Goal: Task Accomplishment & Management: Use online tool/utility

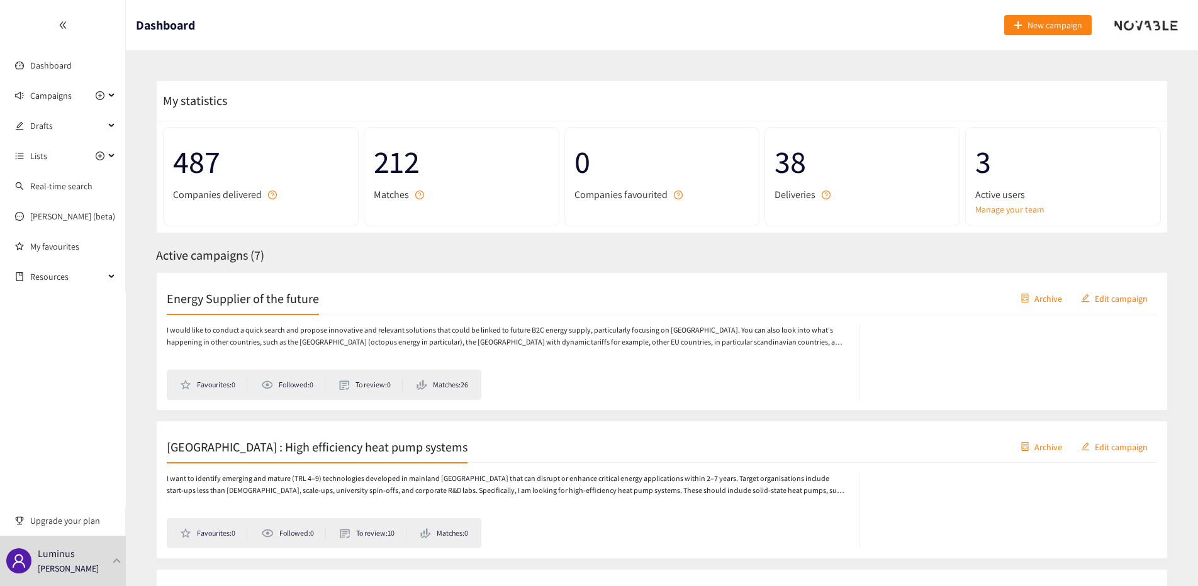
click at [589, 333] on p "I would like to conduct a quick search and propose innovative and relevant solu…" at bounding box center [507, 337] width 680 height 24
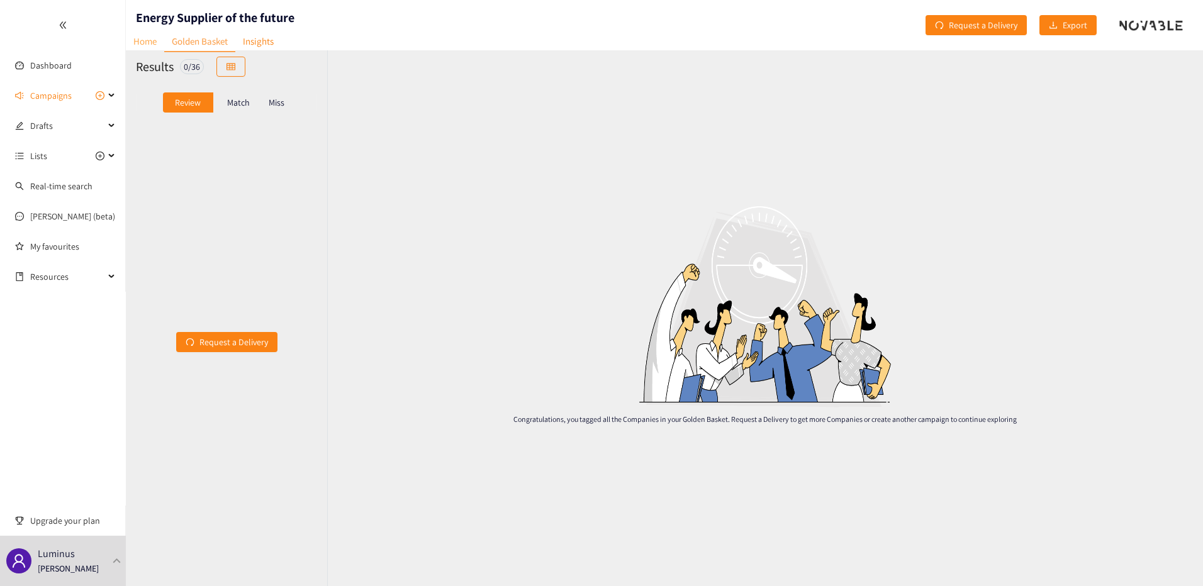
click at [140, 46] on link "Home" at bounding box center [145, 41] width 38 height 20
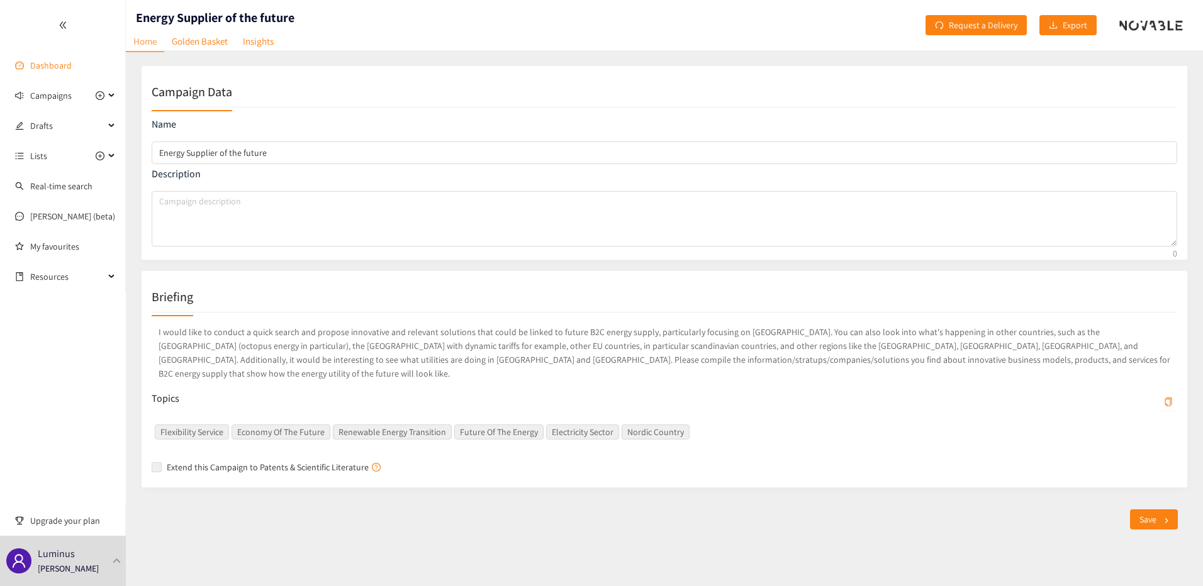
click at [64, 65] on link "Dashboard" at bounding box center [51, 65] width 42 height 11
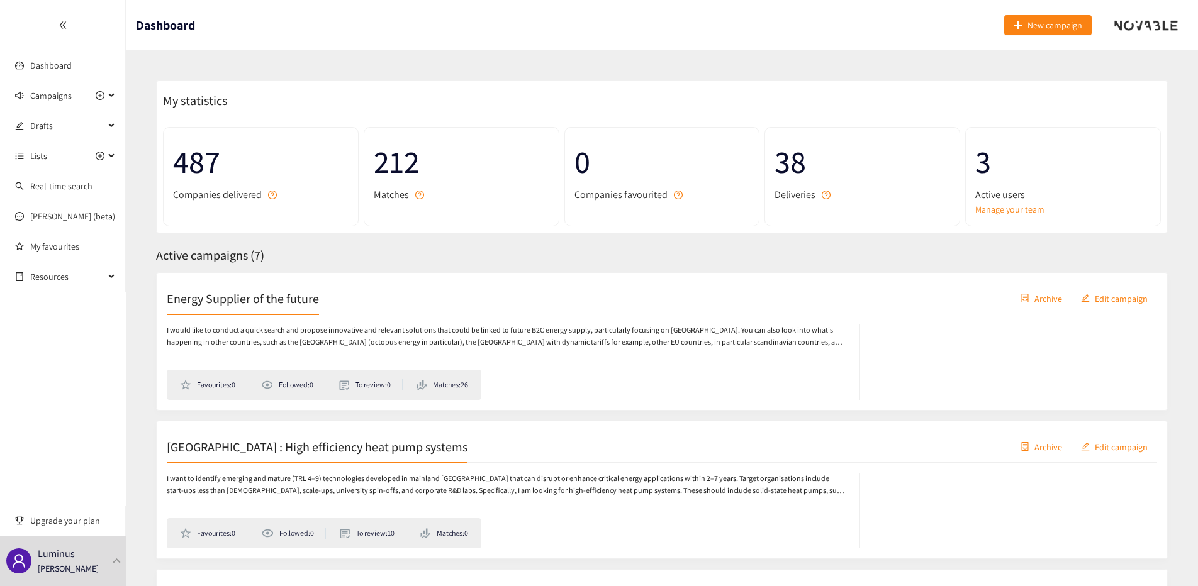
click at [1051, 296] on span "Archive" at bounding box center [1048, 298] width 28 height 14
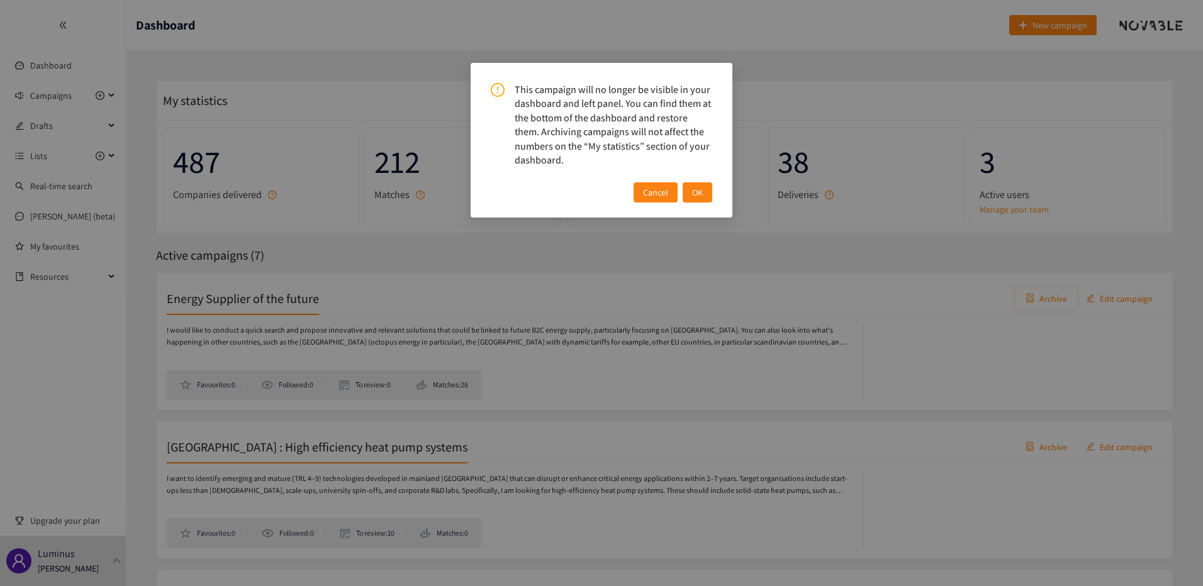
click at [698, 193] on span "OK" at bounding box center [697, 193] width 11 height 14
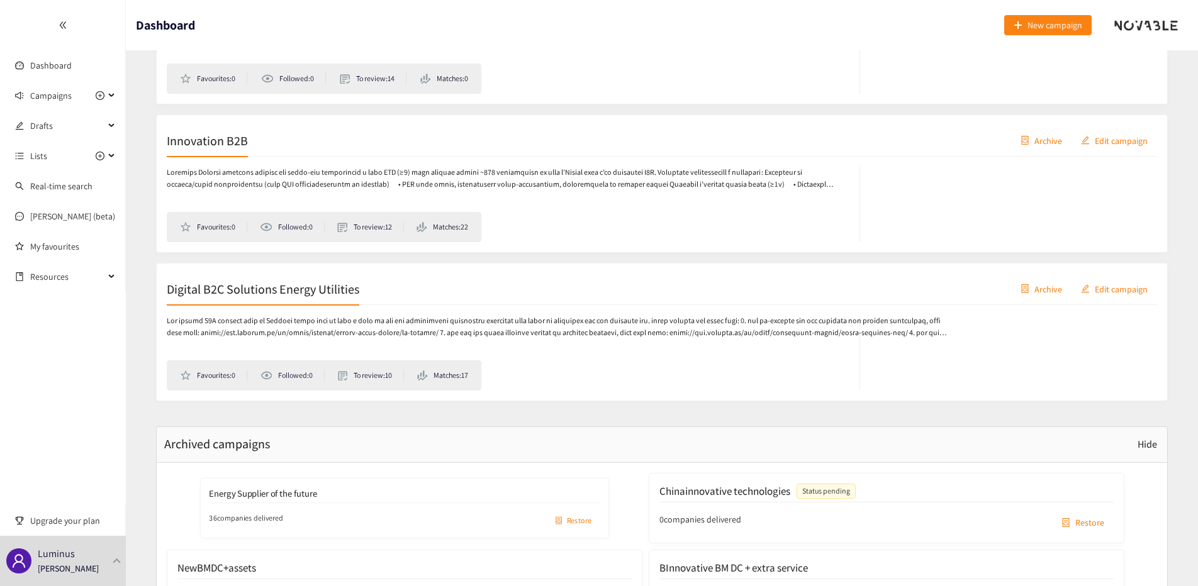
scroll to position [754, 0]
click at [1032, 289] on button "Archive" at bounding box center [1041, 287] width 60 height 20
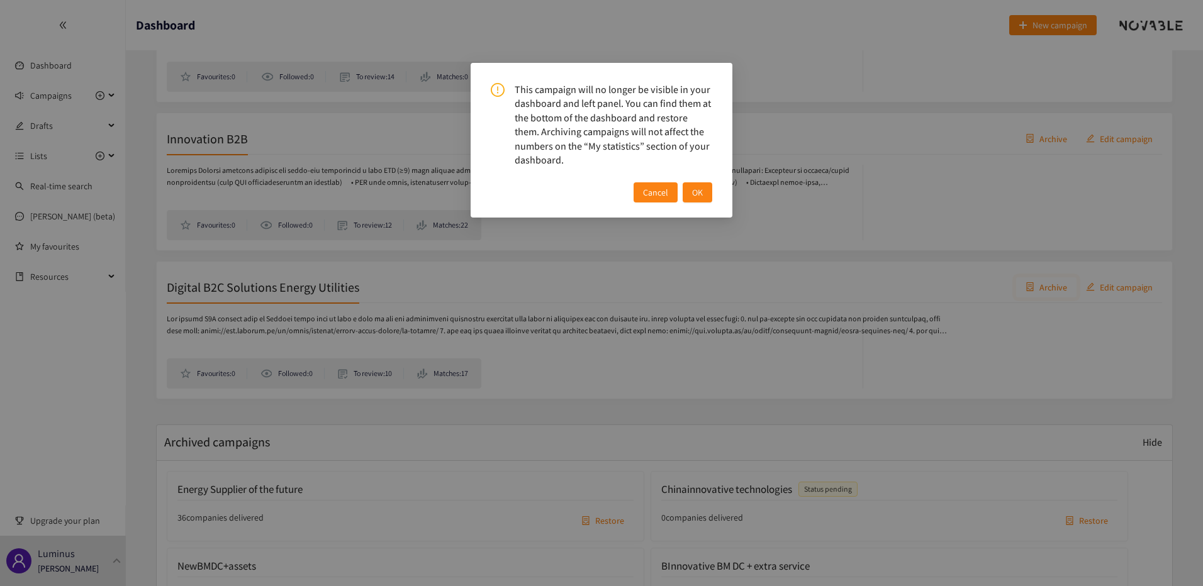
click at [694, 196] on span "OK" at bounding box center [697, 193] width 11 height 14
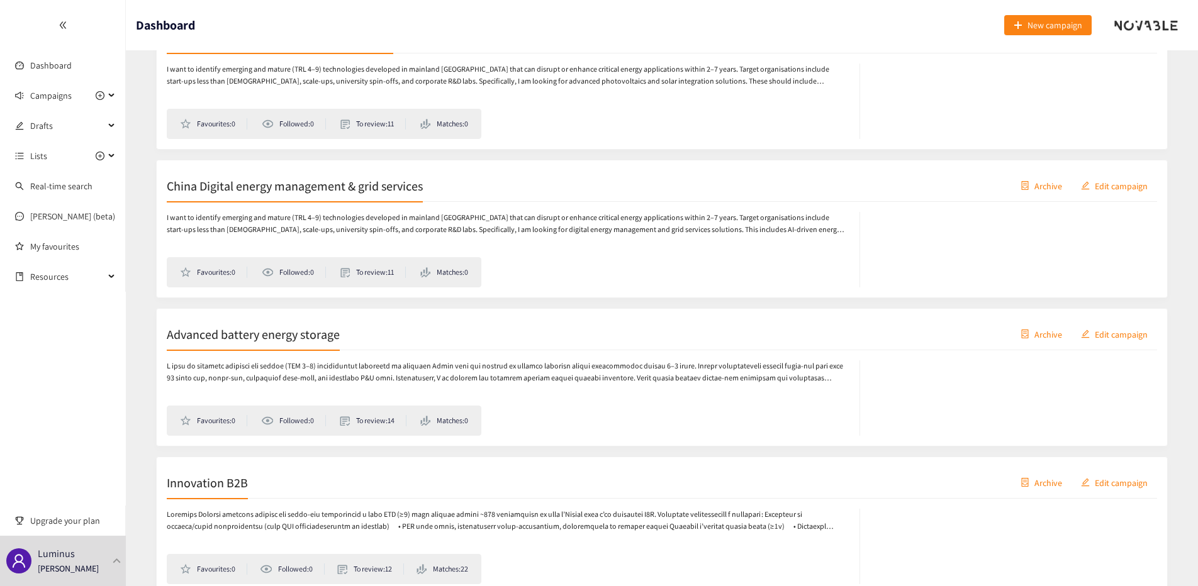
scroll to position [409, 0]
click at [1032, 336] on button "Archive" at bounding box center [1041, 335] width 60 height 20
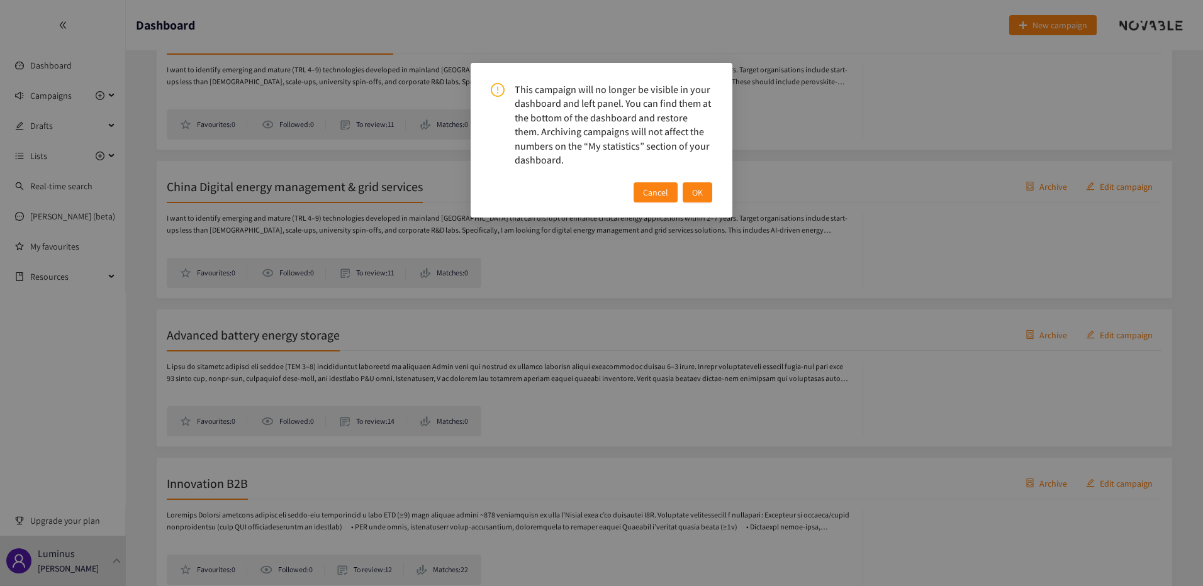
click at [696, 194] on span "OK" at bounding box center [697, 193] width 11 height 14
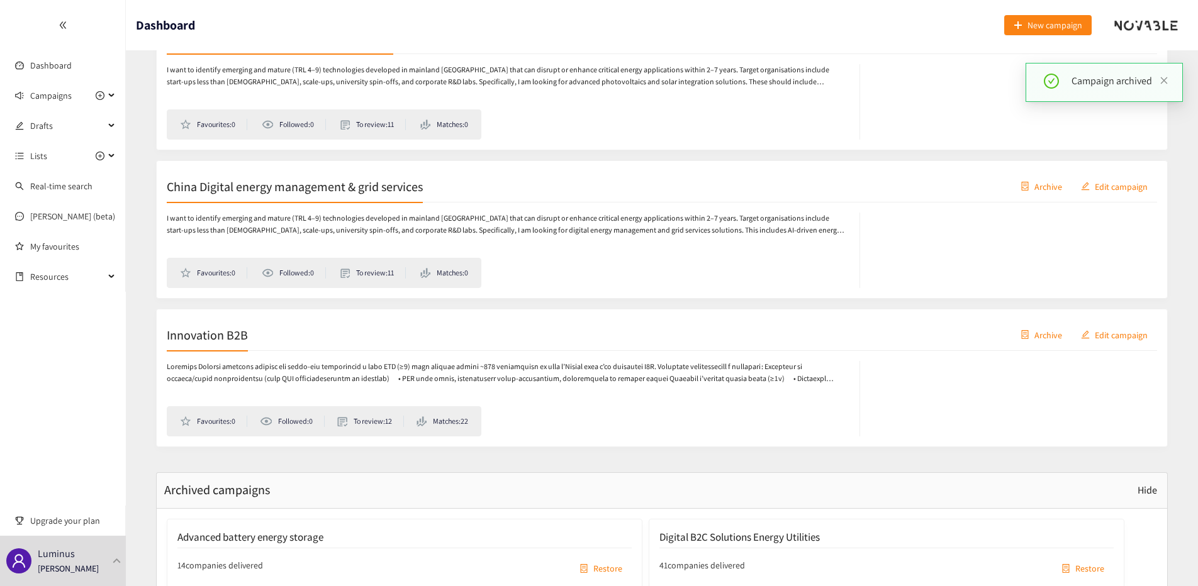
click at [1041, 182] on span "Archive" at bounding box center [1048, 186] width 28 height 14
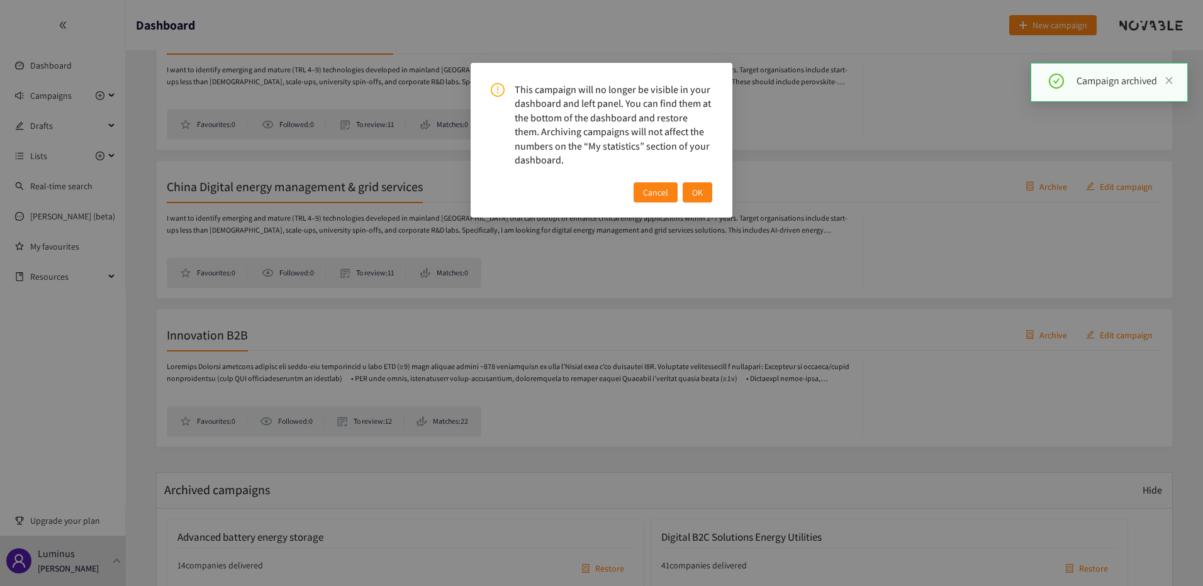
click at [706, 198] on button "OK" at bounding box center [698, 192] width 30 height 20
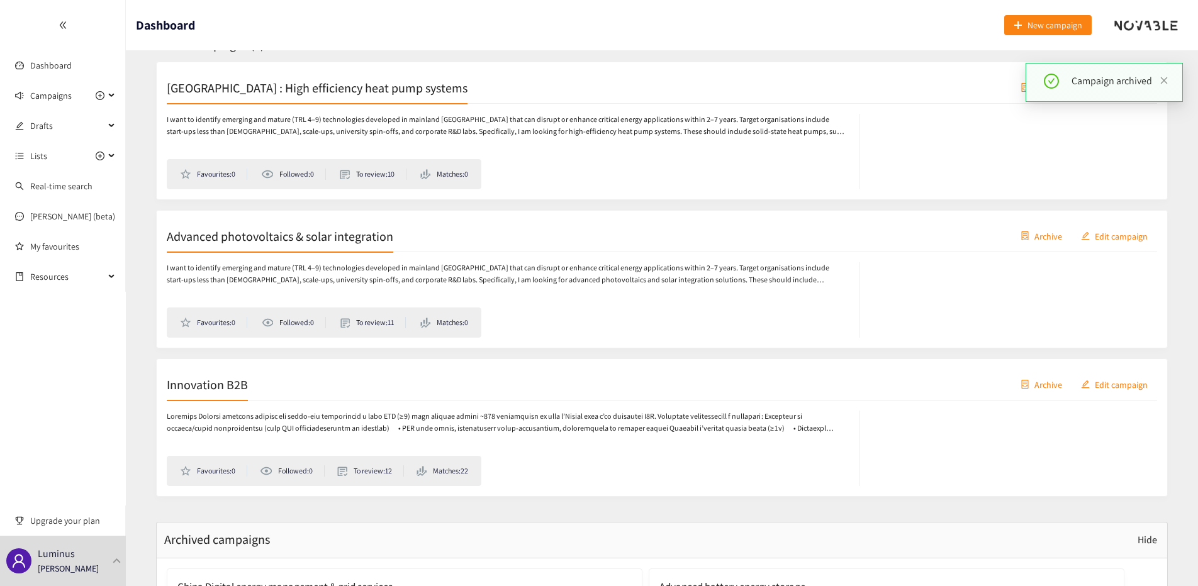
scroll to position [194, 0]
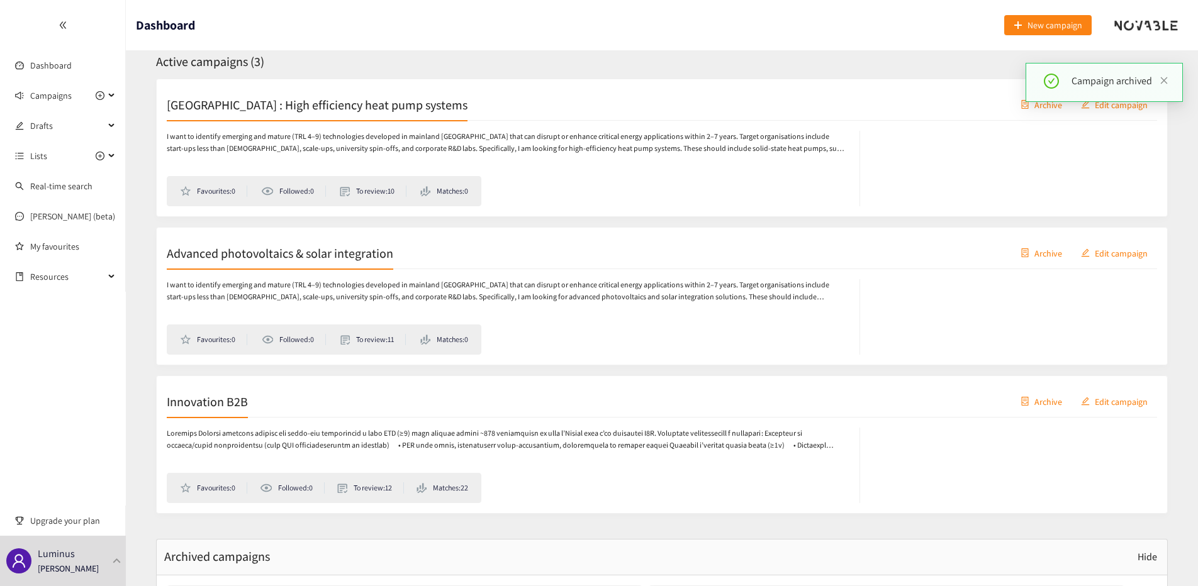
click at [1040, 246] on span "Archive" at bounding box center [1048, 253] width 28 height 14
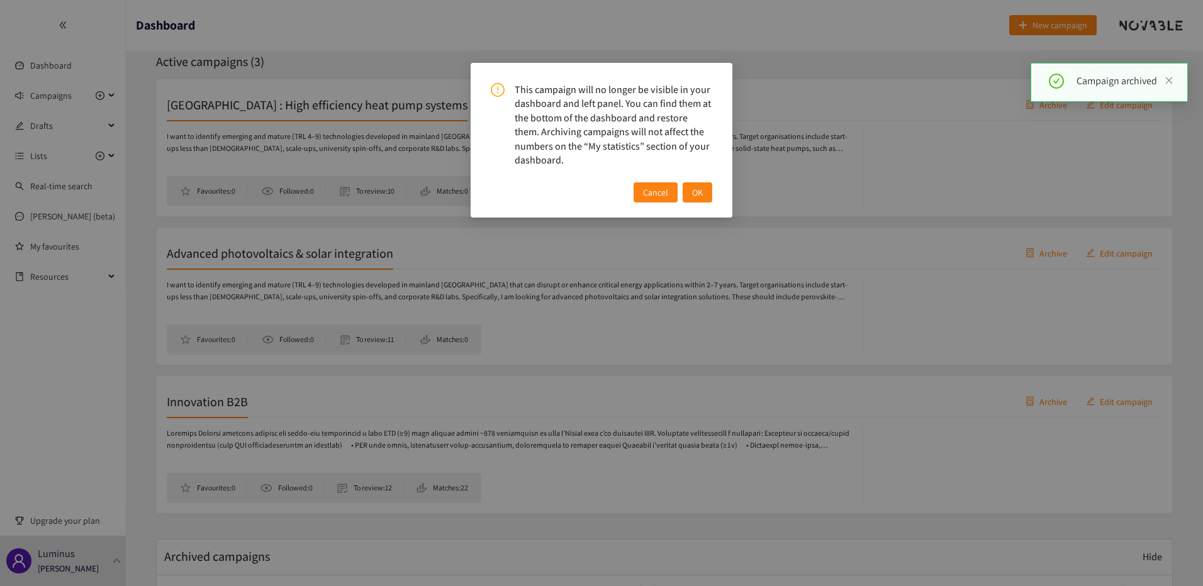
click at [700, 196] on span "OK" at bounding box center [697, 193] width 11 height 14
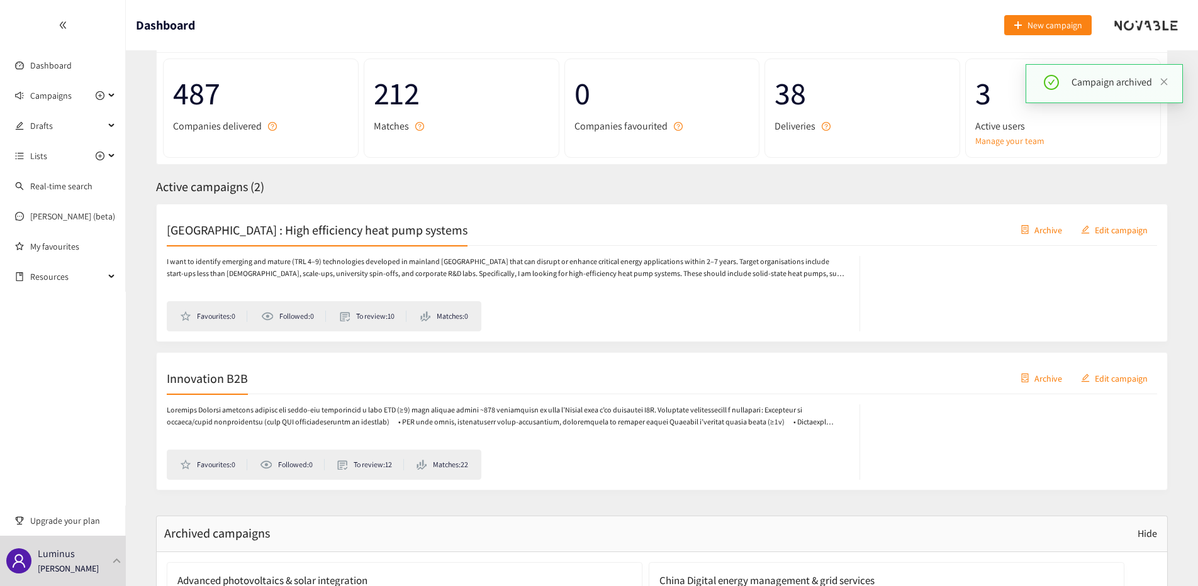
scroll to position [61, 0]
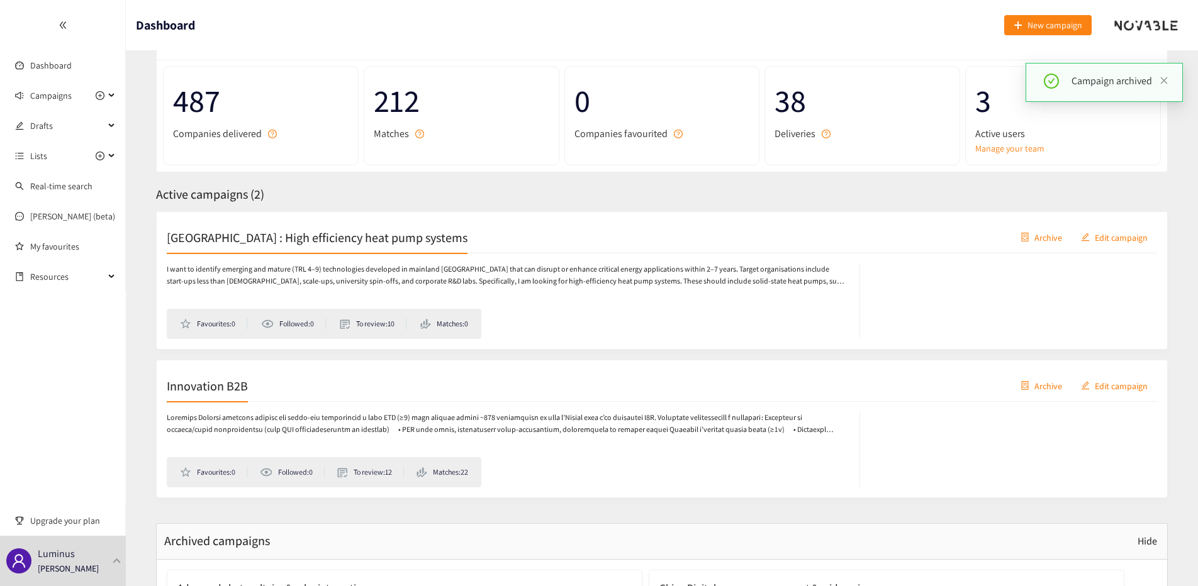
click at [1032, 240] on button "Archive" at bounding box center [1041, 237] width 60 height 20
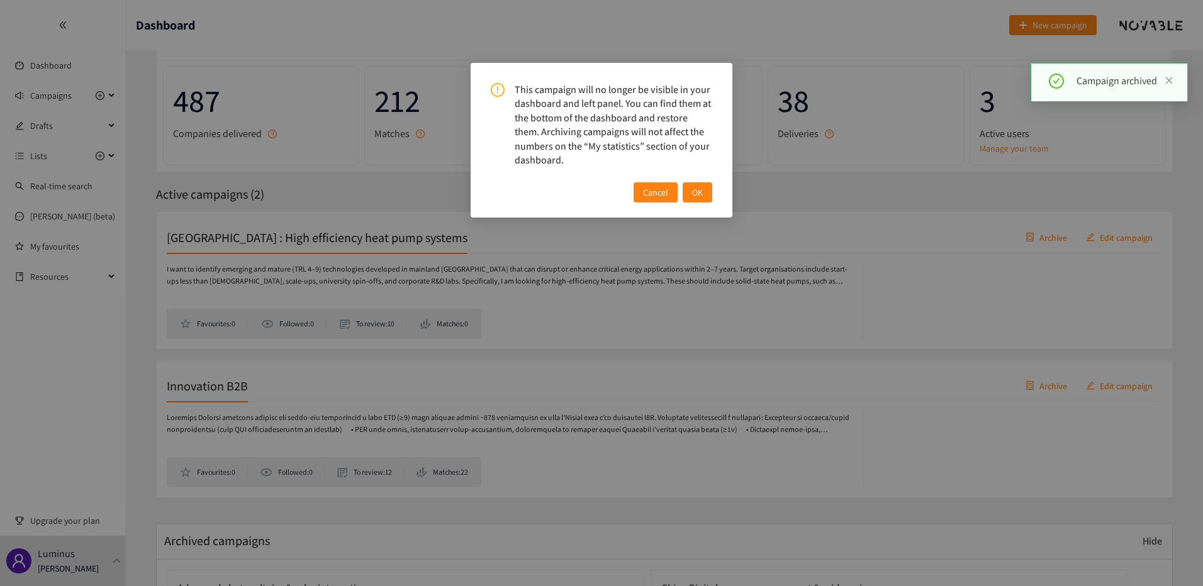
click at [696, 188] on span "OK" at bounding box center [697, 193] width 11 height 14
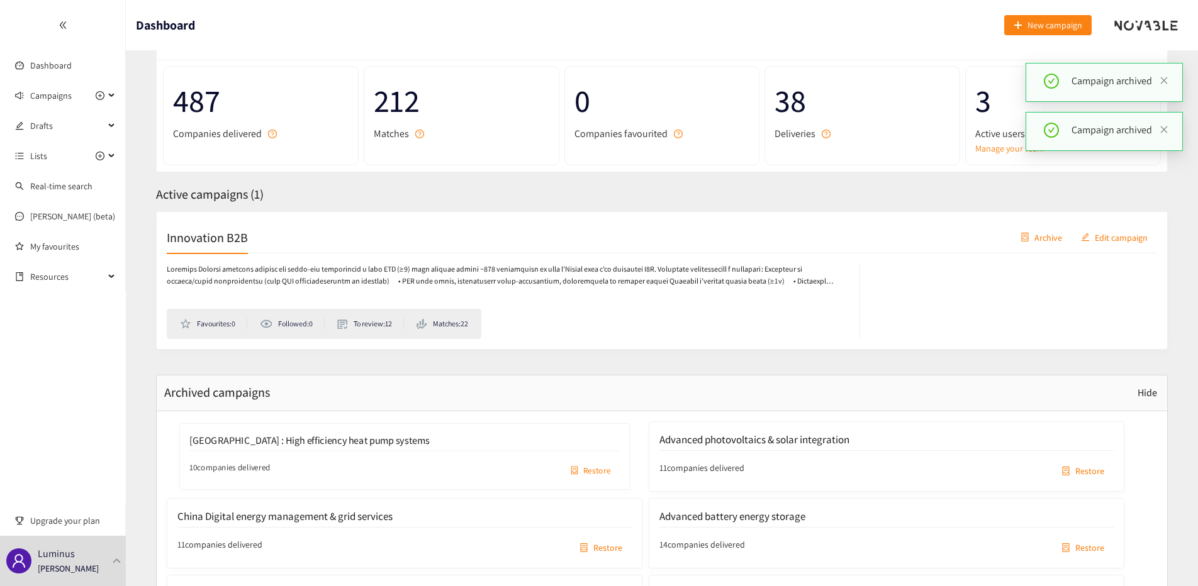
click at [555, 260] on div "Favourites: 0 Followed: 0 To review: 12 Matches: 22" at bounding box center [662, 297] width 990 height 86
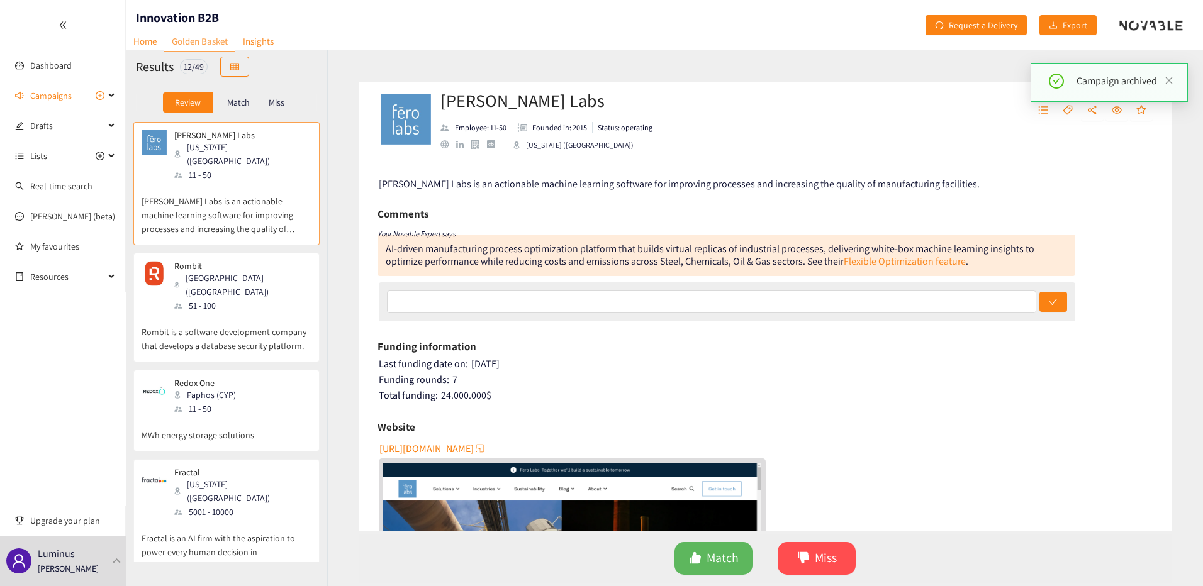
click at [240, 101] on p "Match" at bounding box center [238, 103] width 23 height 10
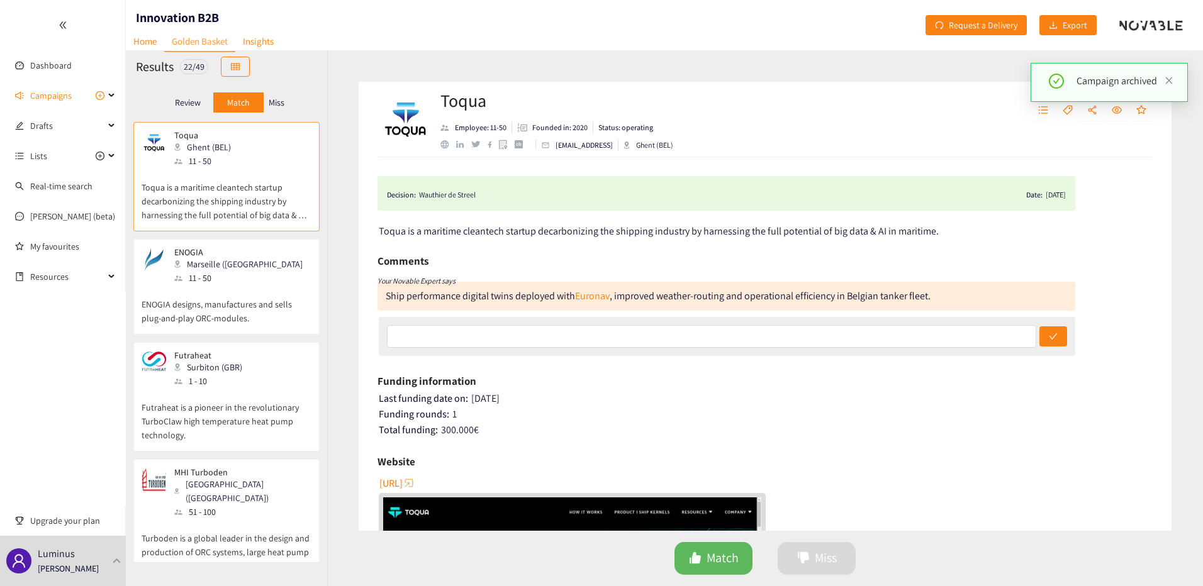
click at [279, 98] on p "Miss" at bounding box center [277, 103] width 16 height 10
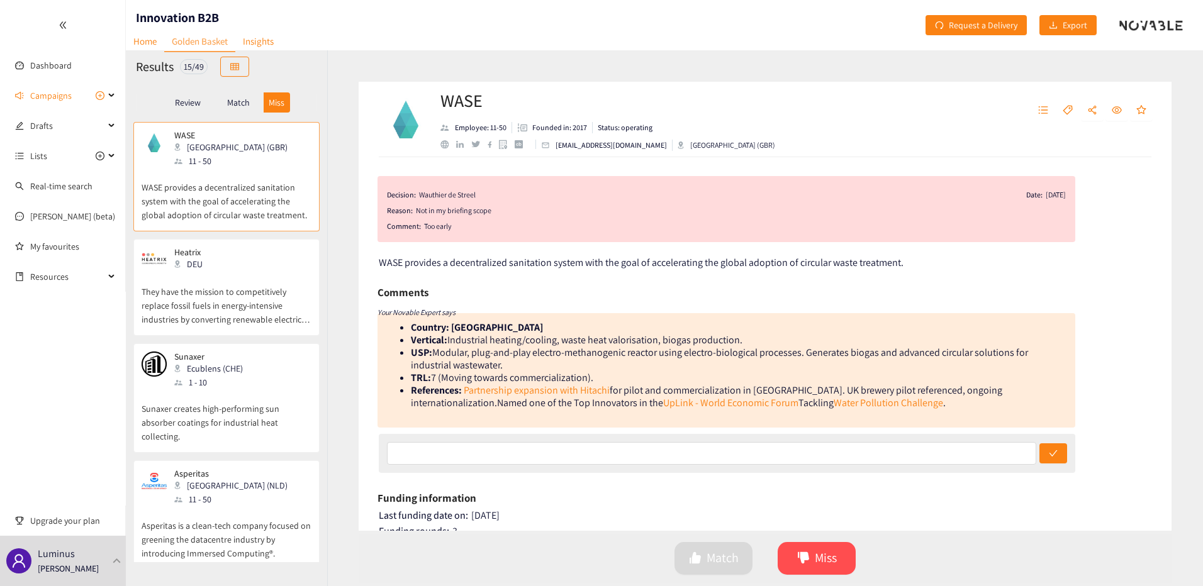
click at [233, 106] on p "Match" at bounding box center [238, 103] width 23 height 10
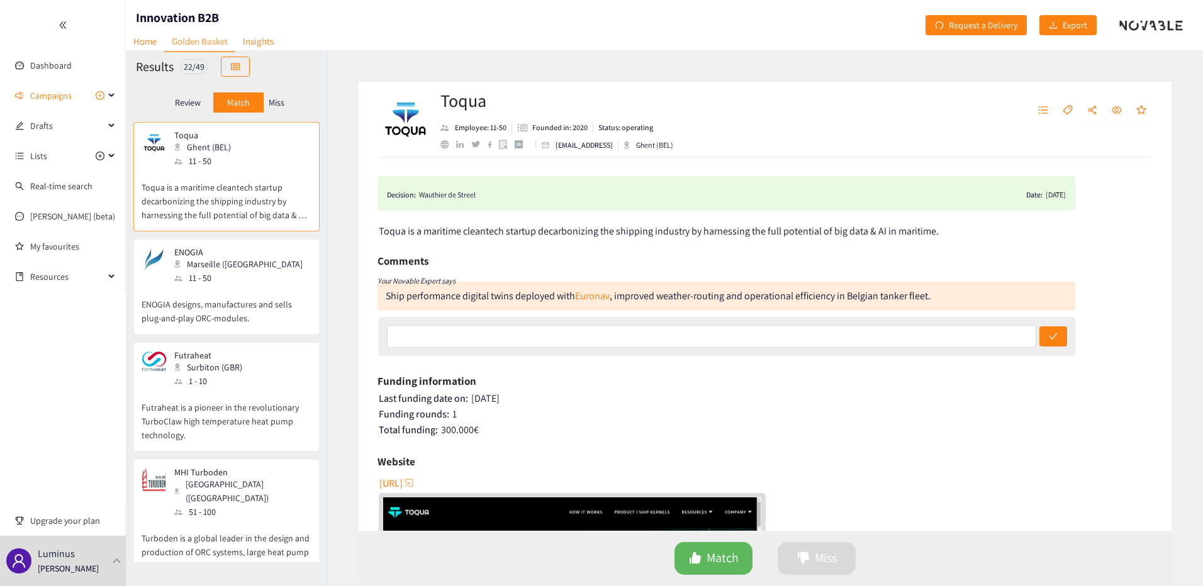
click at [181, 104] on p "Review" at bounding box center [188, 103] width 26 height 10
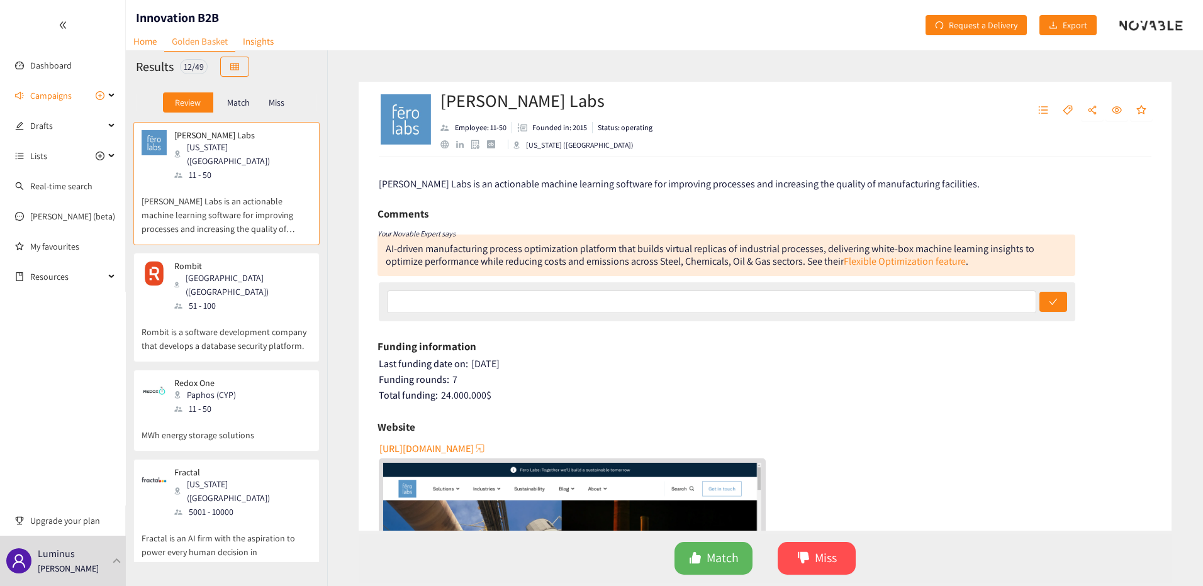
click at [223, 199] on p "[PERSON_NAME] Labs is an actionable machine learning software for improving pro…" at bounding box center [227, 209] width 170 height 54
click at [872, 257] on link "Flexible Optimization feature" at bounding box center [905, 261] width 122 height 13
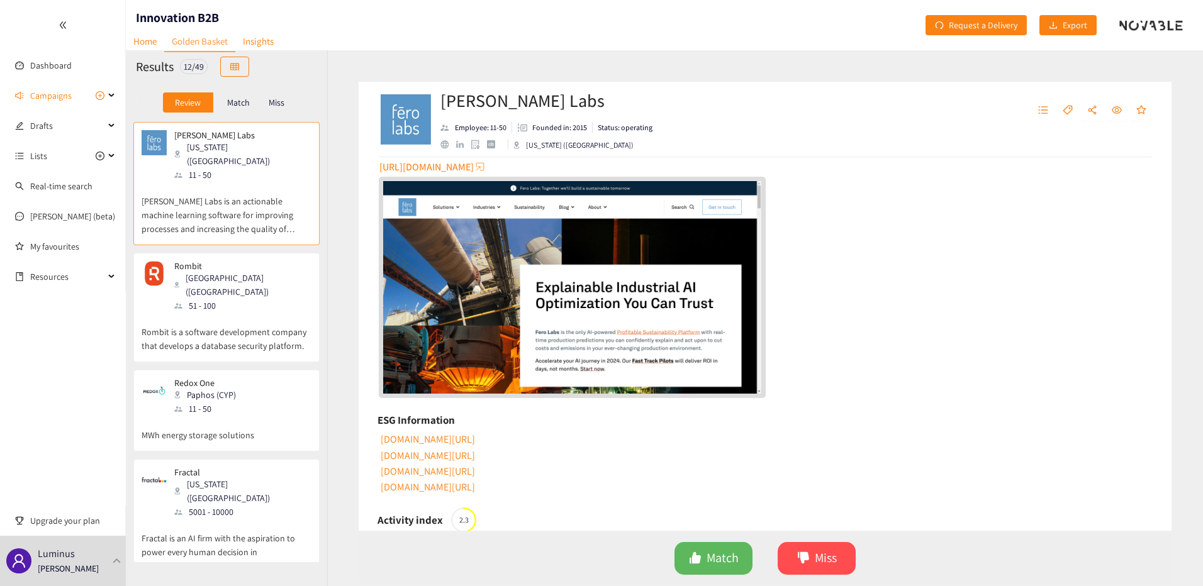
scroll to position [315, 0]
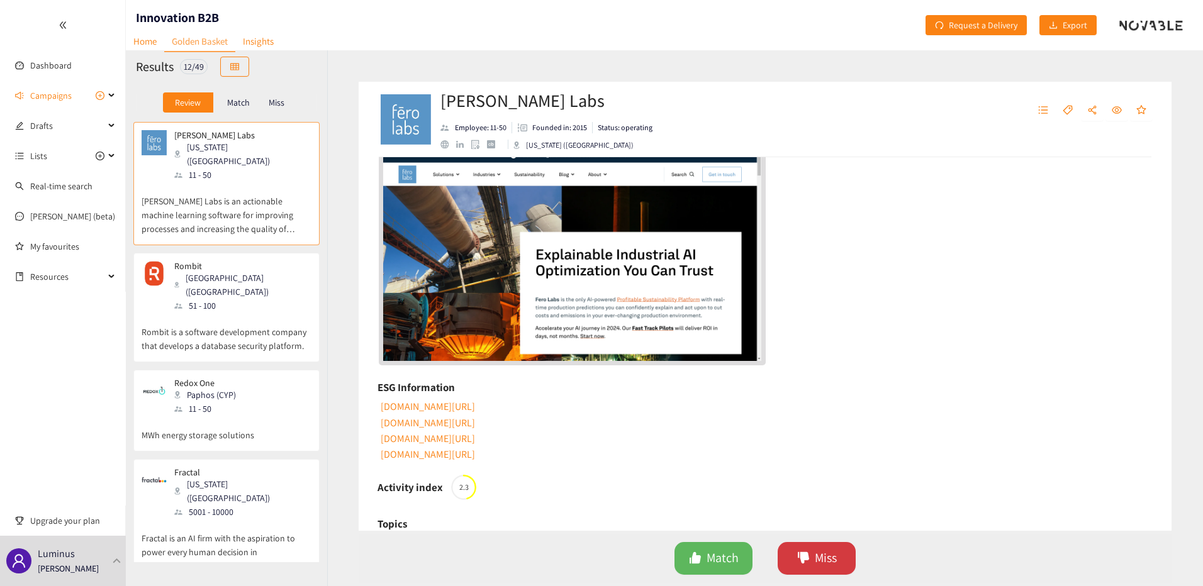
click at [810, 557] on button "Miss" at bounding box center [817, 558] width 78 height 33
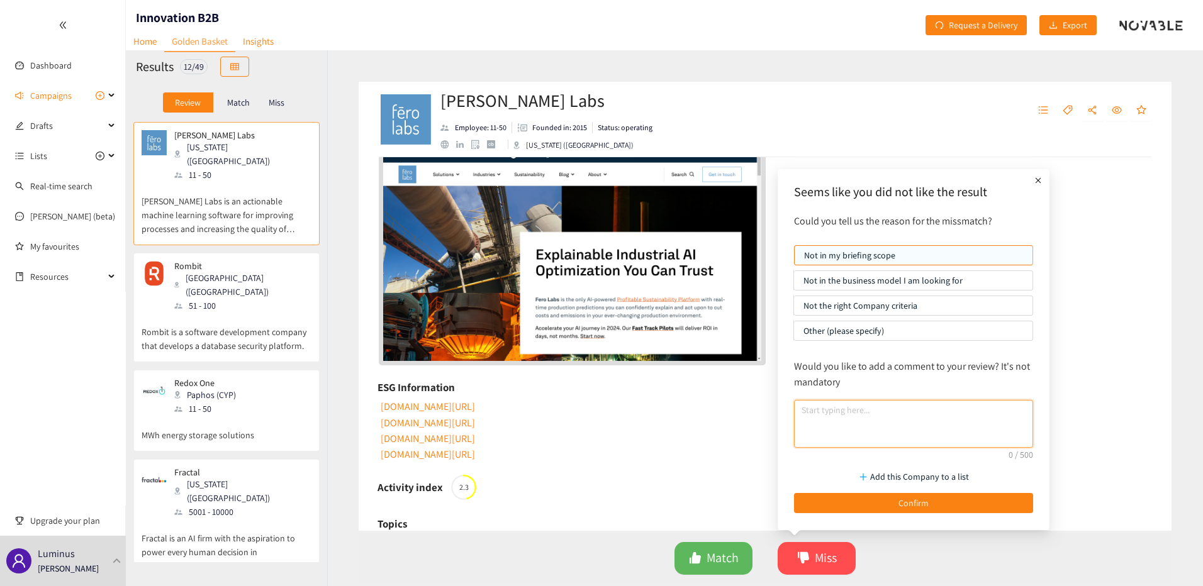
click at [844, 421] on textarea at bounding box center [913, 424] width 239 height 48
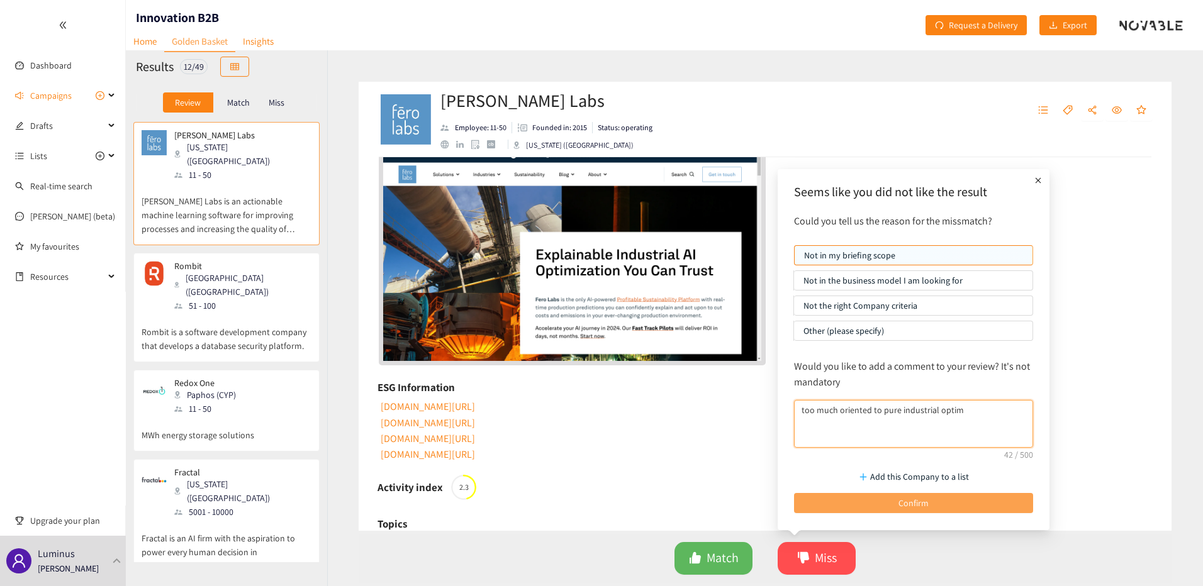
type textarea "too much oriented to pure industrial optim"
drag, startPoint x: 890, startPoint y: 510, endPoint x: 566, endPoint y: 313, distance: 379.3
click at [890, 509] on button "Confirm" at bounding box center [913, 503] width 239 height 20
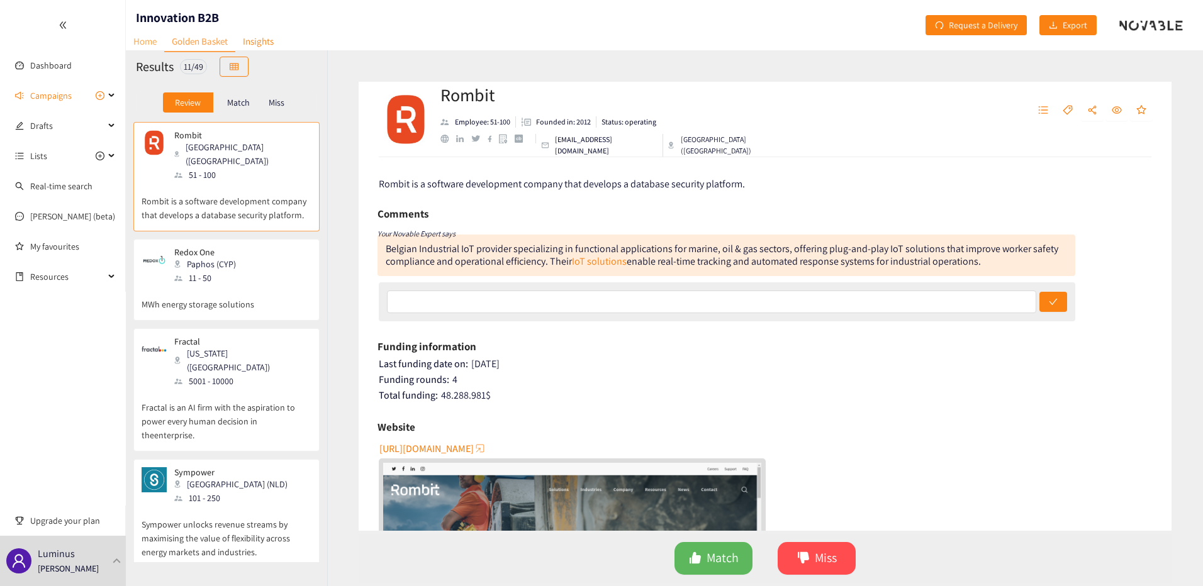
click at [159, 37] on link "Home" at bounding box center [145, 41] width 38 height 20
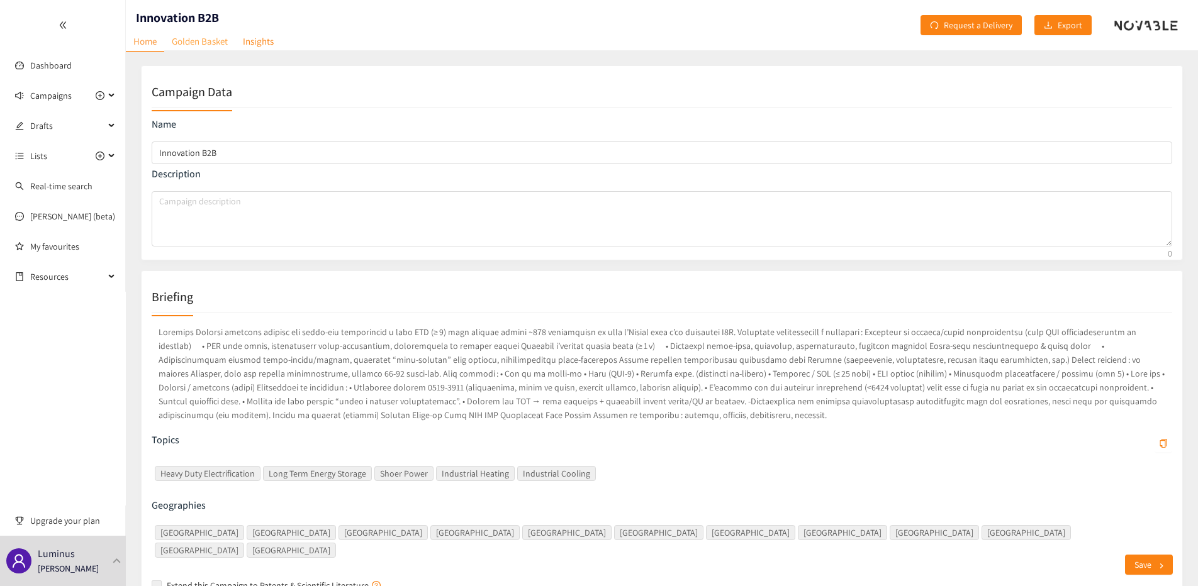
click at [212, 42] on link "Golden Basket" at bounding box center [199, 41] width 71 height 20
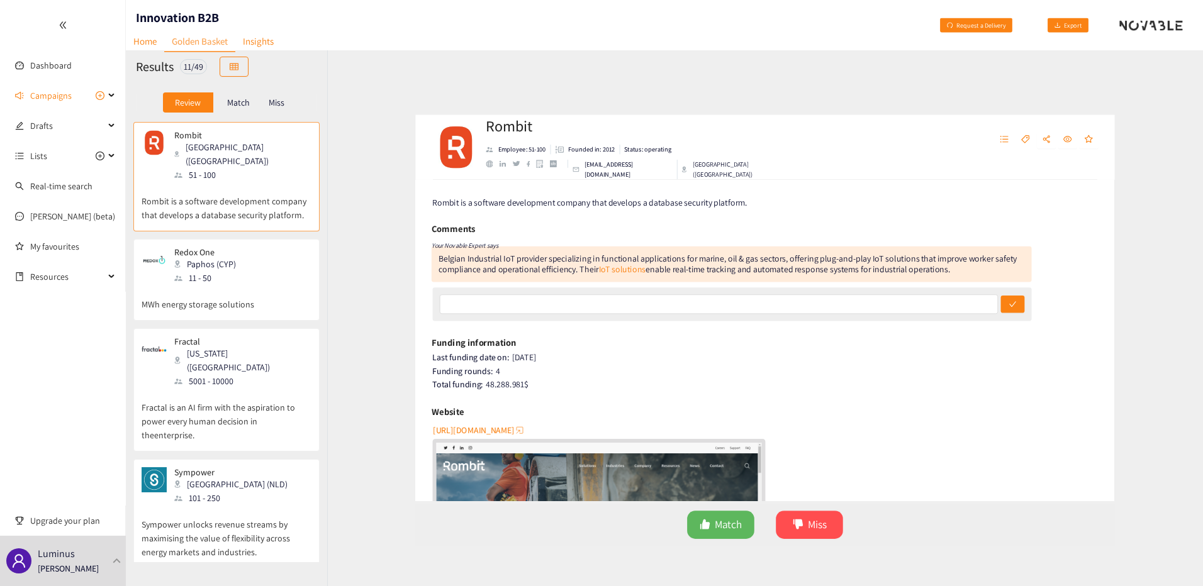
click at [223, 182] on p "Rombit is a software development company that develops a database security plat…" at bounding box center [227, 202] width 170 height 40
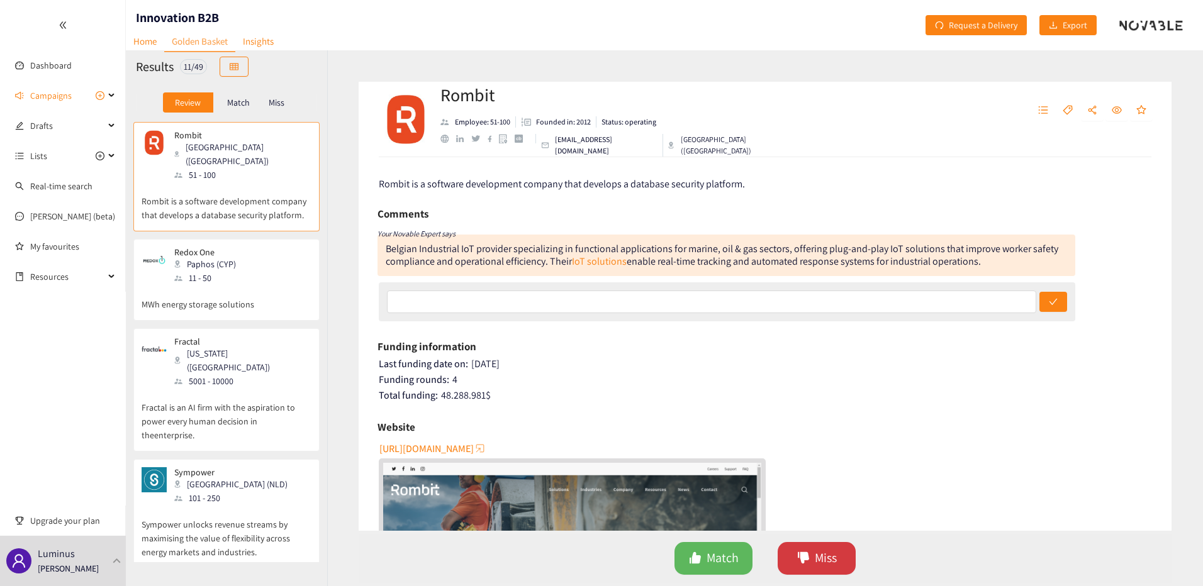
click at [815, 565] on span "Miss" at bounding box center [826, 559] width 22 height 20
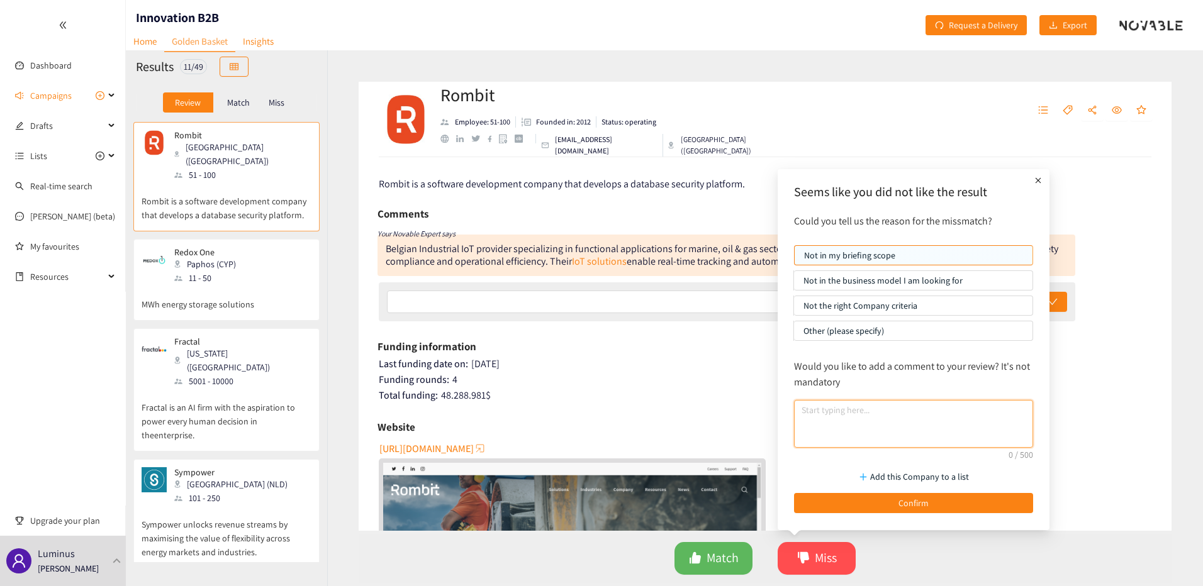
click at [880, 427] on textarea at bounding box center [913, 424] width 239 height 48
type textarea "no energy link"
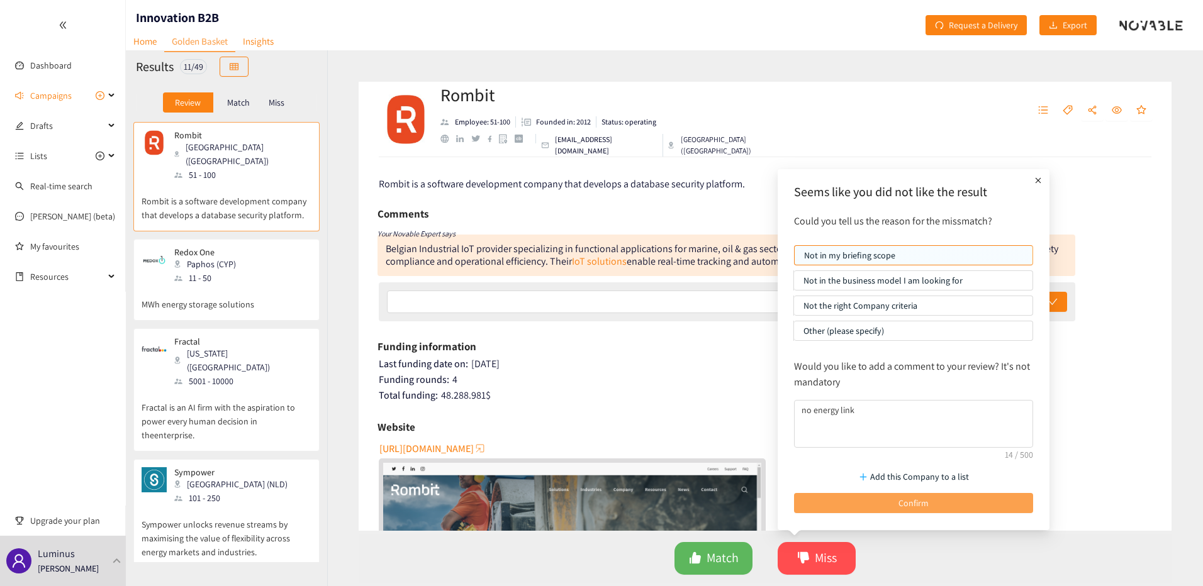
click at [918, 498] on span "Confirm" at bounding box center [913, 503] width 30 height 14
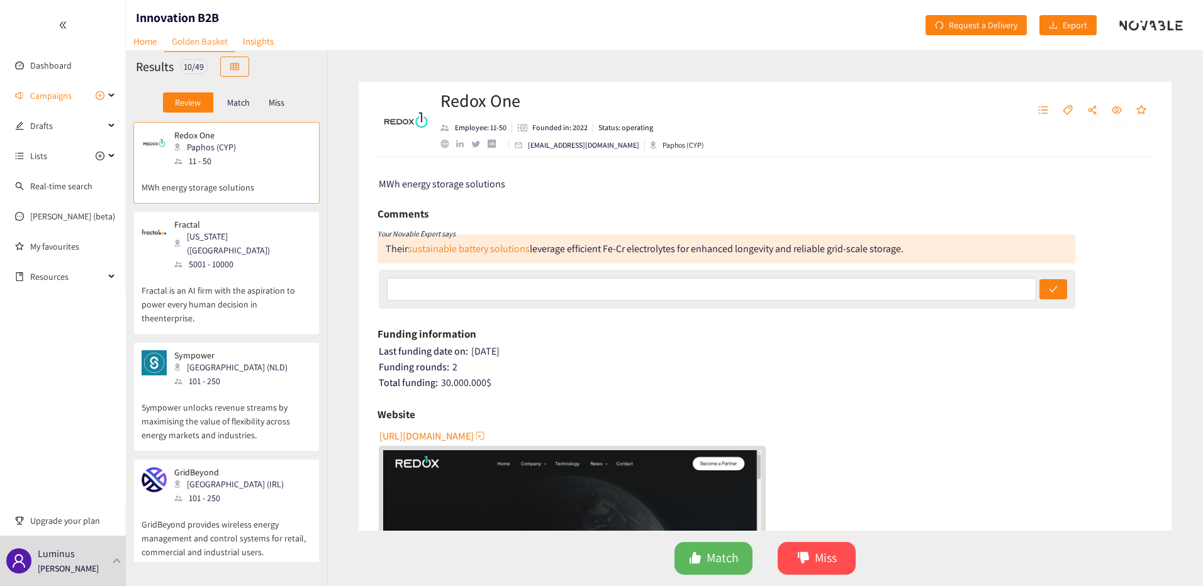
click at [234, 155] on div "11 - 50" at bounding box center [208, 161] width 69 height 14
click at [477, 248] on link "sustainable battery solutions" at bounding box center [469, 248] width 122 height 13
click at [460, 248] on link "sustainable battery solutions" at bounding box center [469, 248] width 122 height 13
click at [225, 192] on p "MWh energy storage solutions" at bounding box center [227, 181] width 170 height 26
drag, startPoint x: 716, startPoint y: 562, endPoint x: 700, endPoint y: 557, distance: 17.3
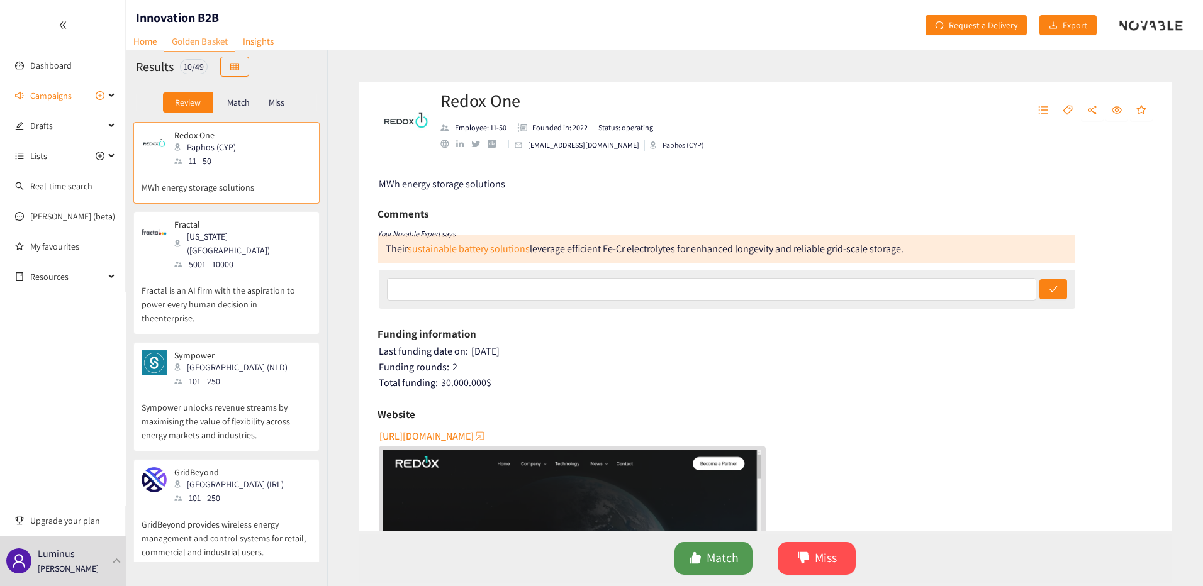
click at [709, 560] on span "Match" at bounding box center [722, 559] width 32 height 20
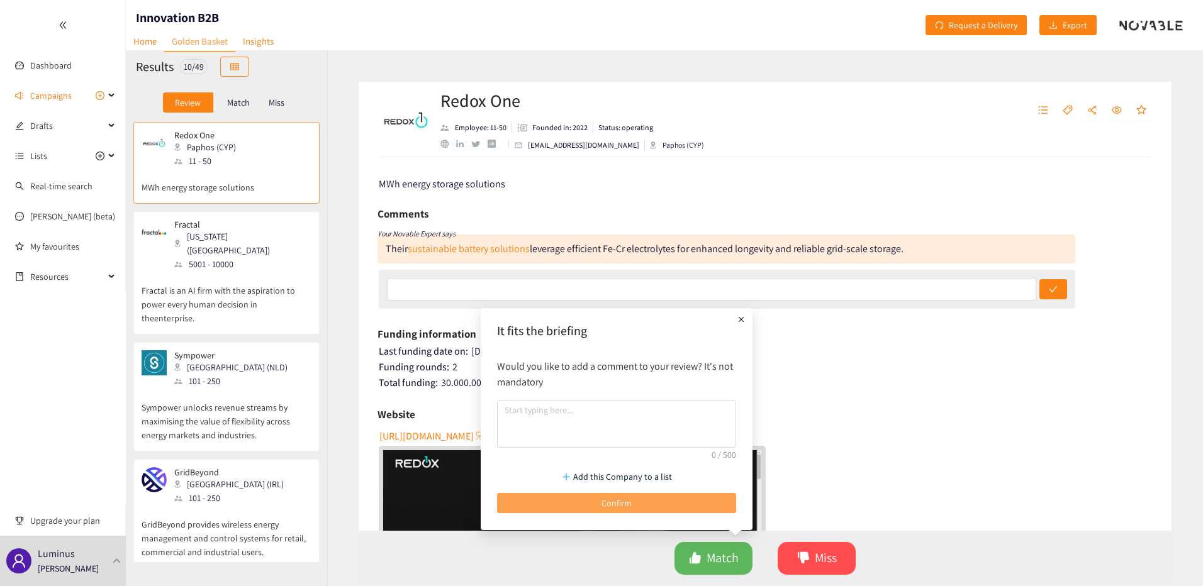
drag, startPoint x: 616, startPoint y: 501, endPoint x: 291, endPoint y: 263, distance: 402.9
click at [611, 500] on span "Confirm" at bounding box center [616, 503] width 30 height 14
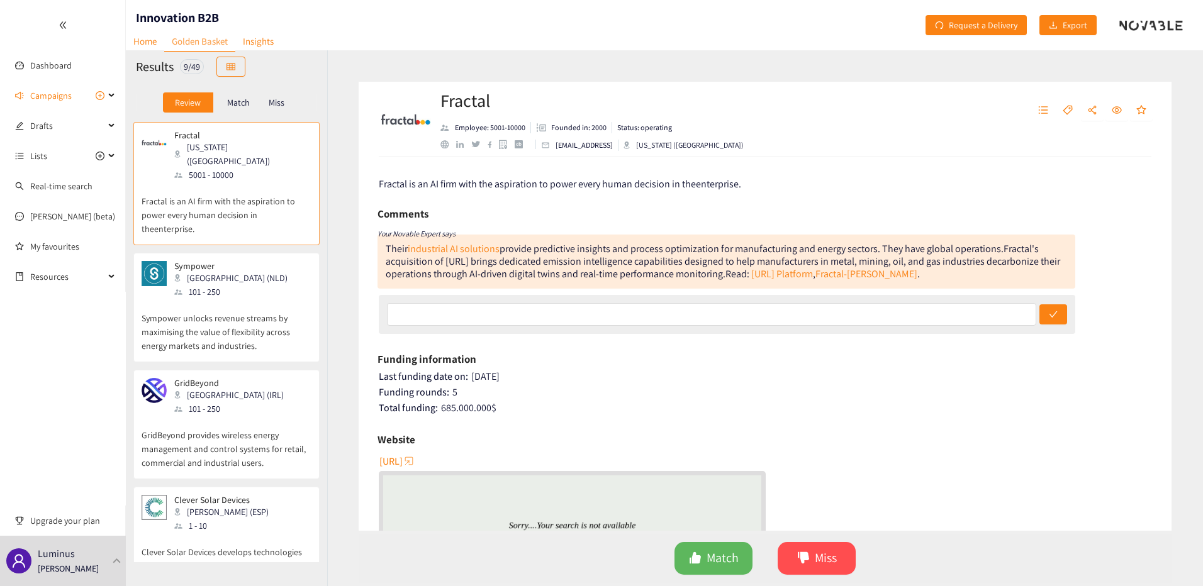
click at [221, 199] on p "Fractal is an AI firm with the aspiration to power every human decision in thee…" at bounding box center [227, 209] width 170 height 54
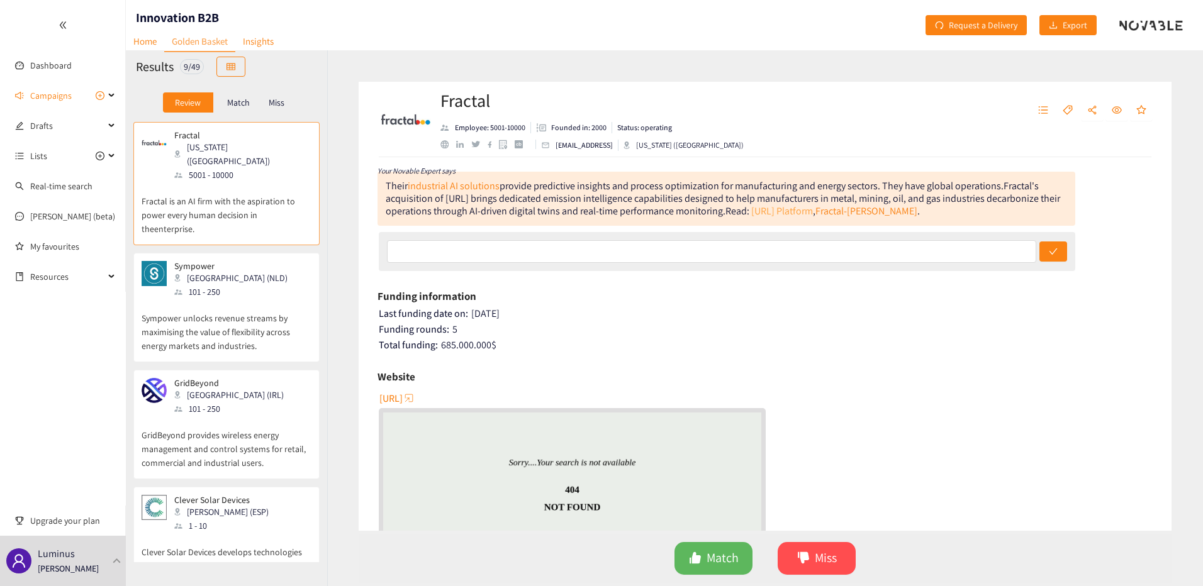
click at [813, 213] on link "[URL] Platform" at bounding box center [782, 210] width 62 height 13
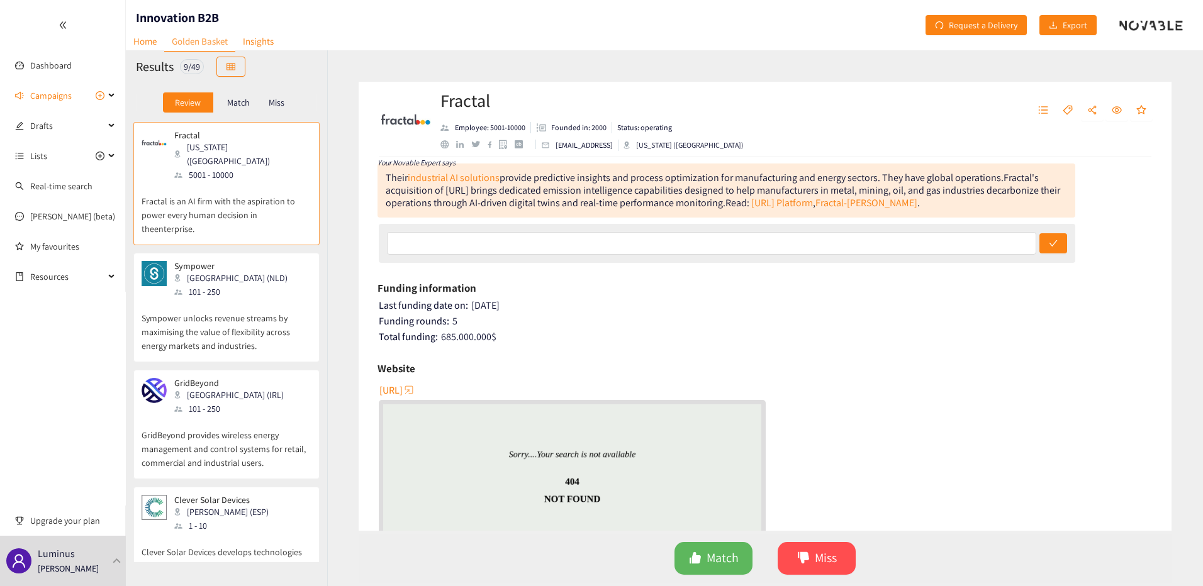
scroll to position [0, 0]
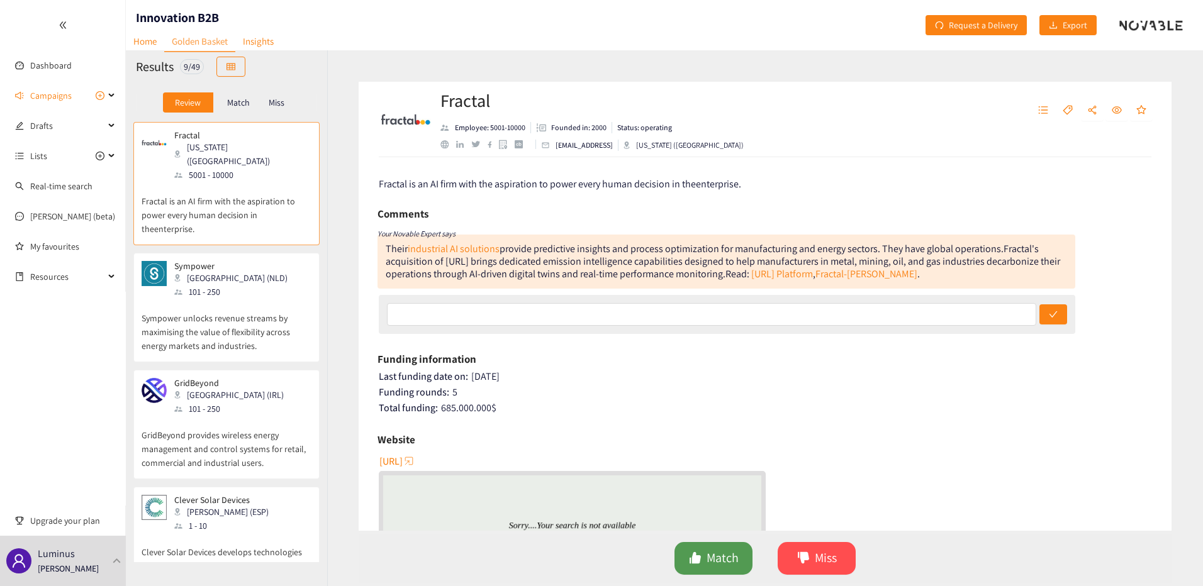
click at [741, 561] on button "Match" at bounding box center [713, 558] width 78 height 33
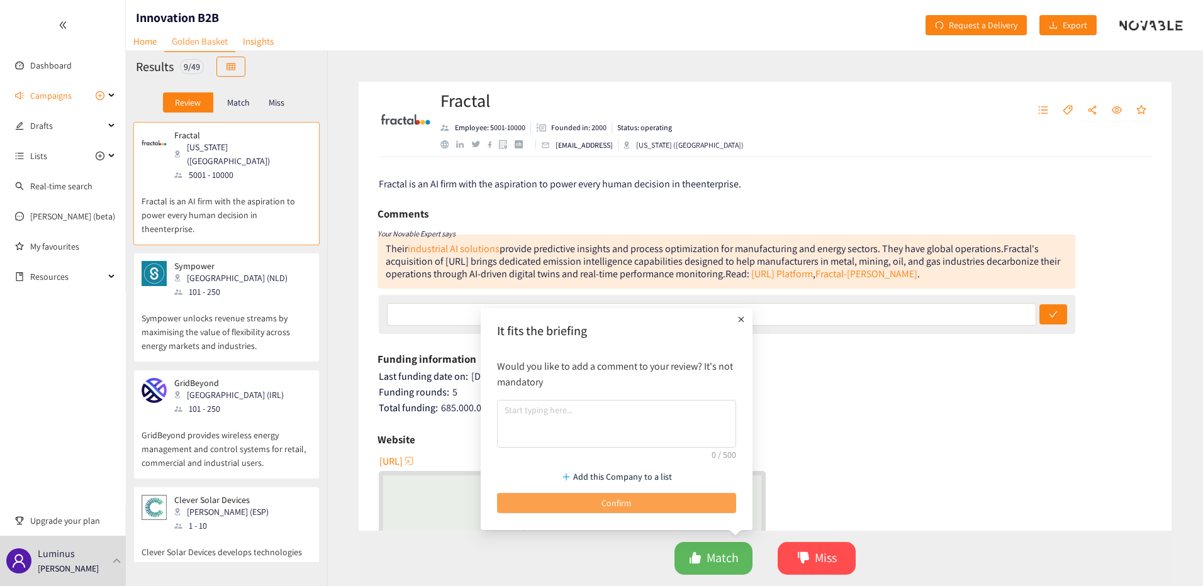
drag, startPoint x: 657, startPoint y: 505, endPoint x: 566, endPoint y: 452, distance: 105.1
click at [657, 503] on button "Confirm" at bounding box center [616, 503] width 239 height 20
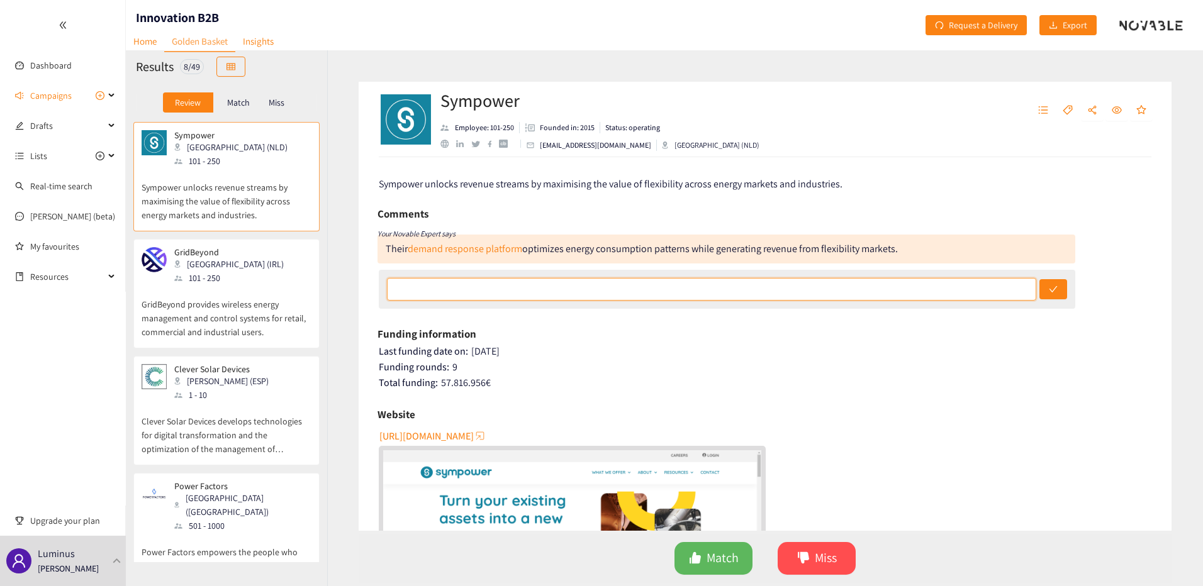
click at [554, 293] on input "text" at bounding box center [711, 289] width 649 height 23
type input "EMS with flex valo"
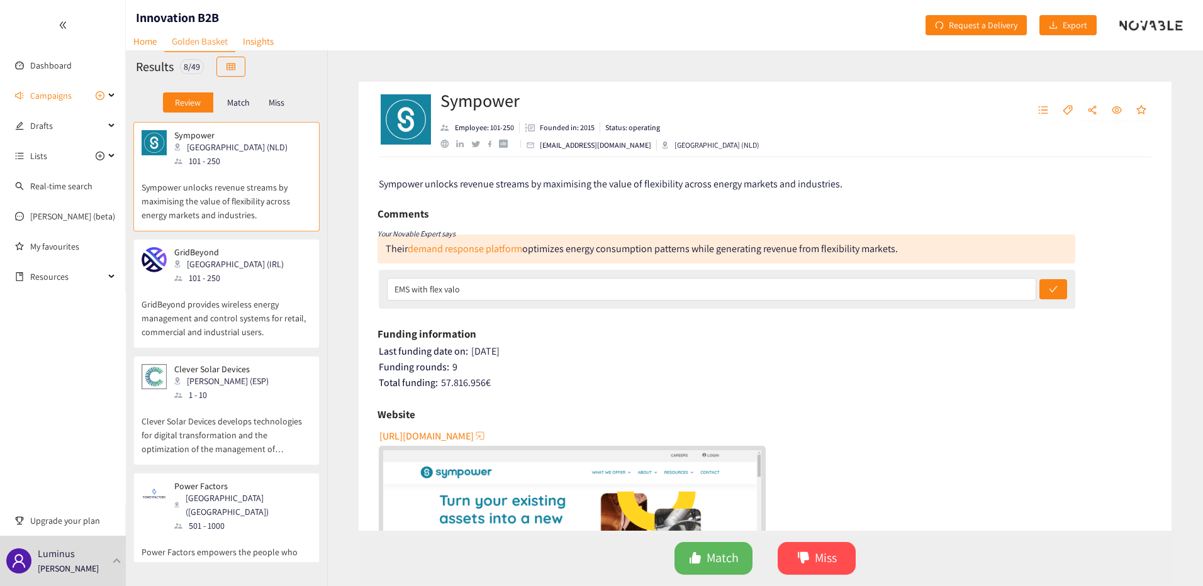
drag, startPoint x: 1049, startPoint y: 291, endPoint x: 823, endPoint y: 126, distance: 279.6
click at [1049, 291] on icon "check" at bounding box center [1053, 289] width 9 height 9
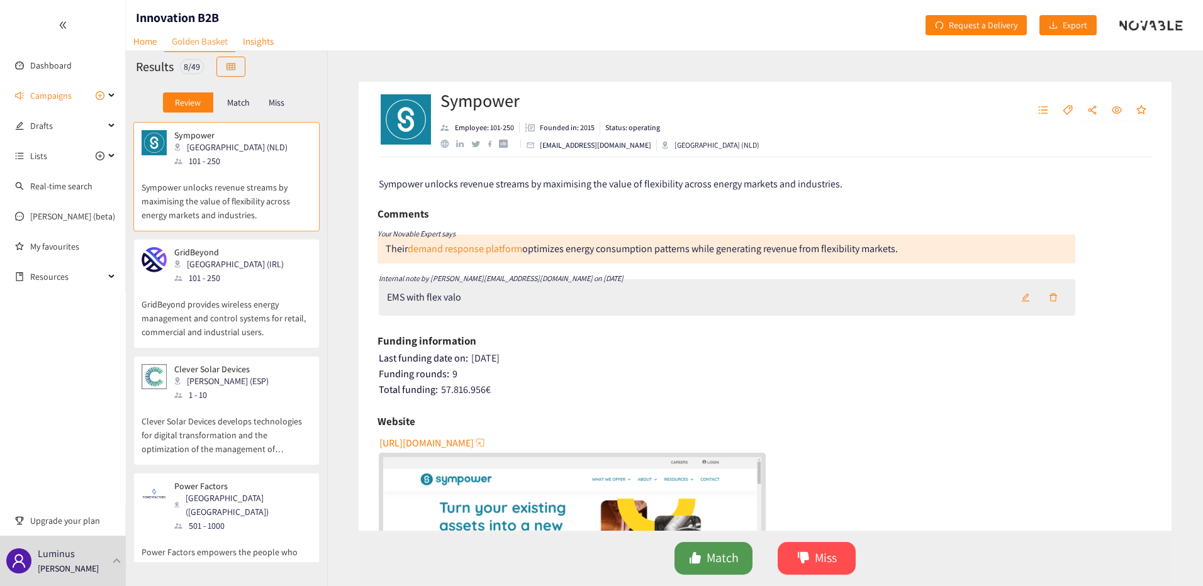
click at [708, 566] on span "Match" at bounding box center [722, 559] width 32 height 20
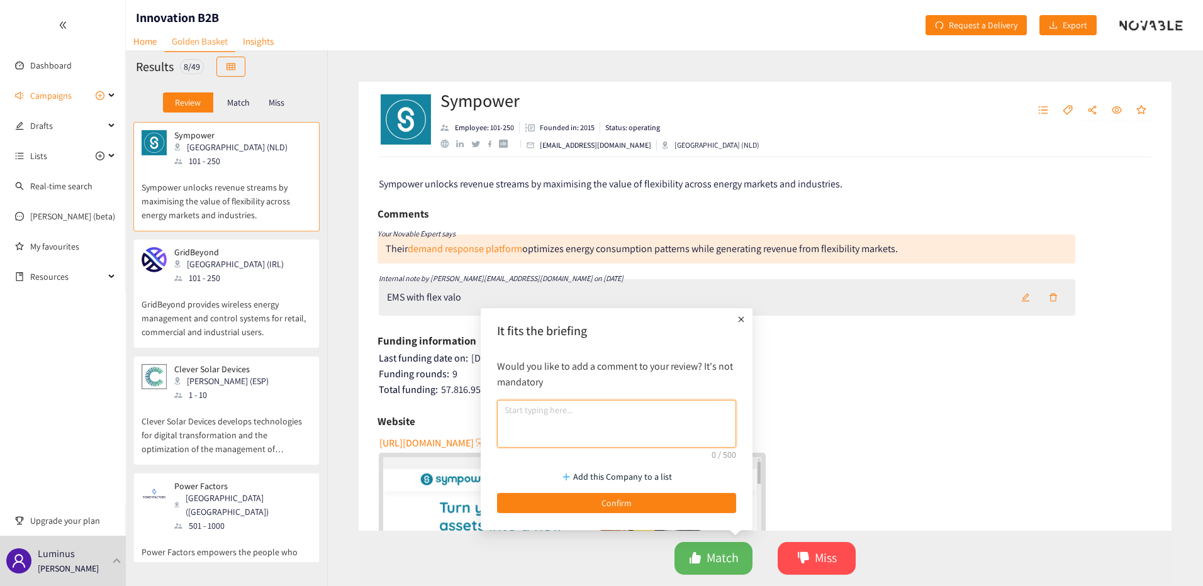
click at [621, 428] on textarea at bounding box center [616, 424] width 239 height 48
type textarea "one of many"
click at [662, 515] on div "Add this Company to a list Confirm" at bounding box center [617, 488] width 252 height 62
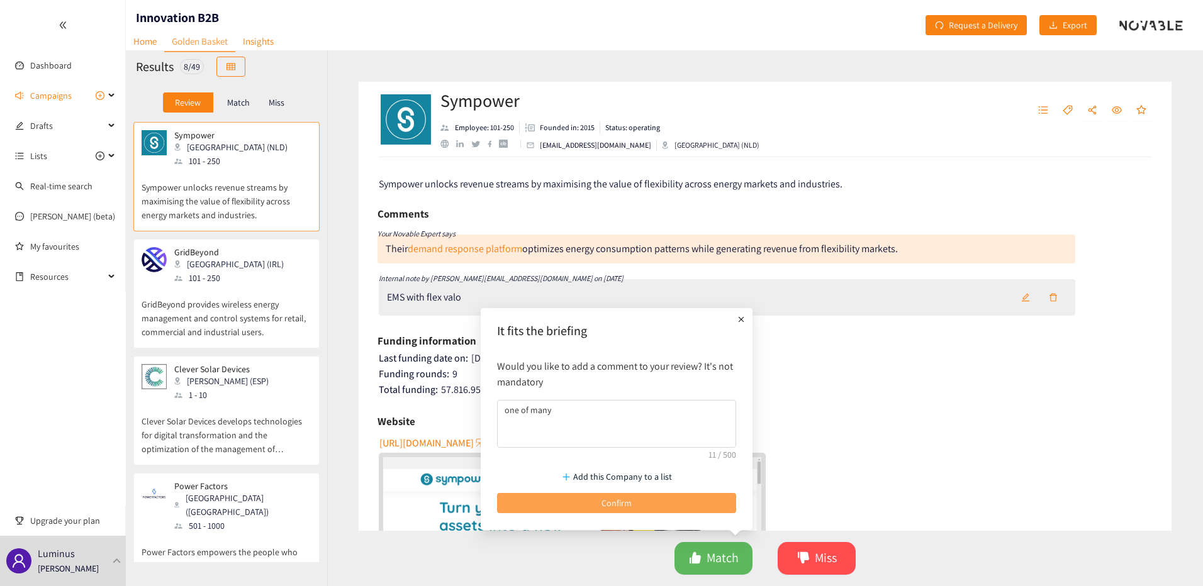
click at [664, 506] on button "Confirm" at bounding box center [616, 503] width 239 height 20
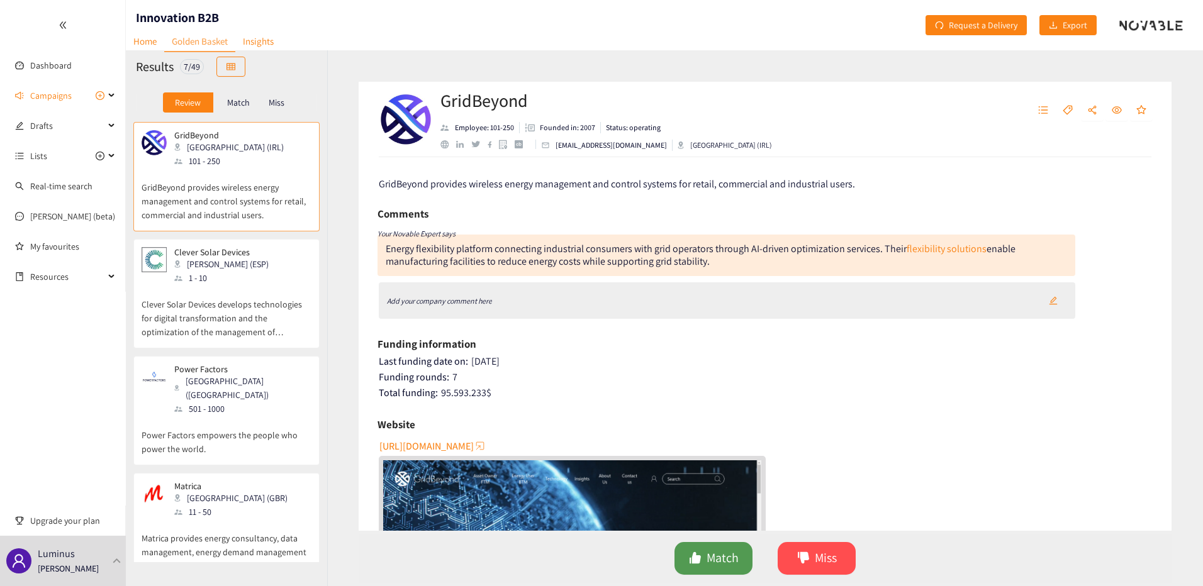
click at [707, 559] on span "Match" at bounding box center [722, 559] width 32 height 20
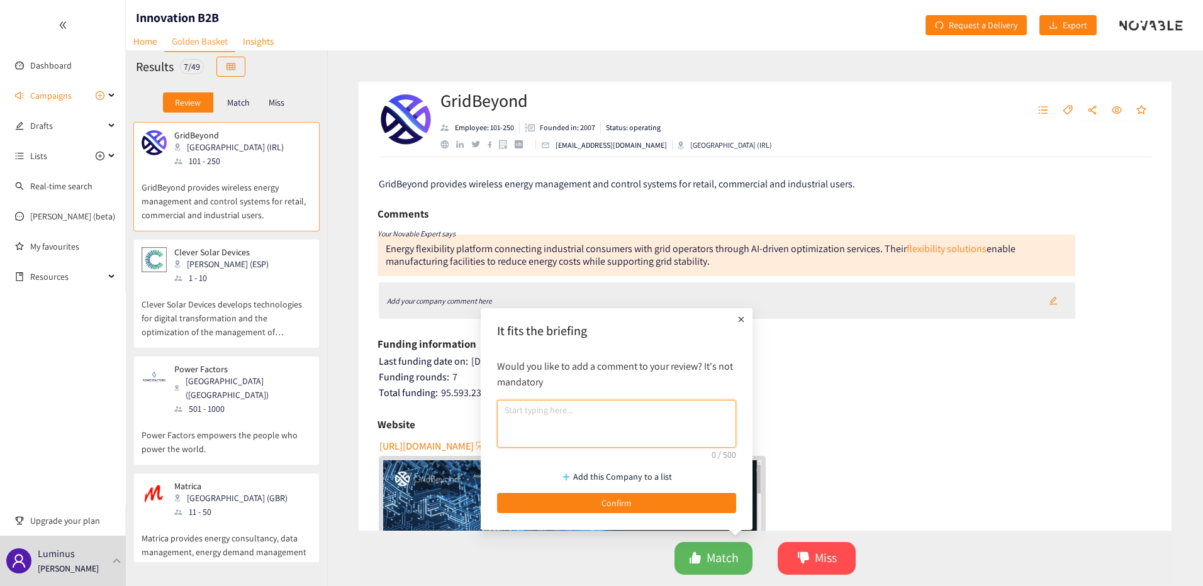
click at [669, 428] on textarea at bounding box center [616, 424] width 239 height 48
click at [640, 508] on button "Confirm" at bounding box center [616, 503] width 239 height 20
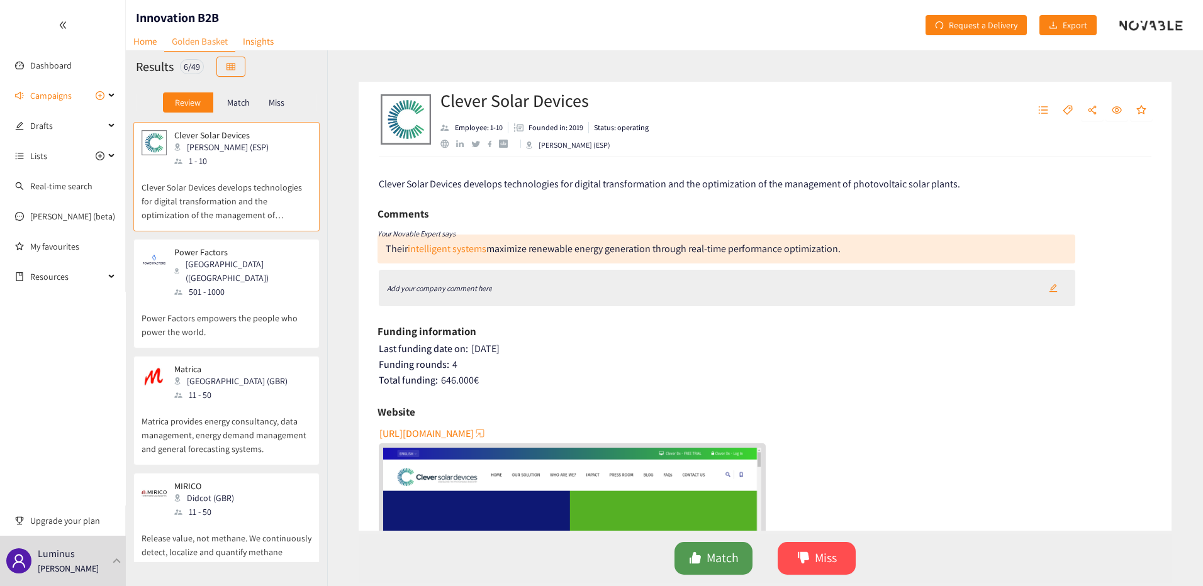
click at [698, 552] on icon "like" at bounding box center [695, 558] width 13 height 13
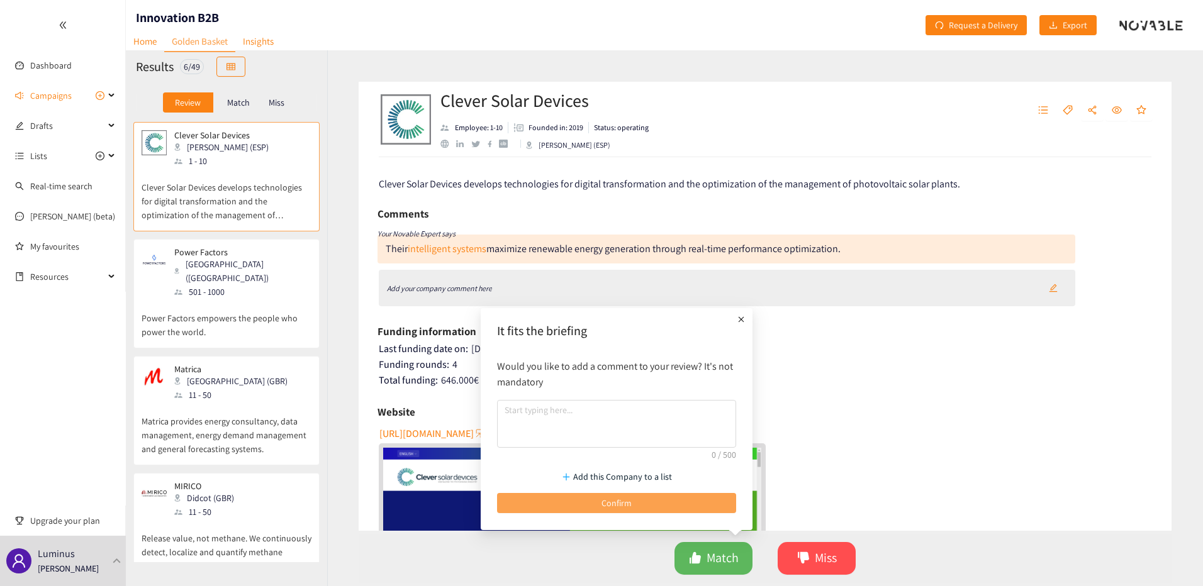
click at [633, 501] on button "Confirm" at bounding box center [616, 503] width 239 height 20
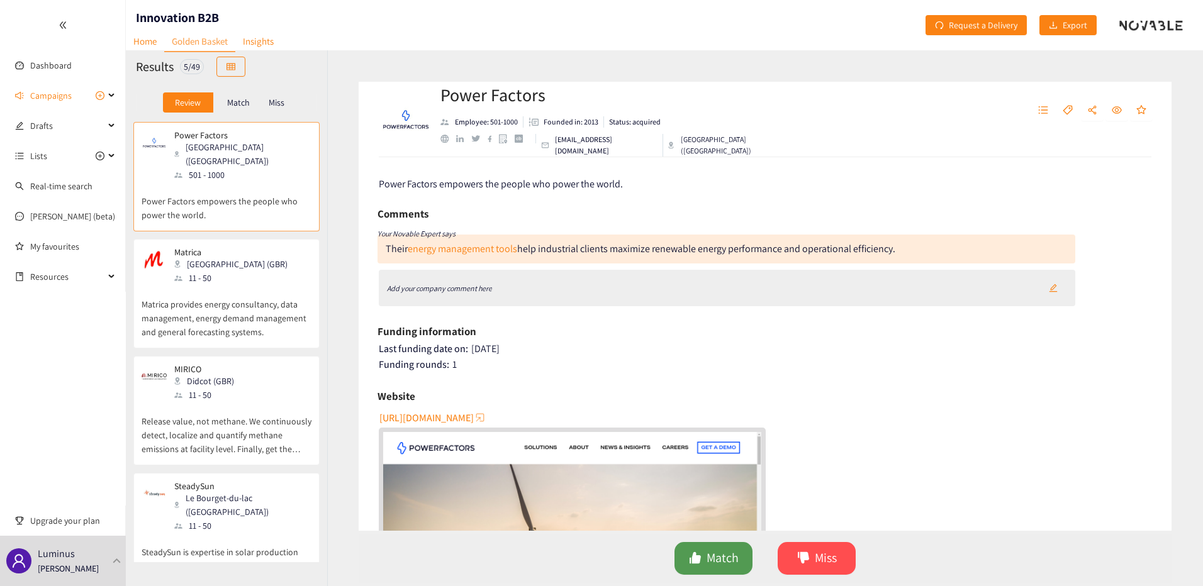
click at [721, 559] on span "Match" at bounding box center [722, 559] width 32 height 20
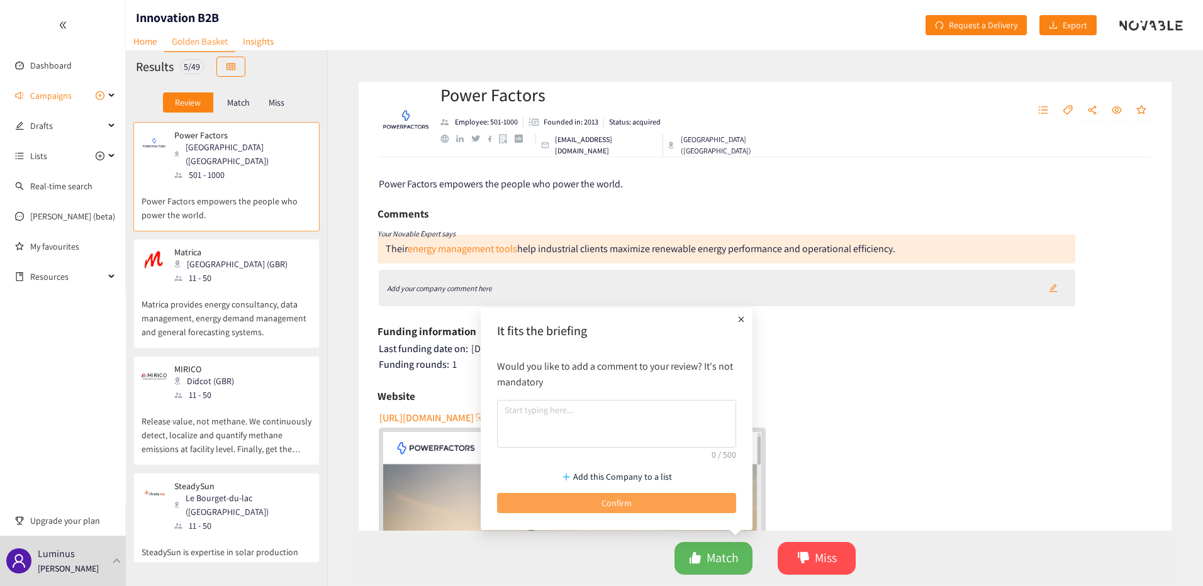
click at [586, 499] on button "Confirm" at bounding box center [616, 503] width 239 height 20
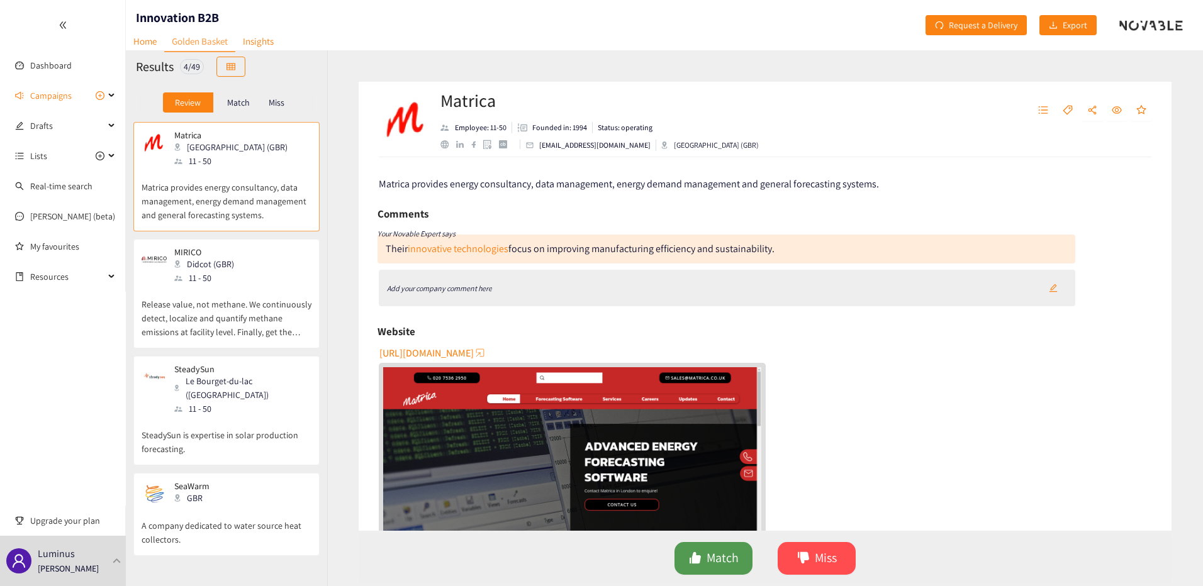
click at [718, 555] on span "Match" at bounding box center [722, 559] width 32 height 20
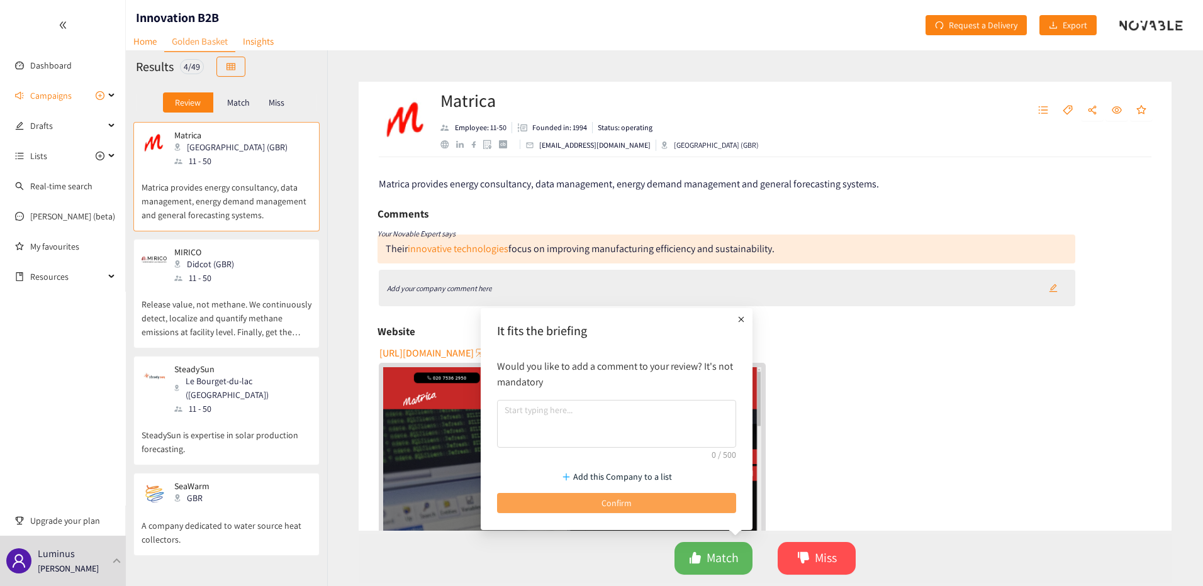
click at [652, 510] on button "Confirm" at bounding box center [616, 503] width 239 height 20
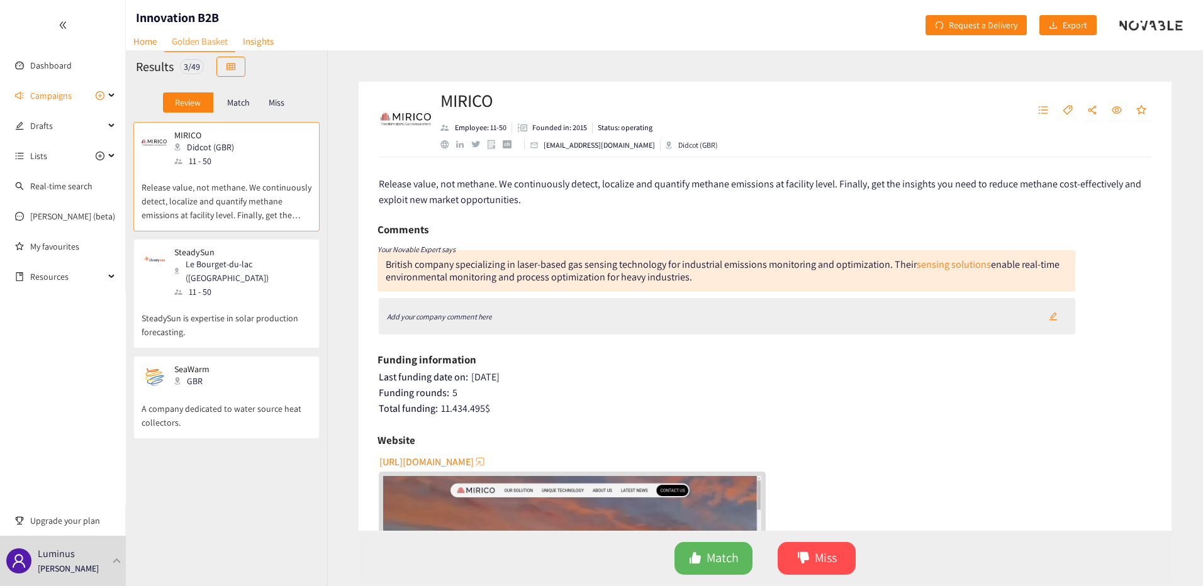
click at [1039, 318] on button "button" at bounding box center [1053, 316] width 28 height 20
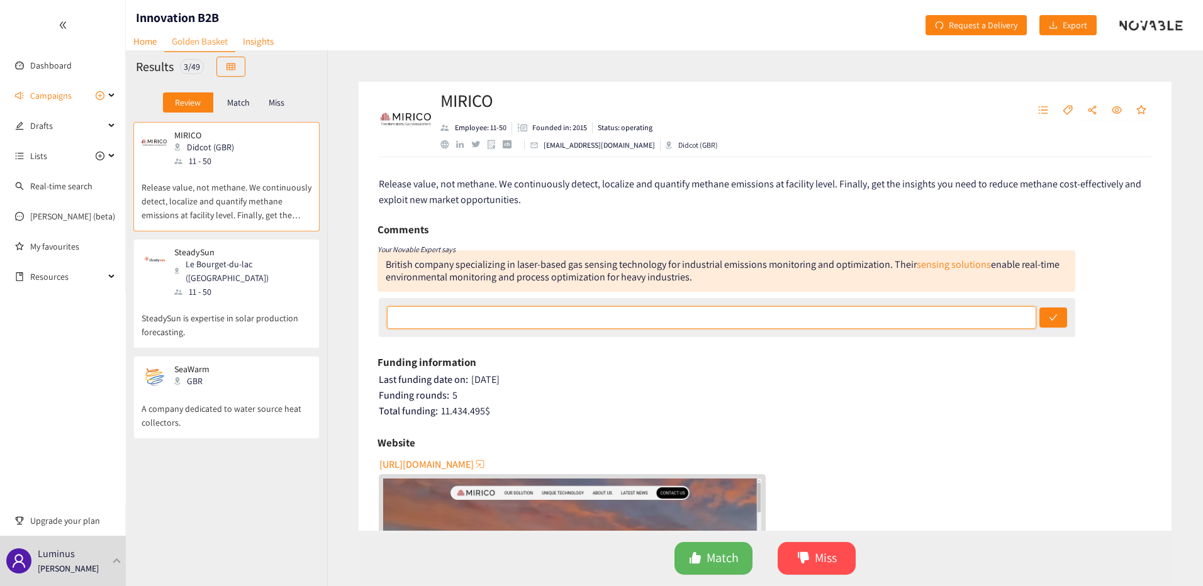
click at [881, 323] on input "text" at bounding box center [711, 317] width 649 height 23
type input "interesting but niche to oil & gas industry"
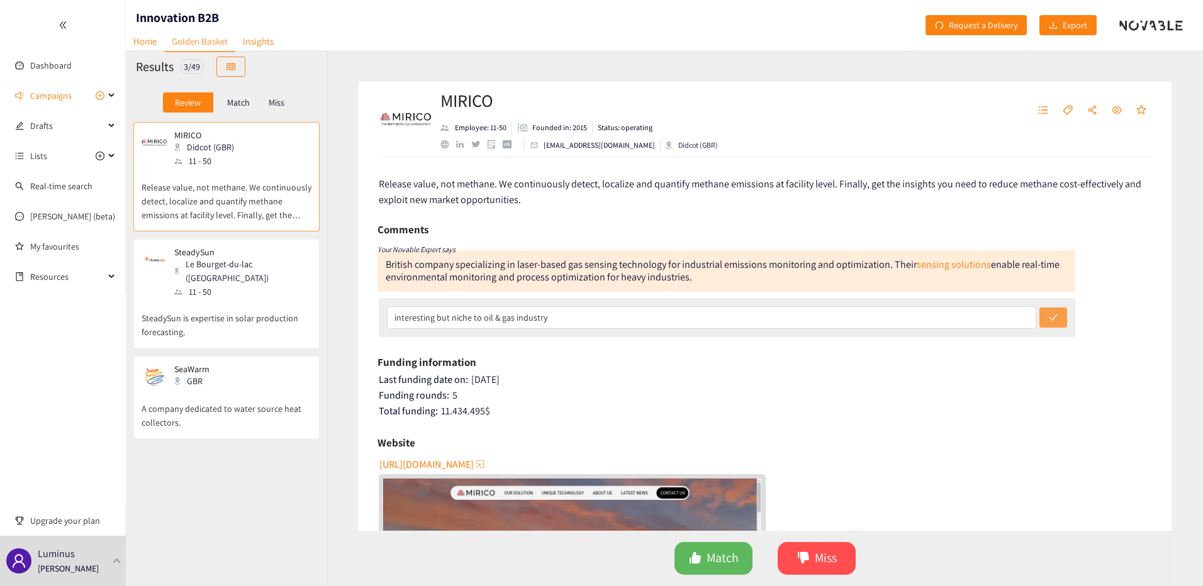
click at [1041, 323] on button "submit" at bounding box center [1053, 318] width 28 height 20
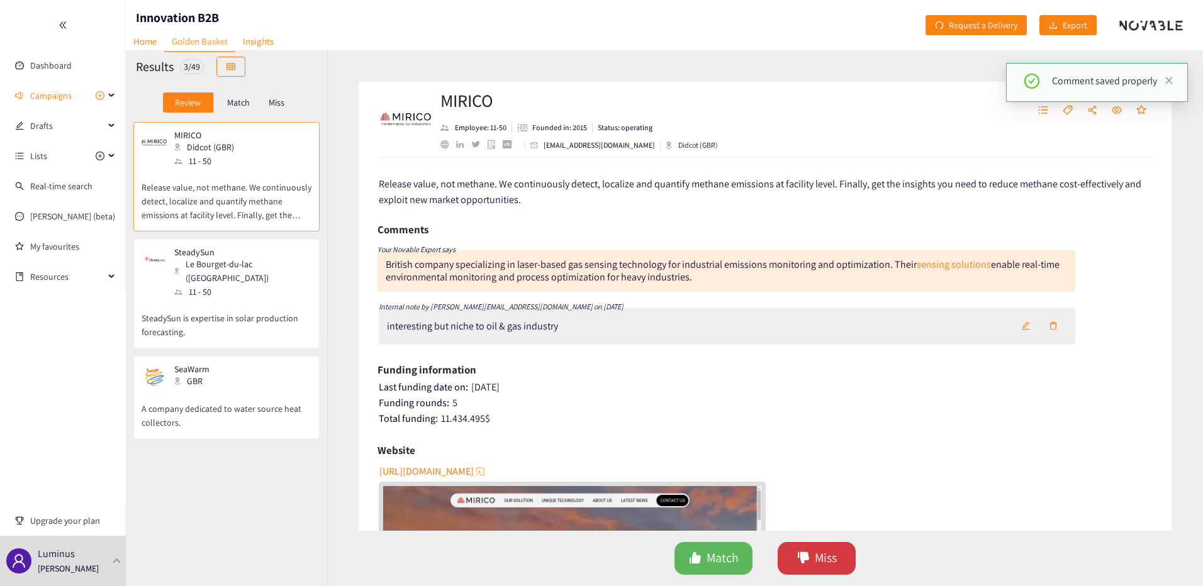
click at [850, 551] on button "Miss" at bounding box center [817, 558] width 78 height 33
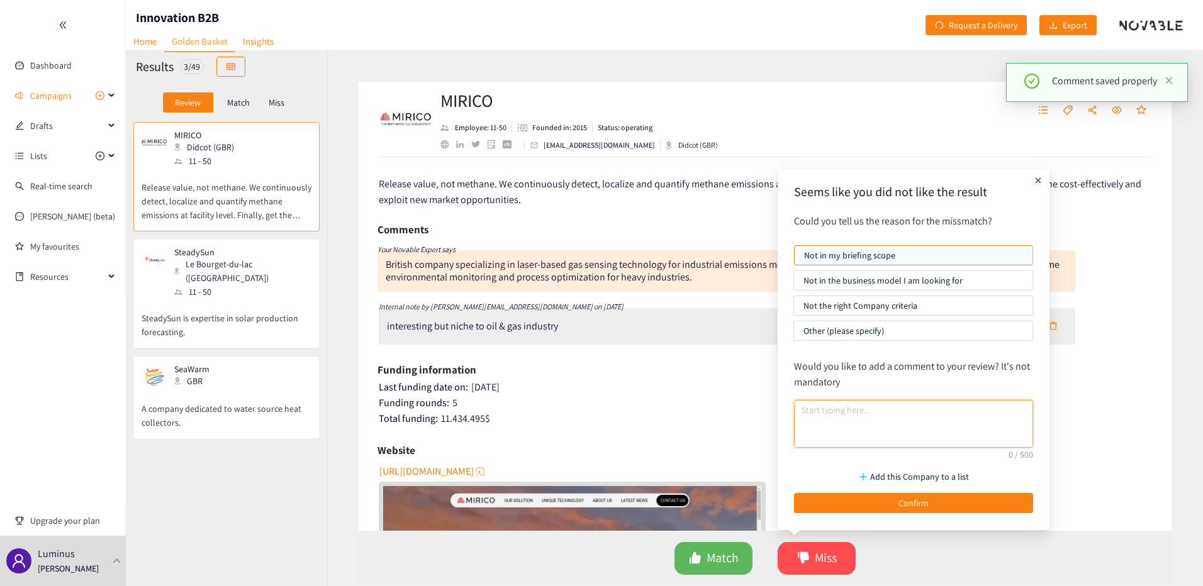
click at [903, 440] on textarea at bounding box center [913, 424] width 239 height 48
type textarea "c"
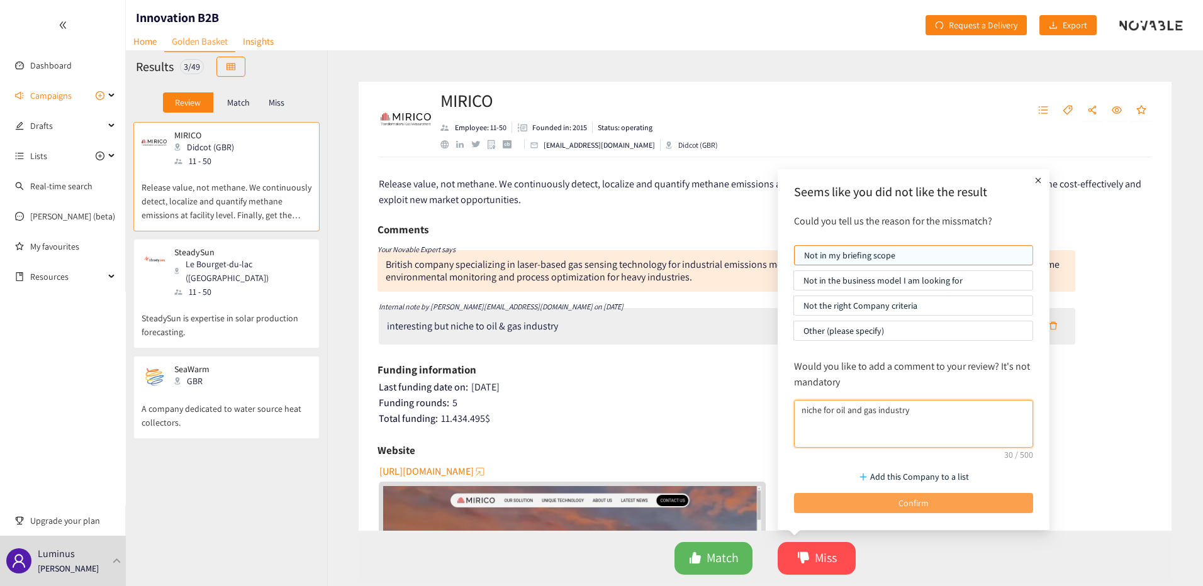
type textarea "niche for oil and gas industry"
click at [910, 499] on span "Confirm" at bounding box center [913, 503] width 30 height 14
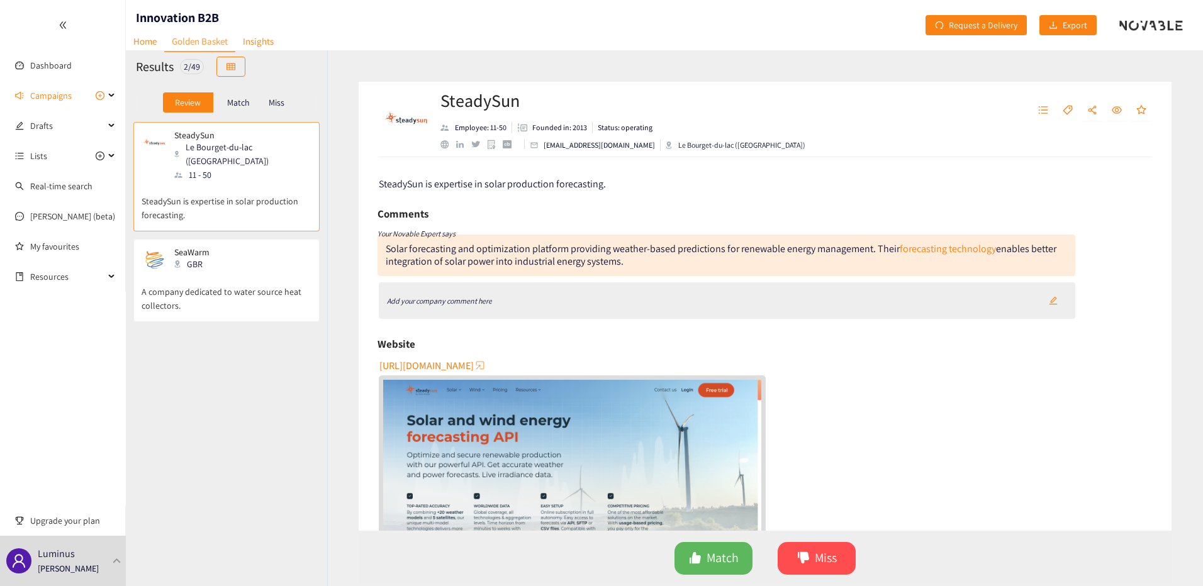
drag, startPoint x: 275, startPoint y: 370, endPoint x: 286, endPoint y: 365, distance: 11.8
click at [275, 370] on div "SteadySun Le Bourget-du-lac ([GEOGRAPHIC_DATA]) 11 - 50 SteadySun is expertise …" at bounding box center [226, 342] width 201 height 440
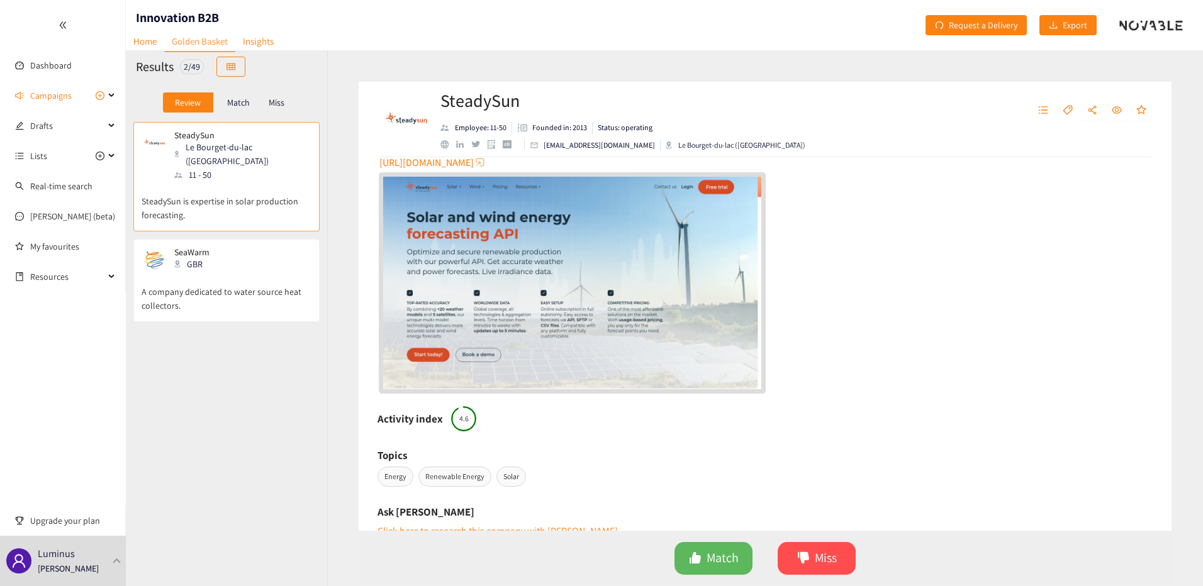
scroll to position [189, 0]
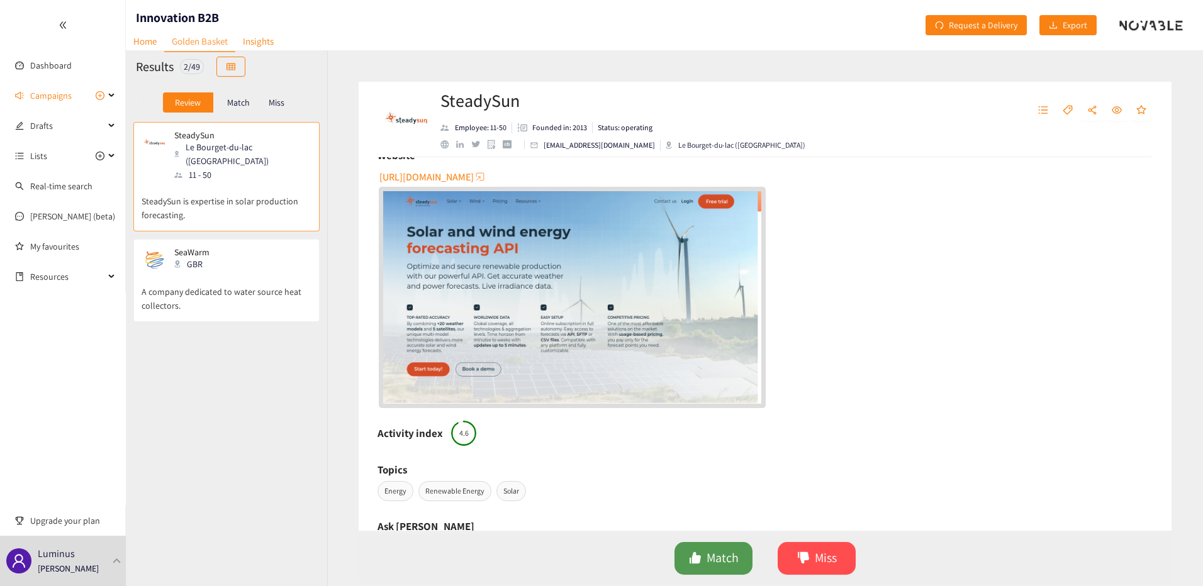
click at [716, 555] on span "Match" at bounding box center [722, 559] width 32 height 20
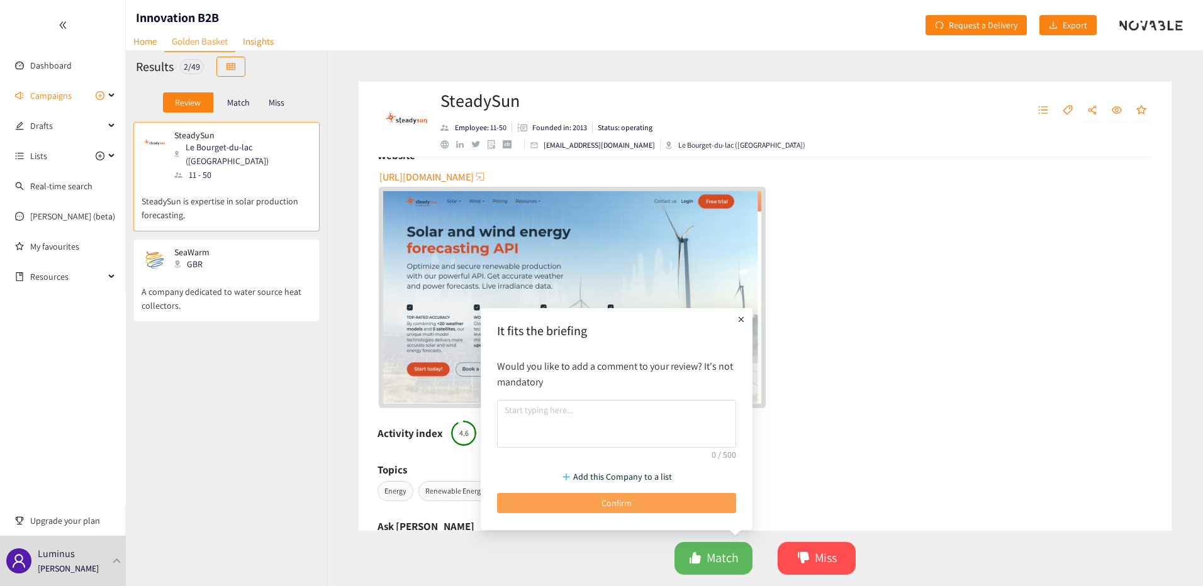
click at [710, 494] on button "Confirm" at bounding box center [616, 503] width 239 height 20
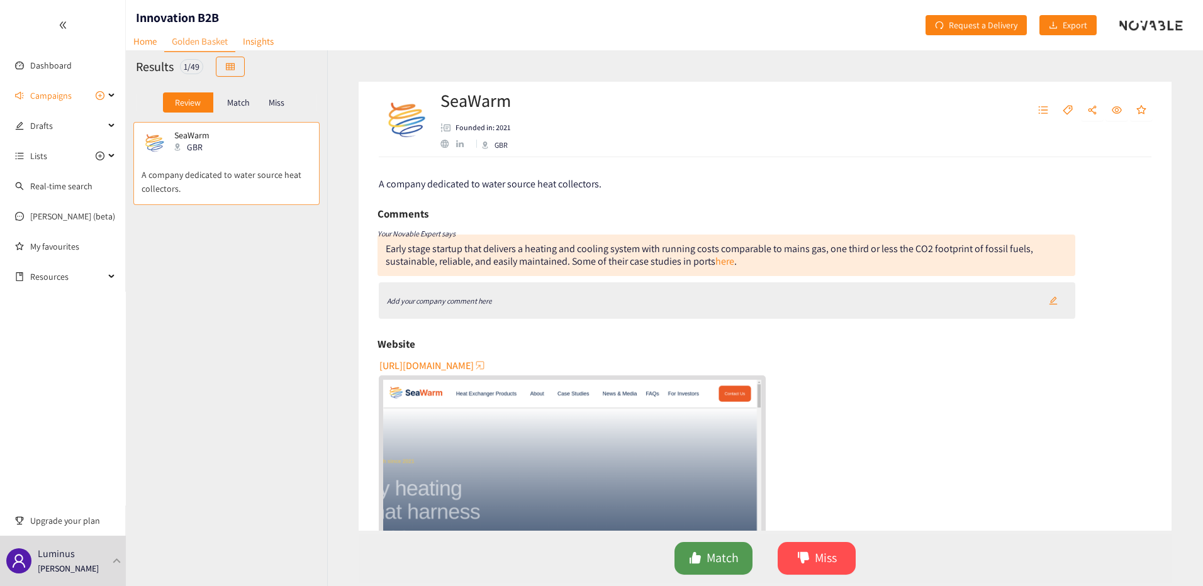
click at [714, 567] on span "Match" at bounding box center [722, 559] width 32 height 20
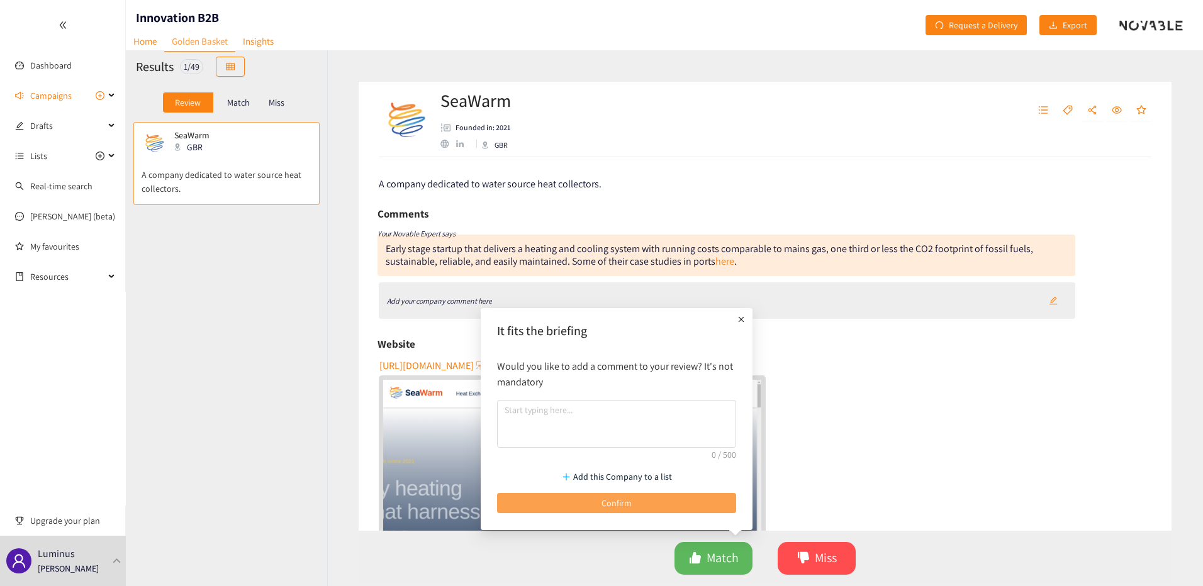
click at [681, 493] on div "Add this Company to a list Confirm" at bounding box center [617, 488] width 252 height 62
click at [681, 500] on button "Confirm" at bounding box center [616, 503] width 239 height 20
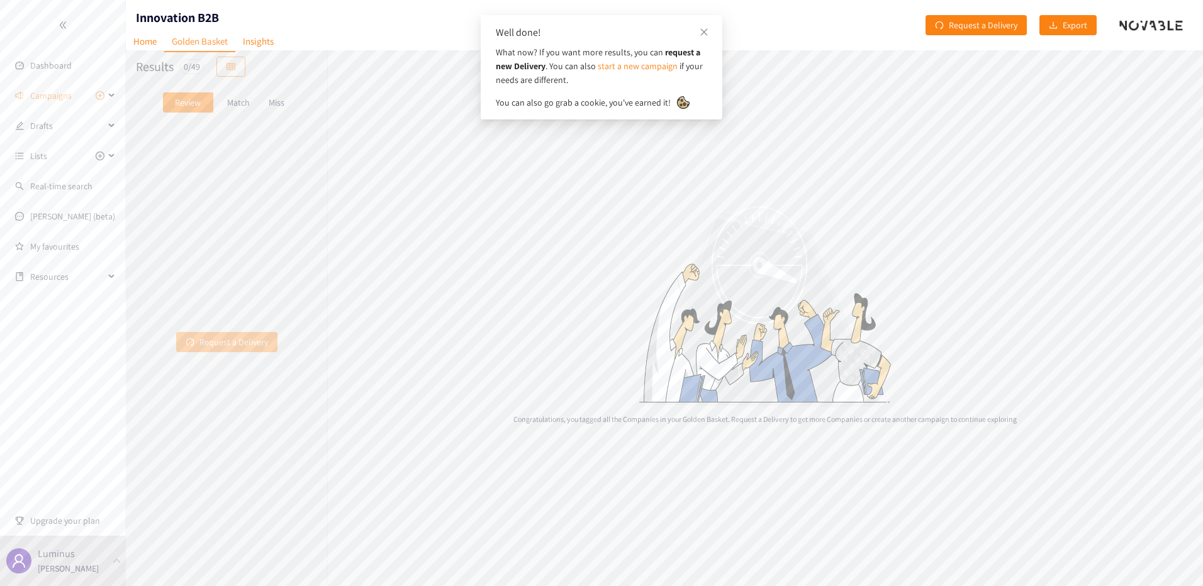
click at [246, 340] on span "Request a Delivery" at bounding box center [233, 342] width 69 height 14
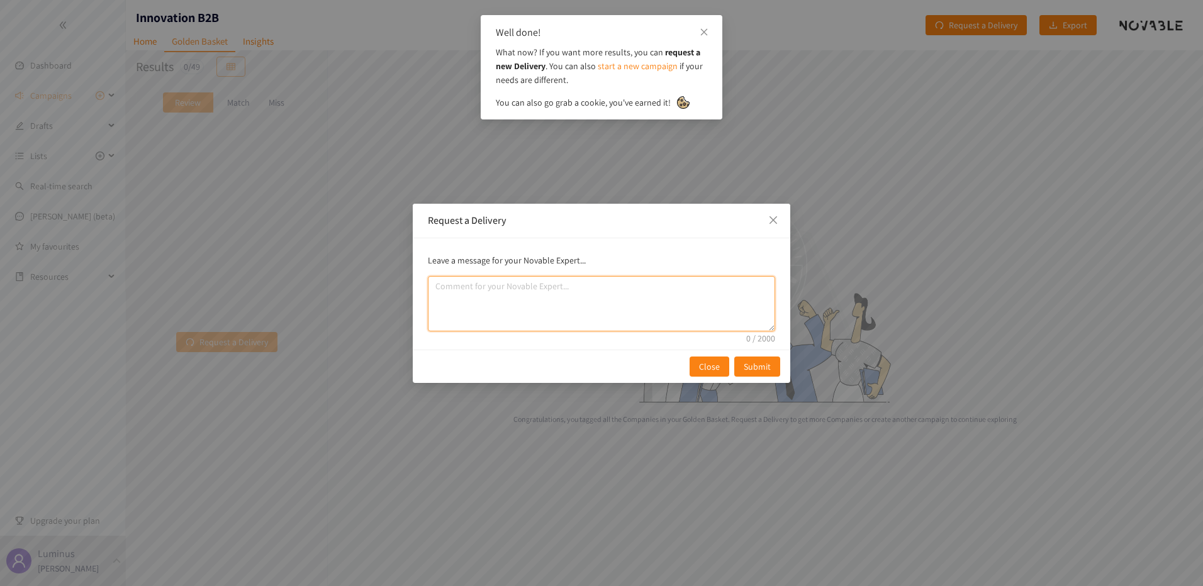
click at [639, 302] on textarea "comment" at bounding box center [601, 303] width 347 height 55
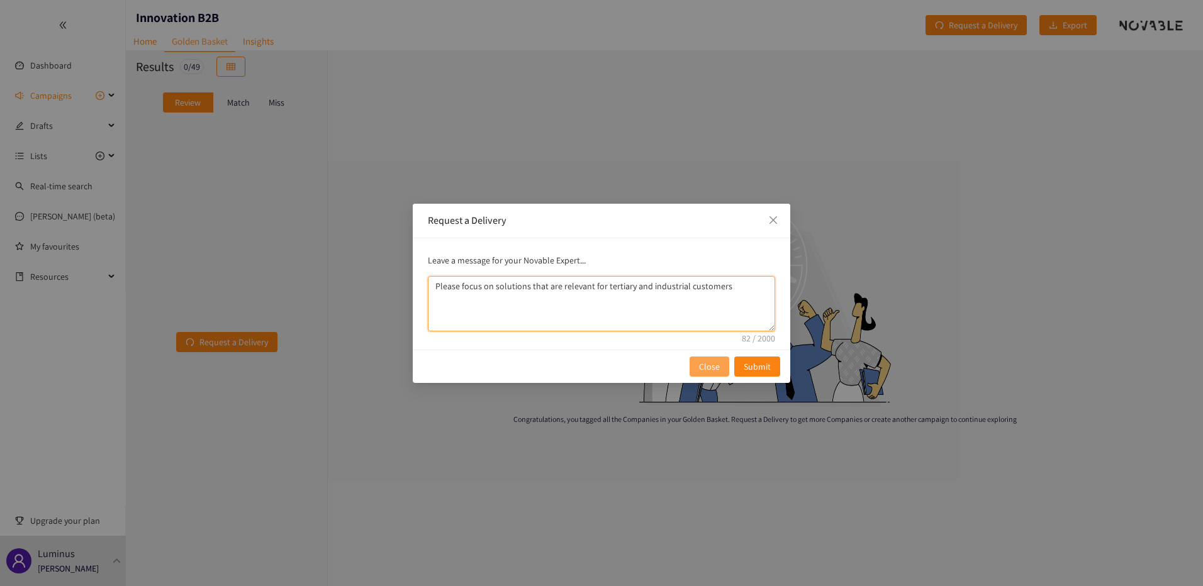
type textarea "Please focus on solutions that are relevant for tertiary and industrial custome…"
drag, startPoint x: 709, startPoint y: 370, endPoint x: 597, endPoint y: 332, distance: 118.4
click at [709, 369] on span "Close" at bounding box center [709, 367] width 21 height 14
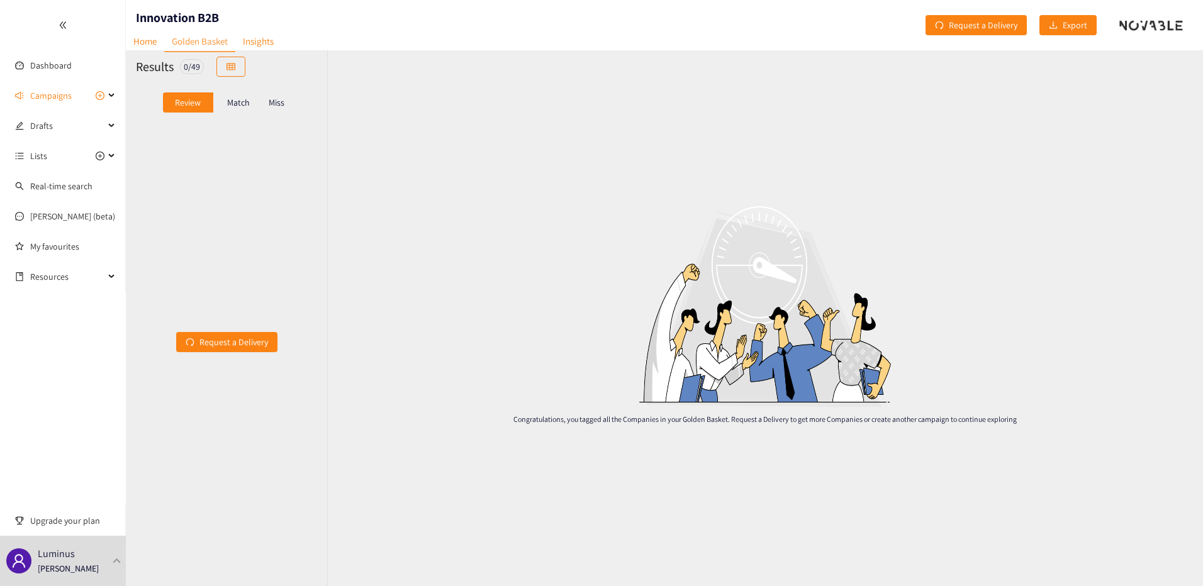
click at [200, 230] on div "Request a Delivery" at bounding box center [226, 342] width 201 height 440
click at [241, 98] on p "Match" at bounding box center [238, 103] width 23 height 10
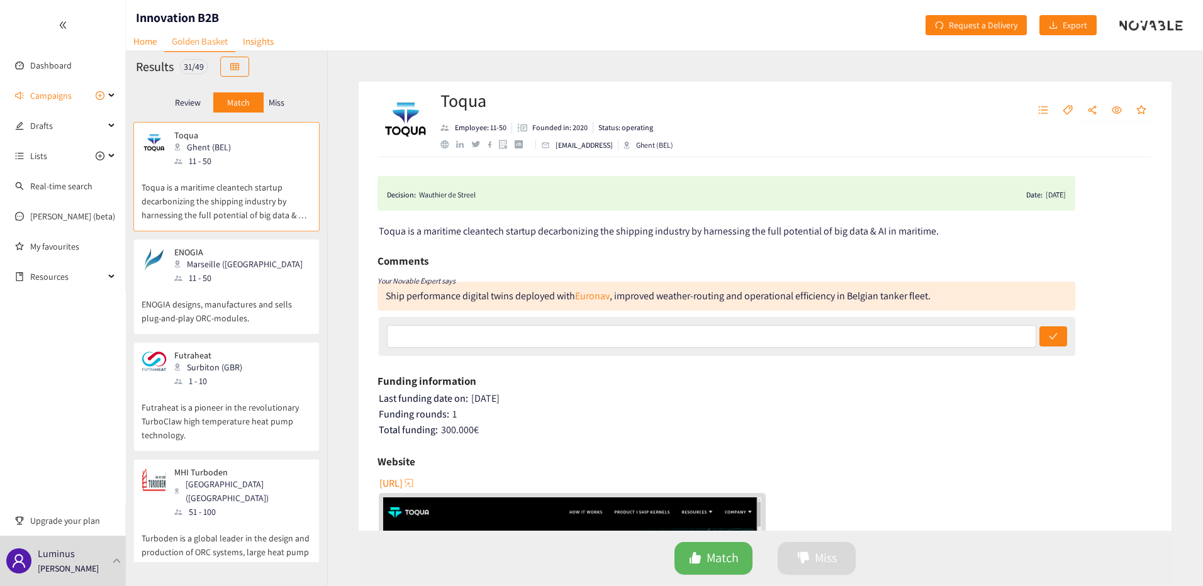
click at [213, 189] on p "Toqua is a maritime cleantech startup decarbonizing the shipping industry by ha…" at bounding box center [227, 195] width 170 height 54
click at [266, 293] on p "ENOGIA designs, manufactures and sells plug-and-play ORC-modules." at bounding box center [227, 305] width 170 height 40
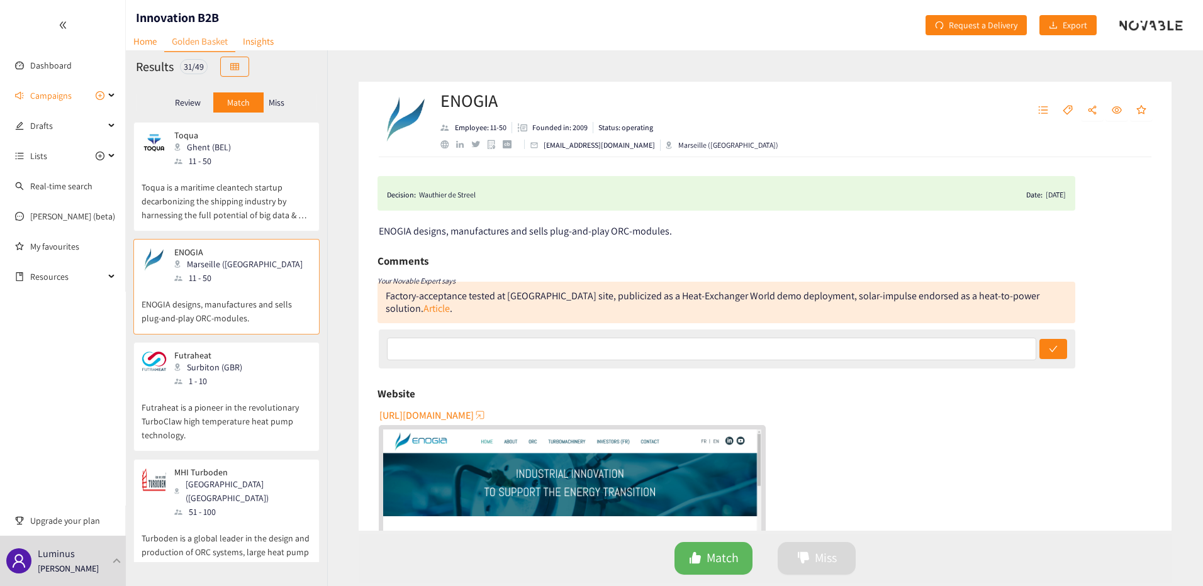
click at [258, 381] on div "Futraheat Surbiton (GBR) 1 - 10" at bounding box center [227, 369] width 170 height 38
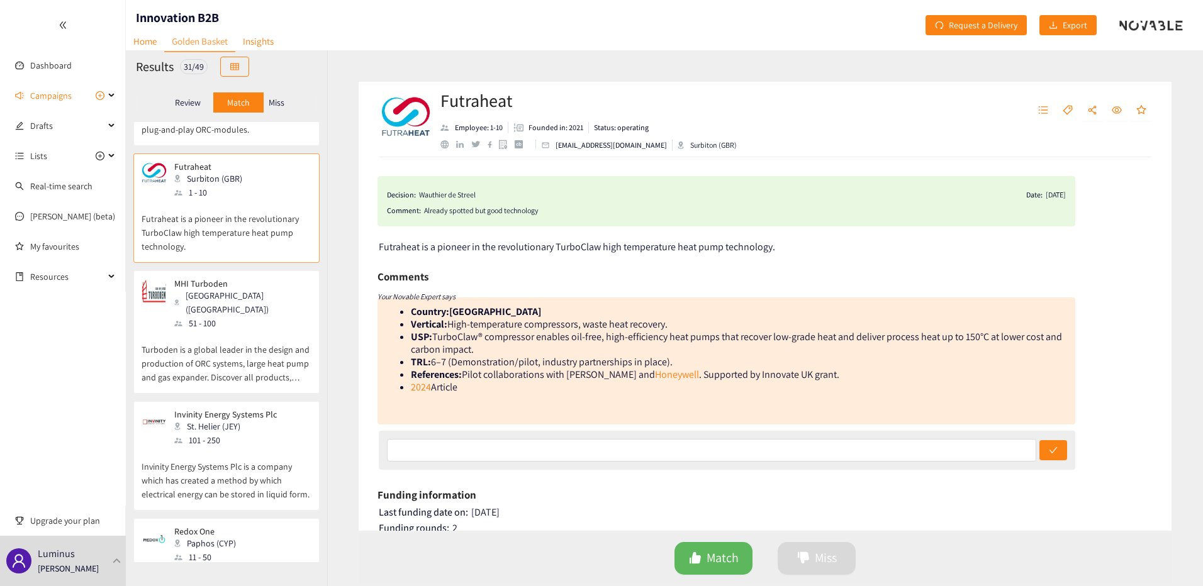
click at [240, 330] on p "Turboden is a global leader in the design and production of ORC systems, large …" at bounding box center [227, 357] width 170 height 54
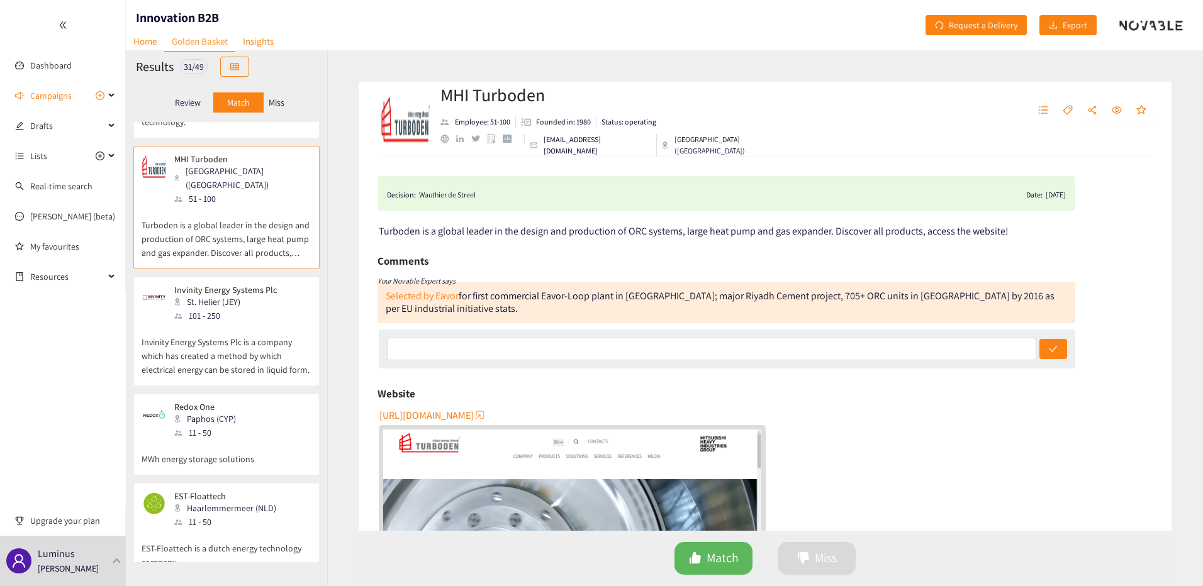
scroll to position [315, 0]
click at [234, 321] on p "Invinity Energy Systems Plc is a company which has created a method by which el…" at bounding box center [227, 348] width 170 height 54
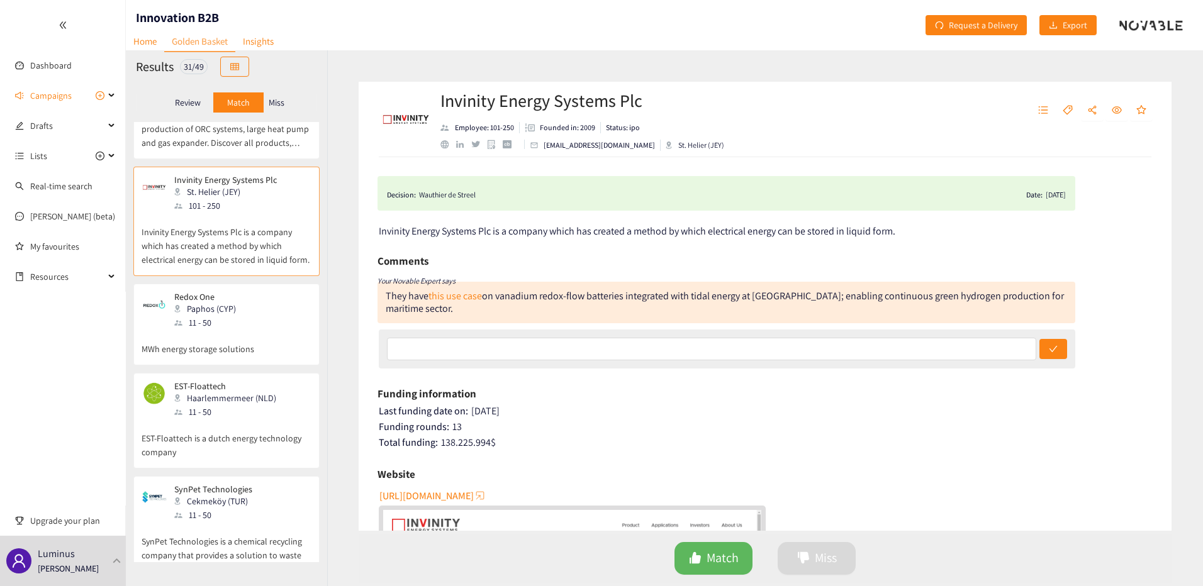
scroll to position [440, 0]
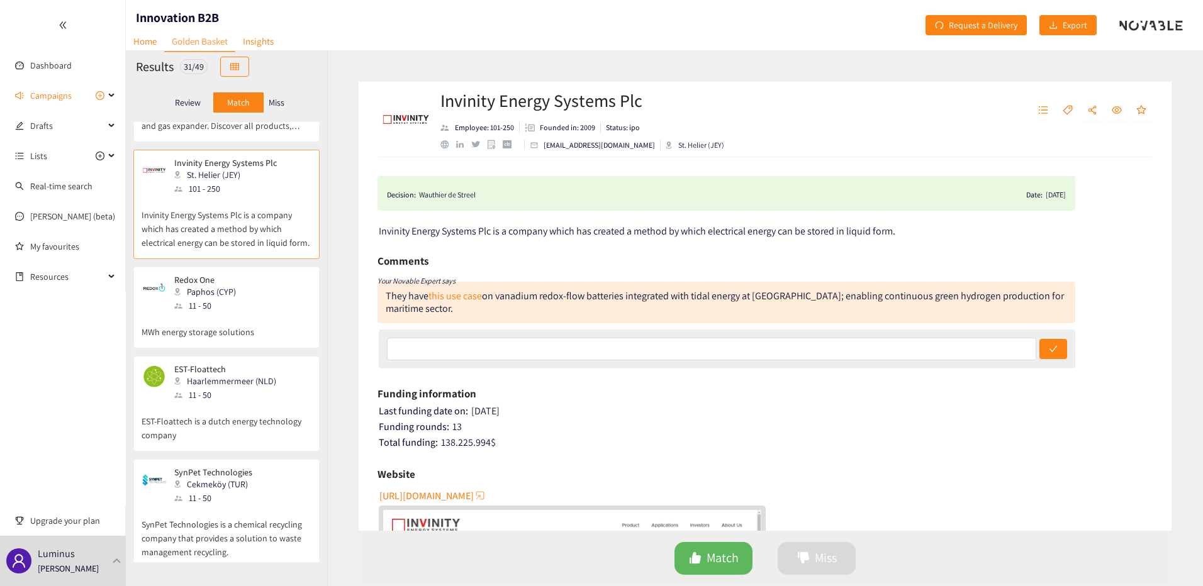
click at [234, 285] on div "Paphos (CYP)" at bounding box center [208, 292] width 69 height 14
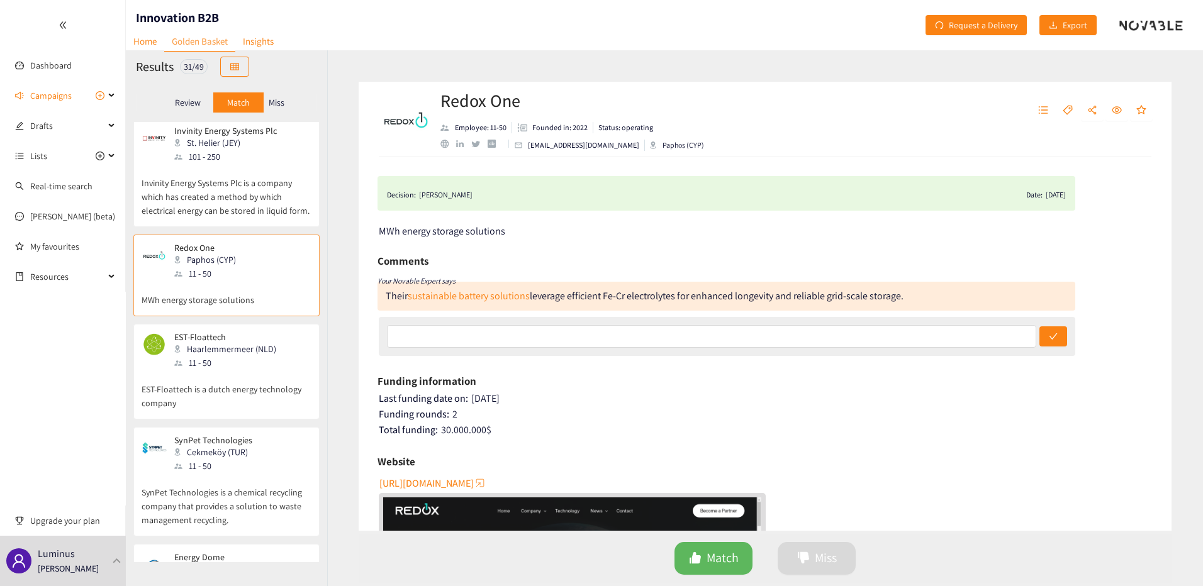
scroll to position [503, 0]
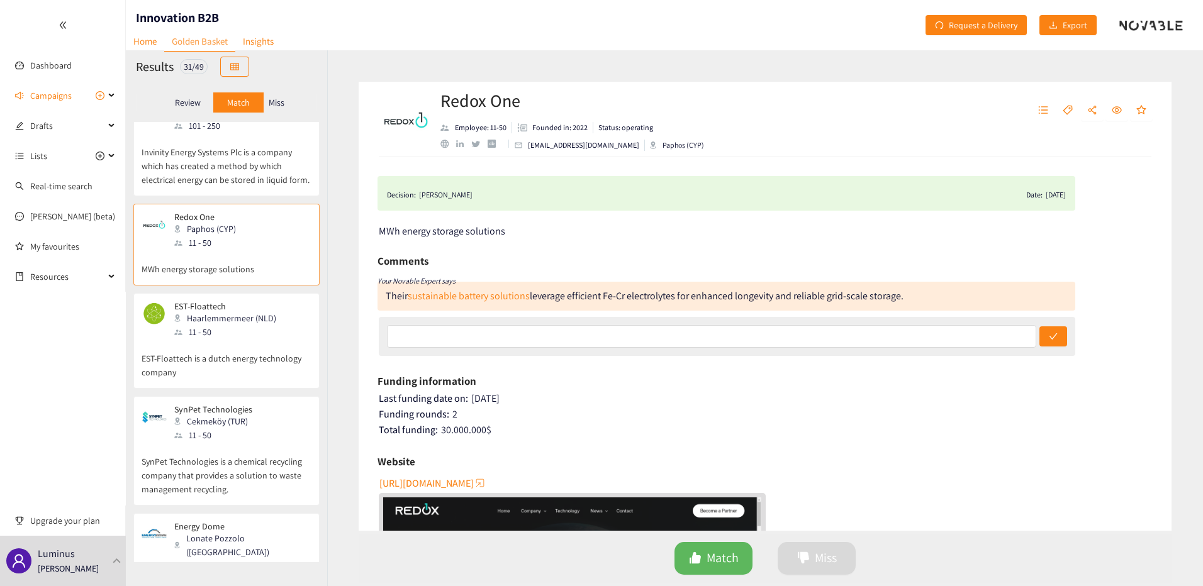
click at [238, 311] on div "Haarlemmermeer (NLD)" at bounding box center [228, 318] width 109 height 14
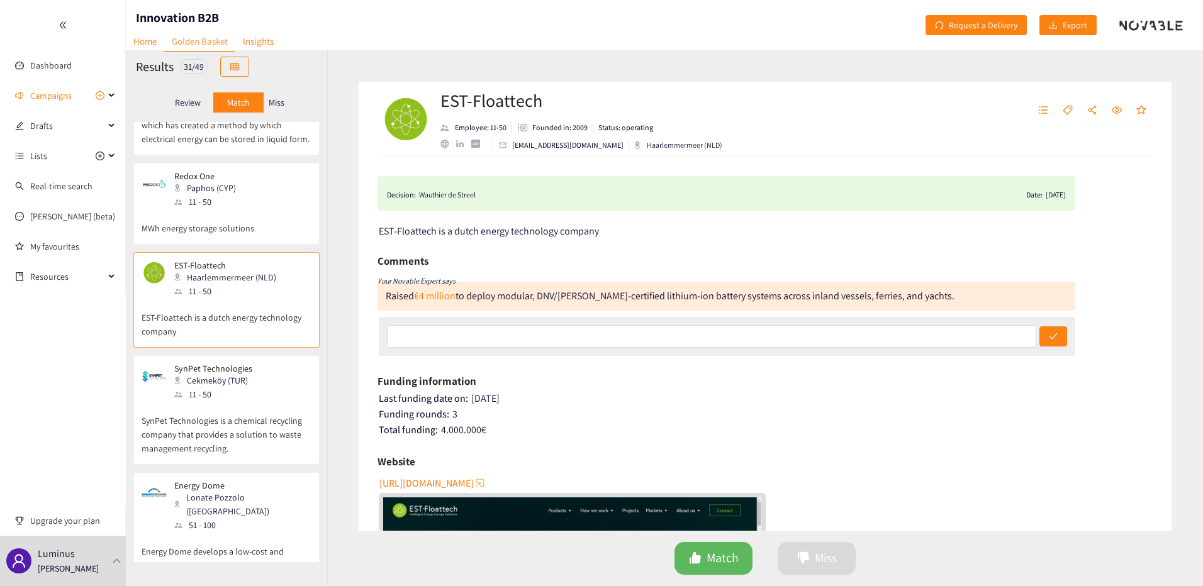
scroll to position [566, 0]
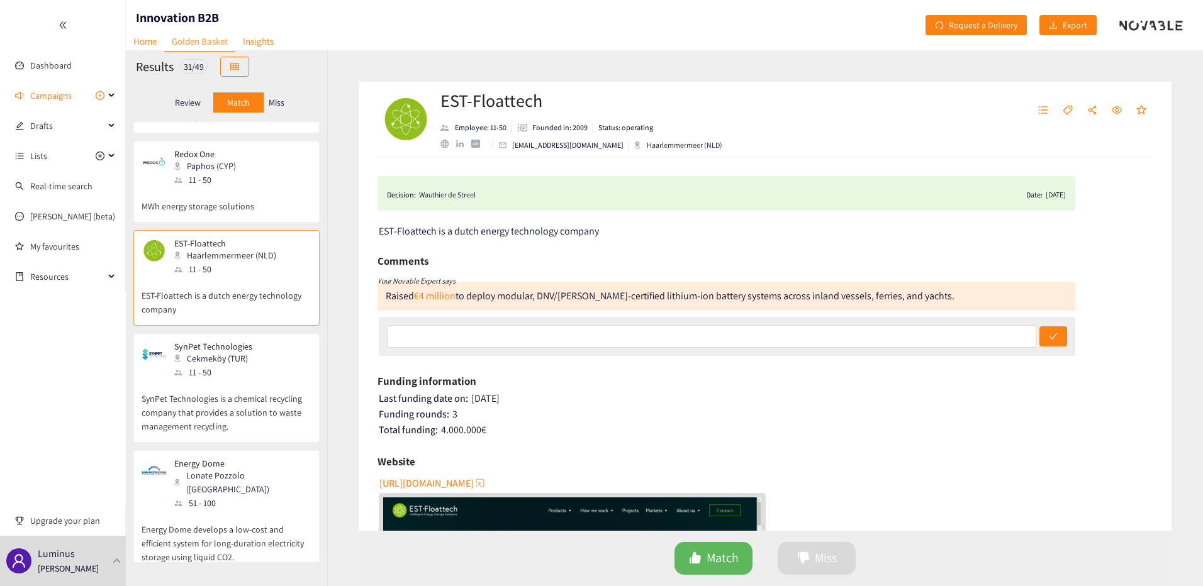
click at [240, 365] on div "11 - 50" at bounding box center [217, 372] width 86 height 14
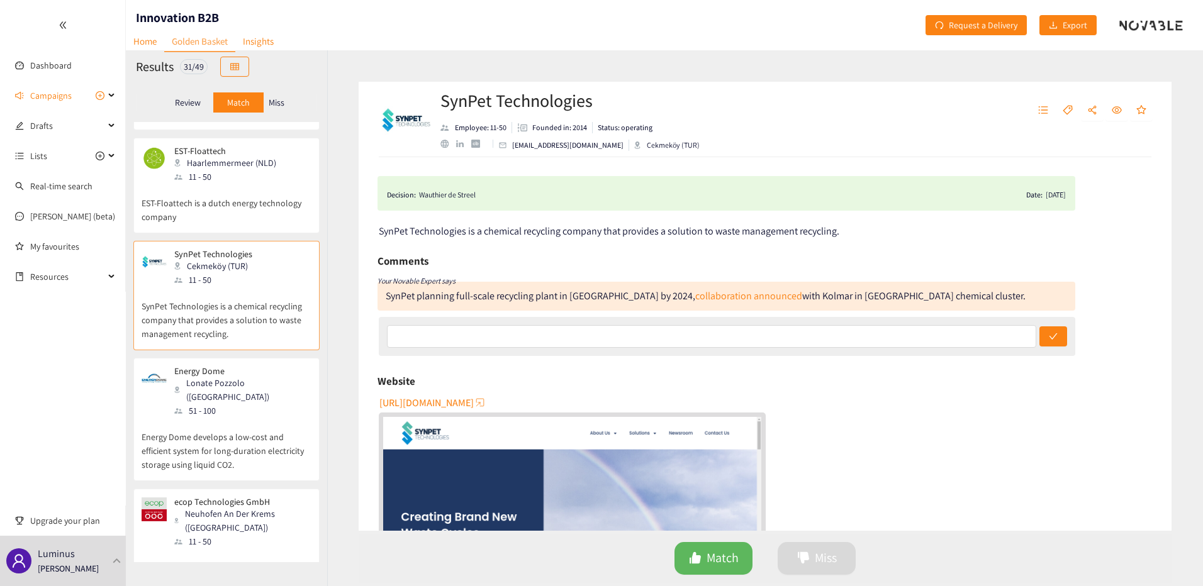
scroll to position [692, 0]
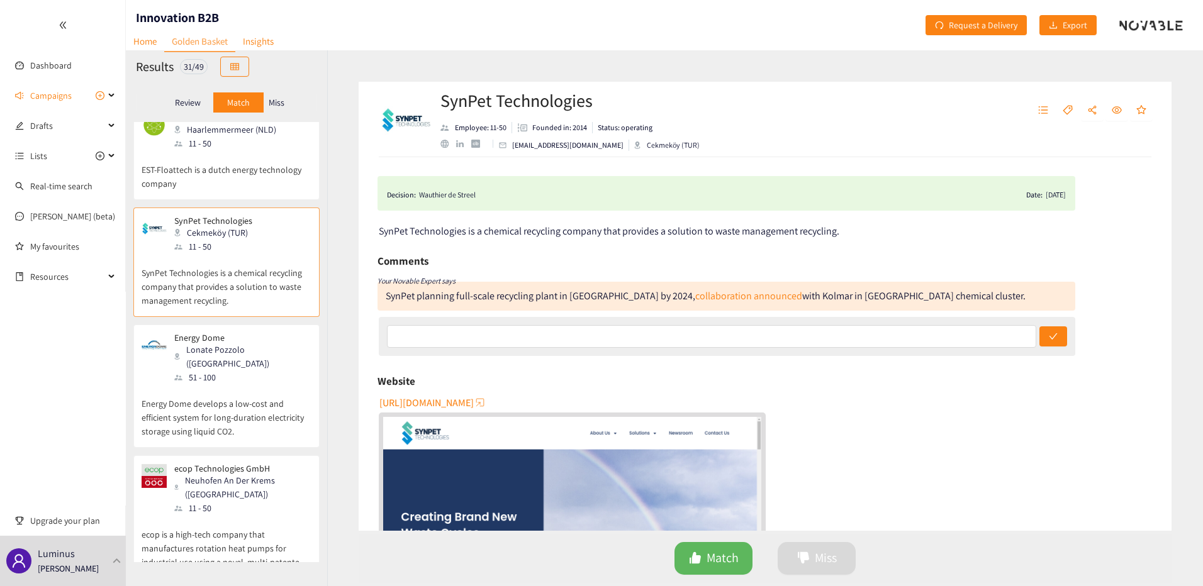
click at [240, 384] on p "Energy Dome develops a low-cost and efficient system for long-duration electric…" at bounding box center [227, 411] width 170 height 54
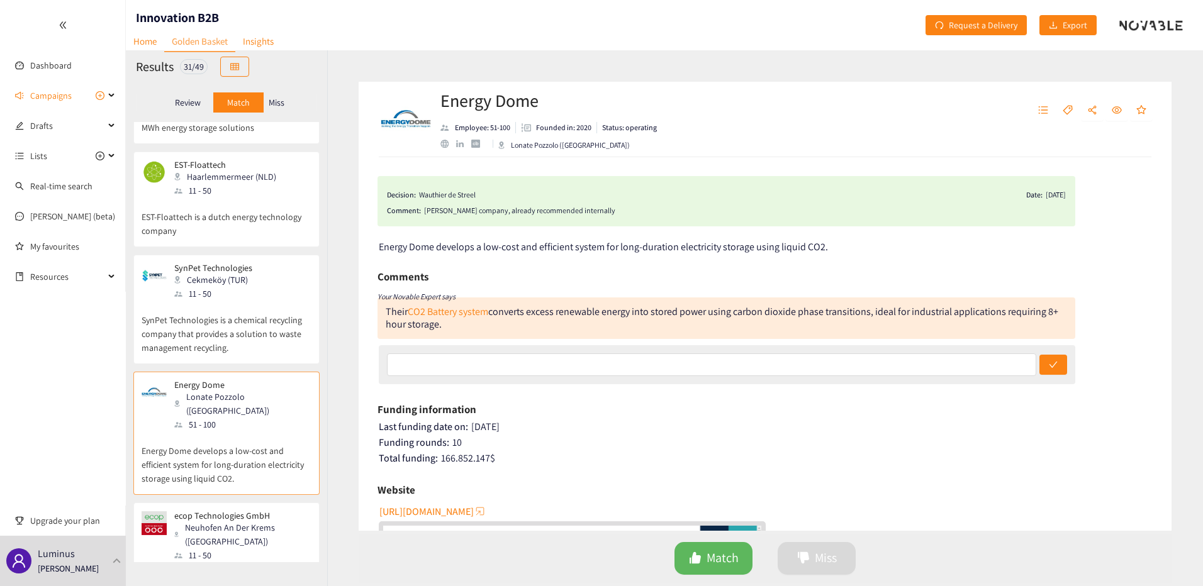
scroll to position [566, 0]
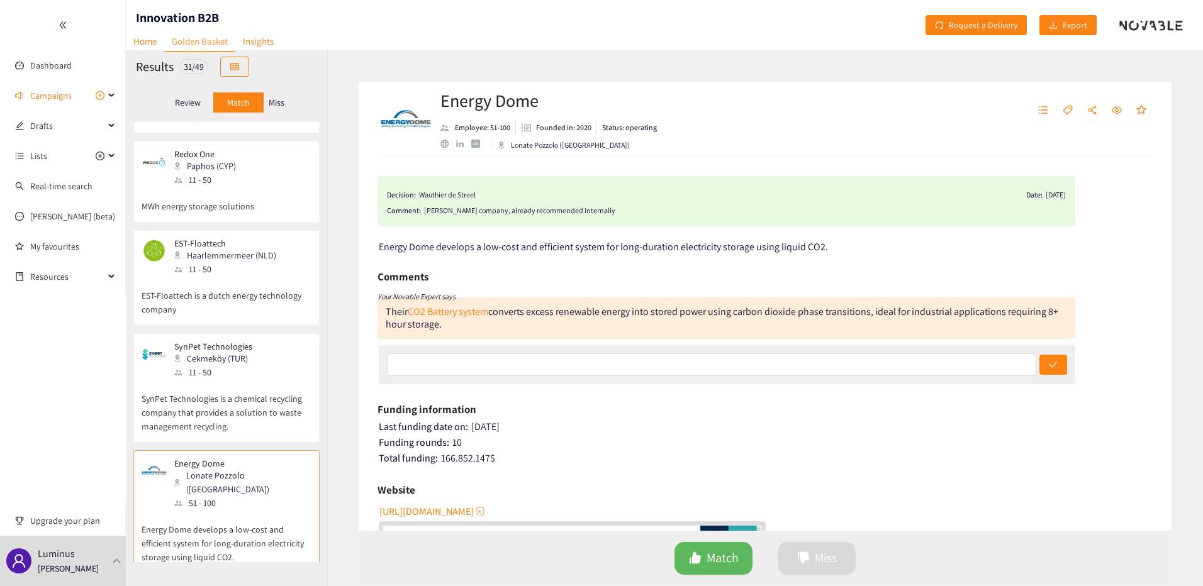
click at [227, 281] on p "EST-Floattech is a dutch energy technology company" at bounding box center [227, 296] width 170 height 40
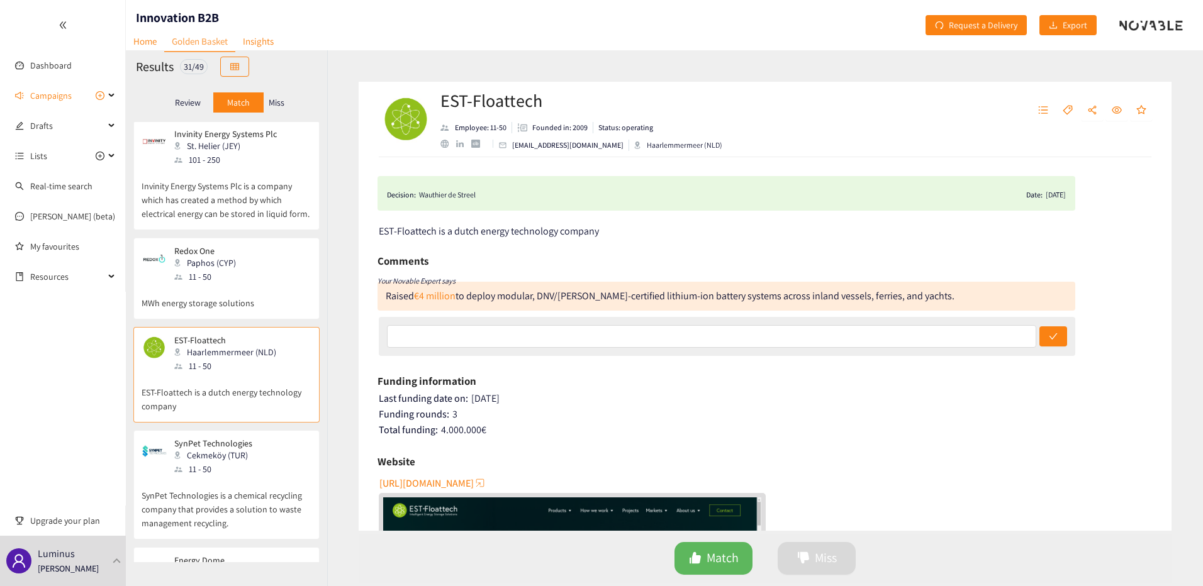
scroll to position [440, 0]
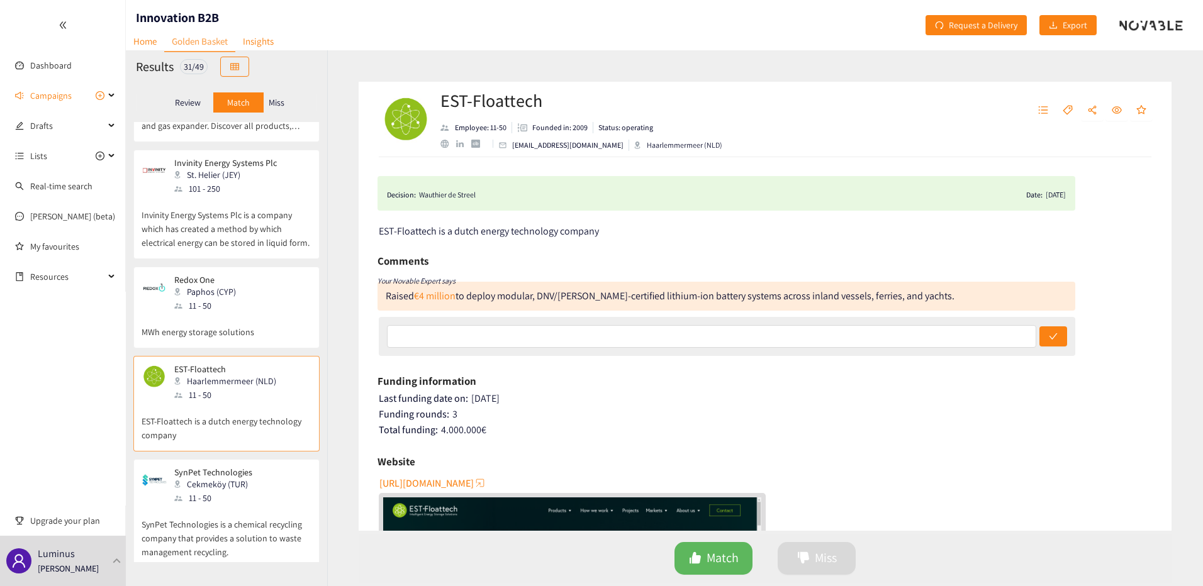
click at [224, 275] on p "Redox One" at bounding box center [205, 280] width 62 height 10
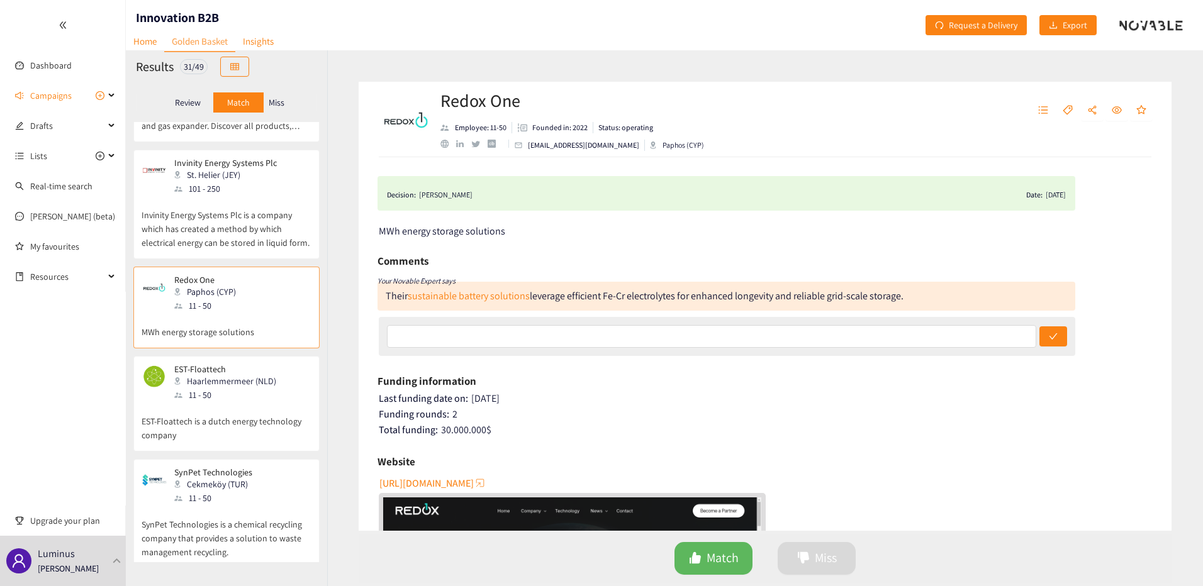
click at [228, 214] on p "Invinity Energy Systems Plc is a company which has created a method by which el…" at bounding box center [227, 223] width 170 height 54
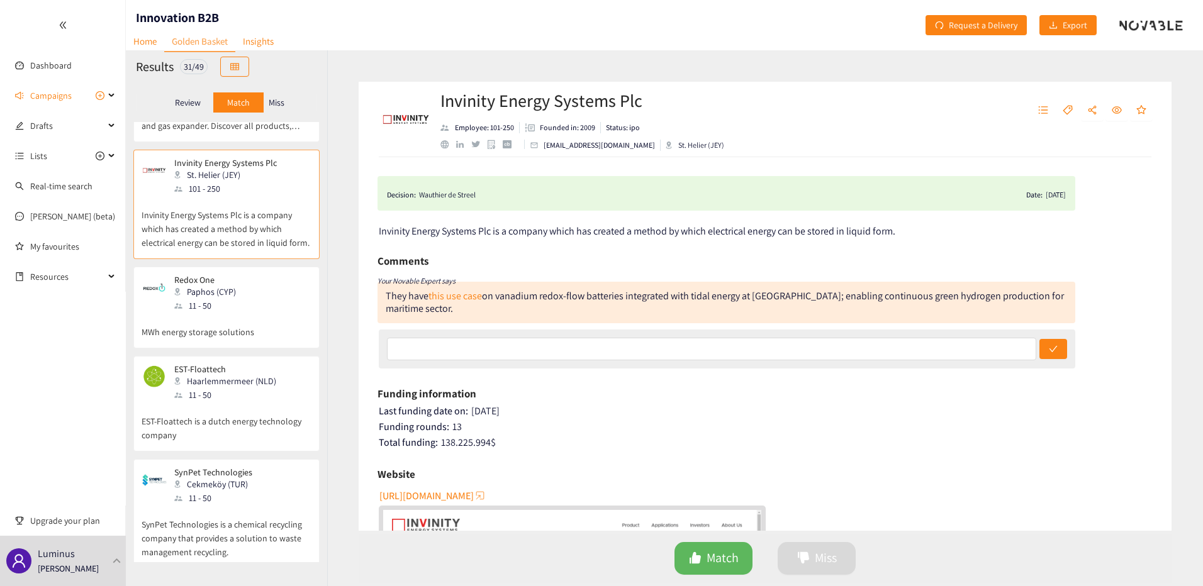
click at [222, 299] on div "11 - 50" at bounding box center [208, 306] width 69 height 14
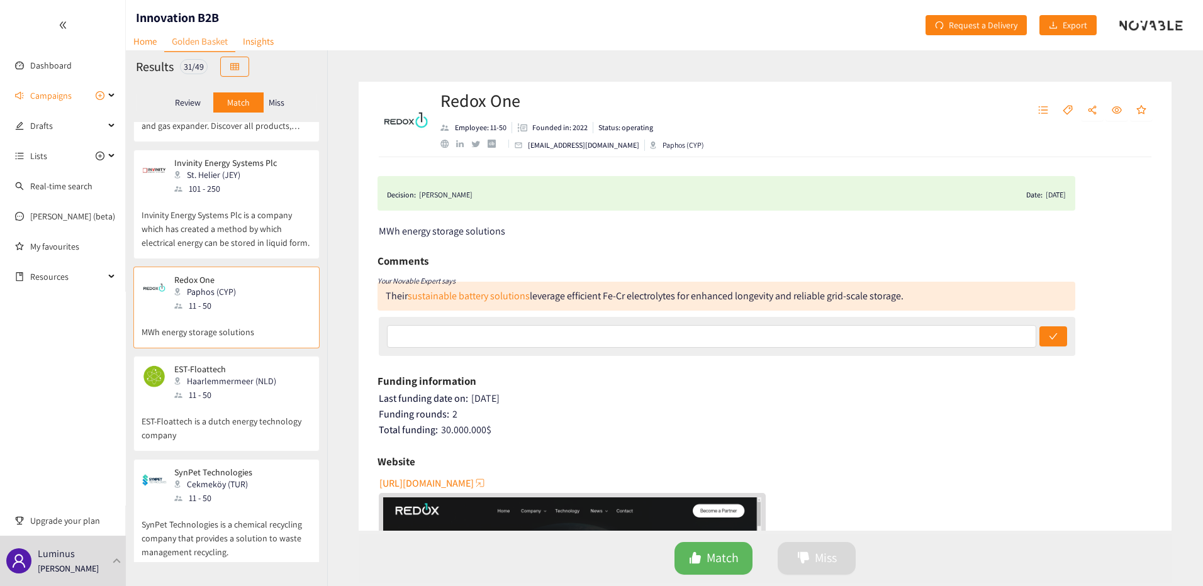
click at [225, 388] on div "11 - 50" at bounding box center [228, 395] width 109 height 14
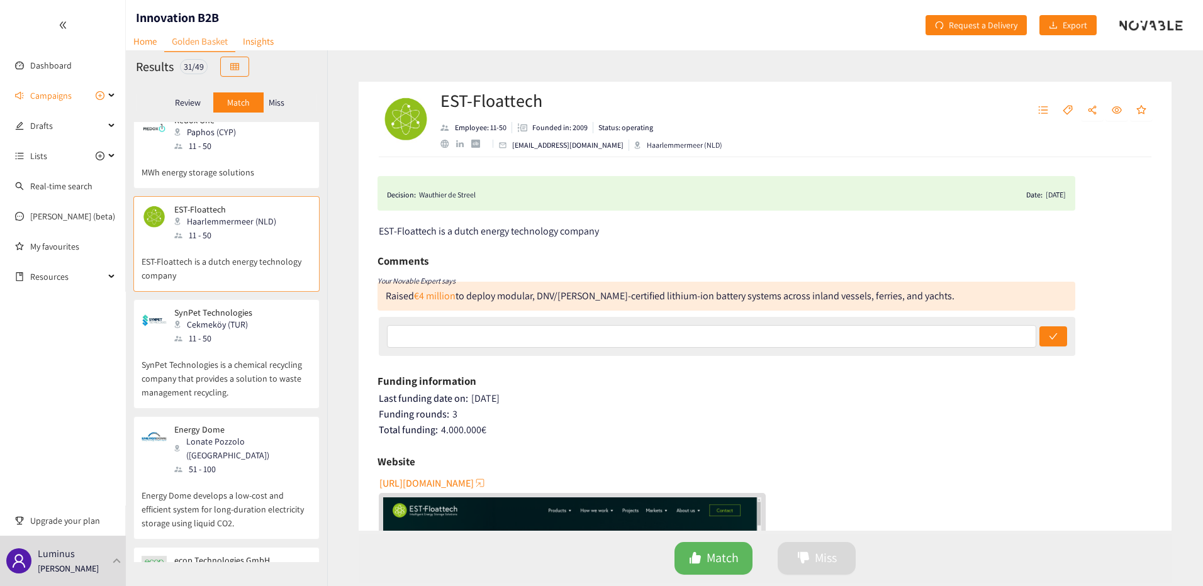
scroll to position [629, 0]
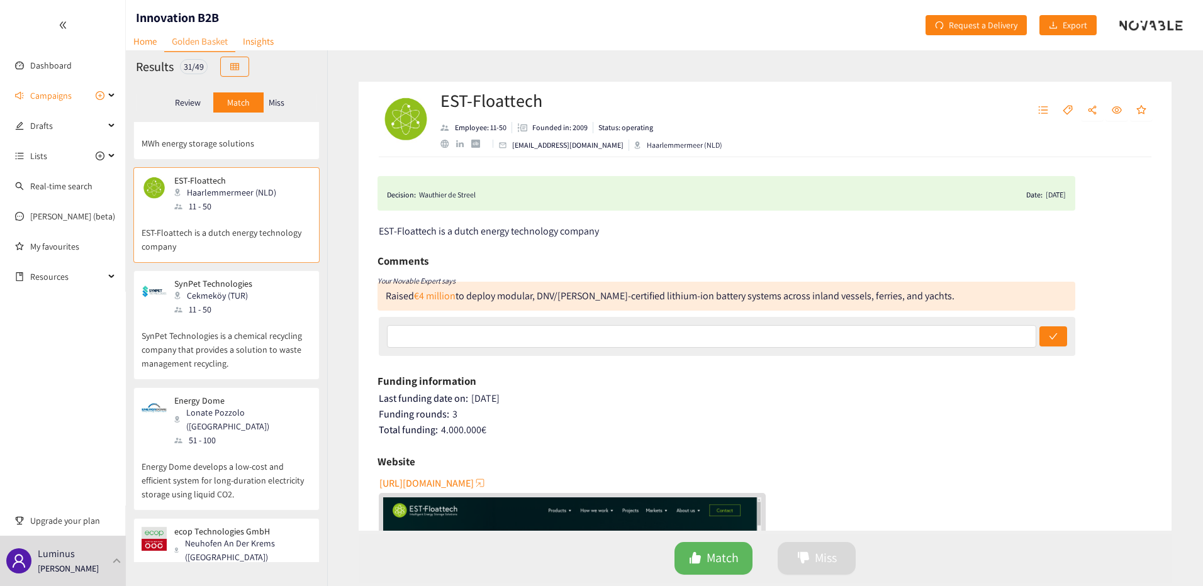
click at [226, 316] on p "SynPet Technologies is a chemical recycling company that provides a solution to…" at bounding box center [227, 343] width 170 height 54
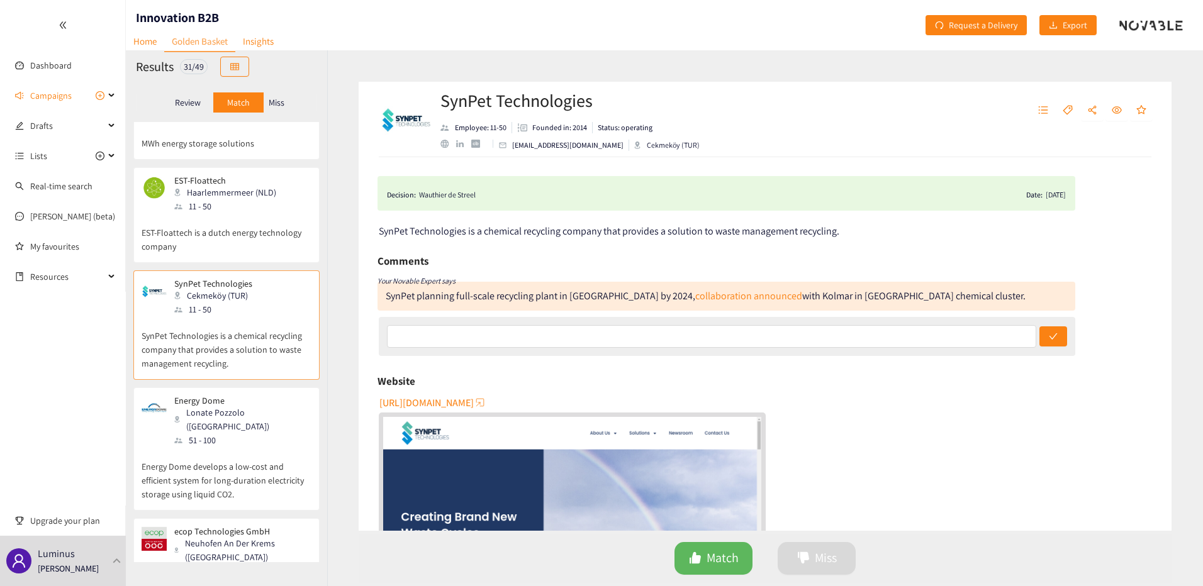
click at [225, 433] on div "51 - 100" at bounding box center [242, 440] width 136 height 14
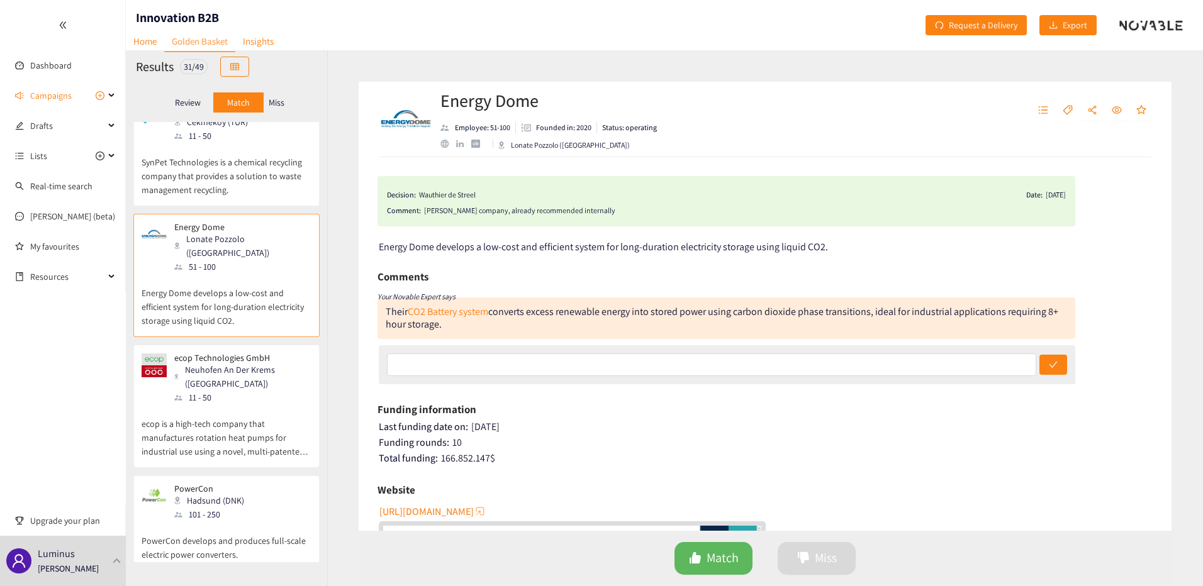
scroll to position [818, 0]
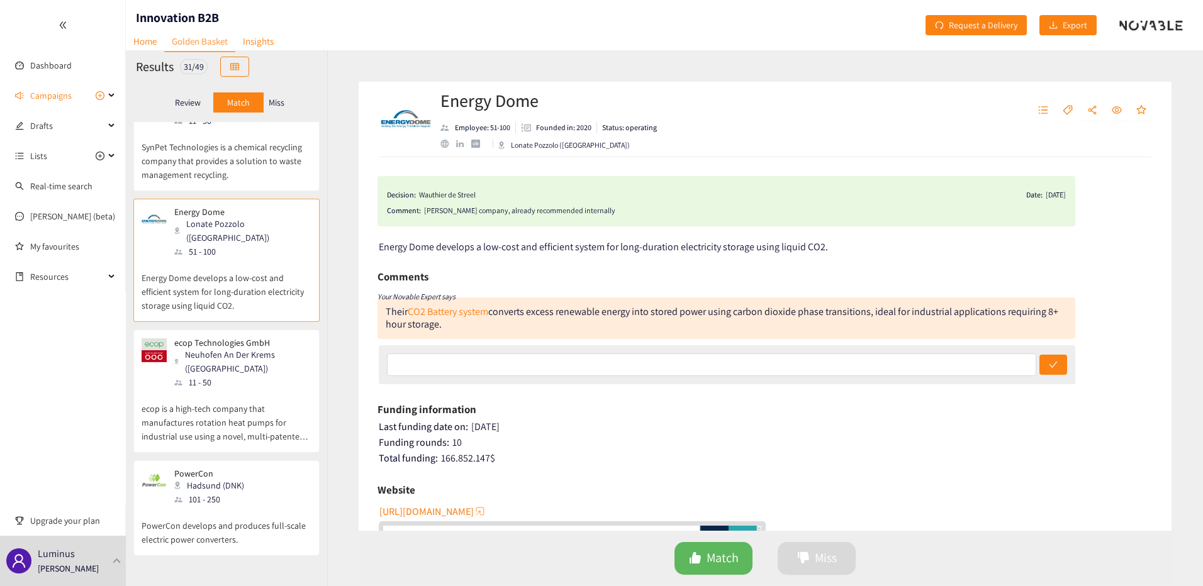
click at [233, 389] on p "ecop is a high-tech company that manufactures rotation heat pumps for industria…" at bounding box center [227, 416] width 170 height 54
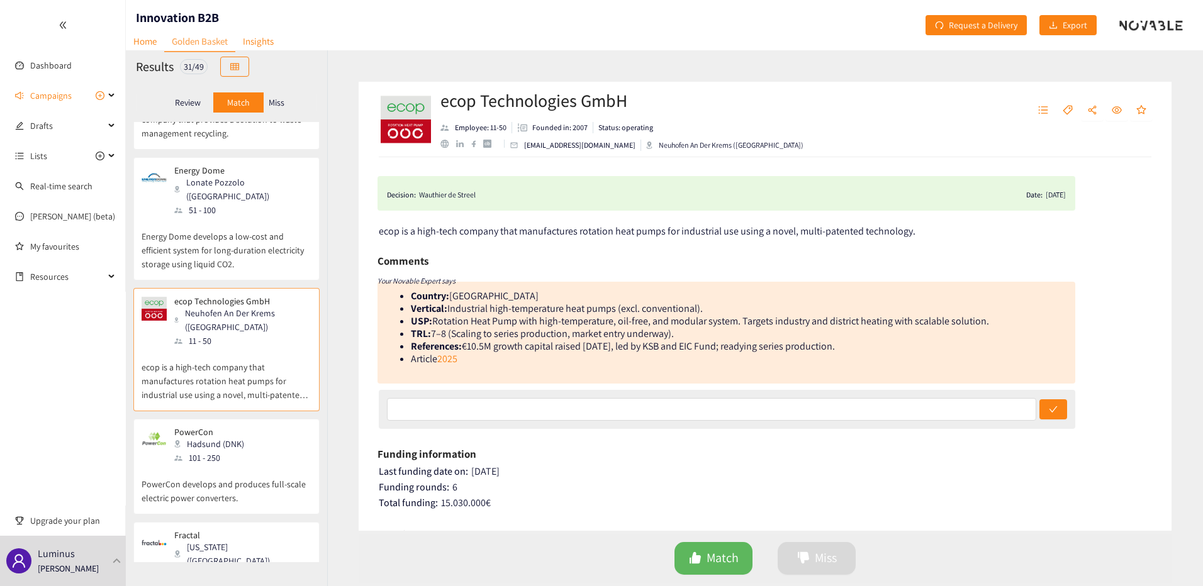
scroll to position [881, 0]
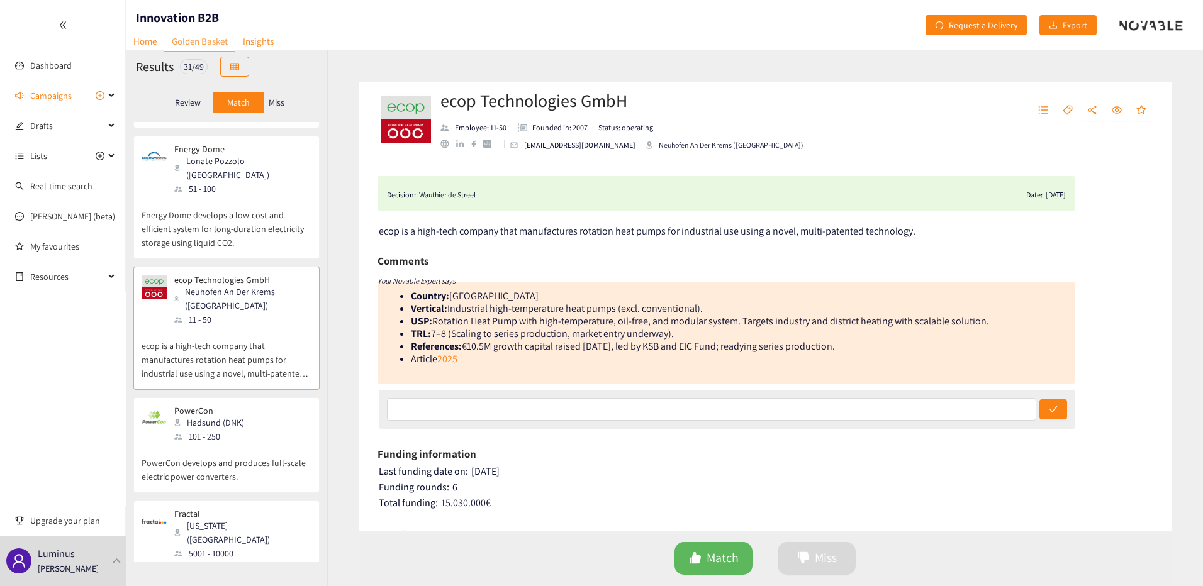
click at [225, 443] on p "PowerCon develops and produces full-scale electric power converters." at bounding box center [227, 463] width 170 height 40
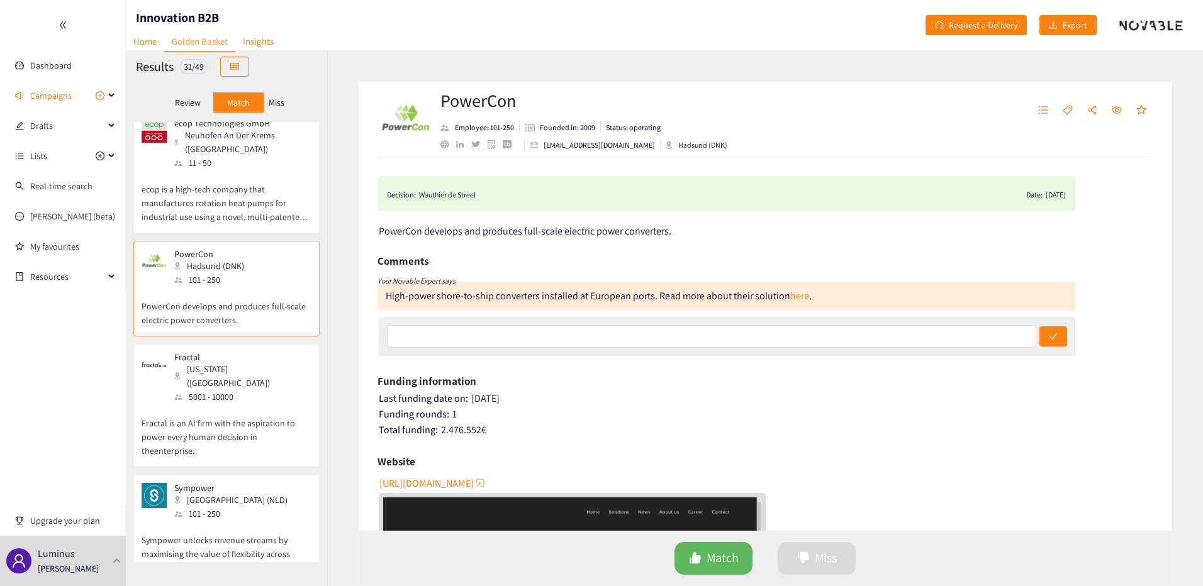
scroll to position [1069, 0]
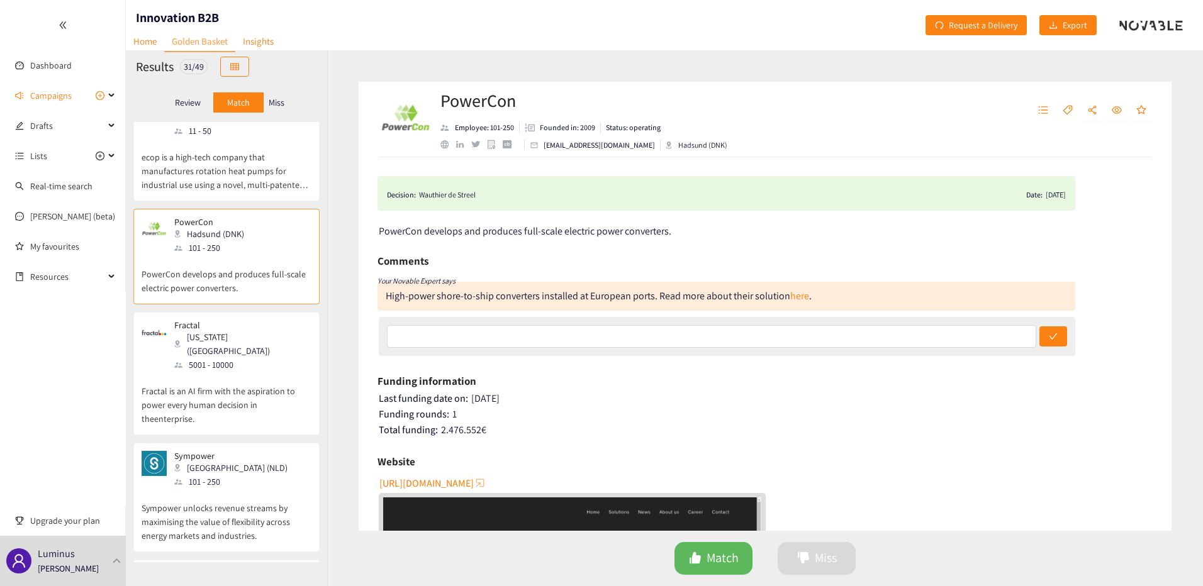
click at [215, 372] on p "Fractal is an AI firm with the aspiration to power every human decision in thee…" at bounding box center [227, 399] width 170 height 54
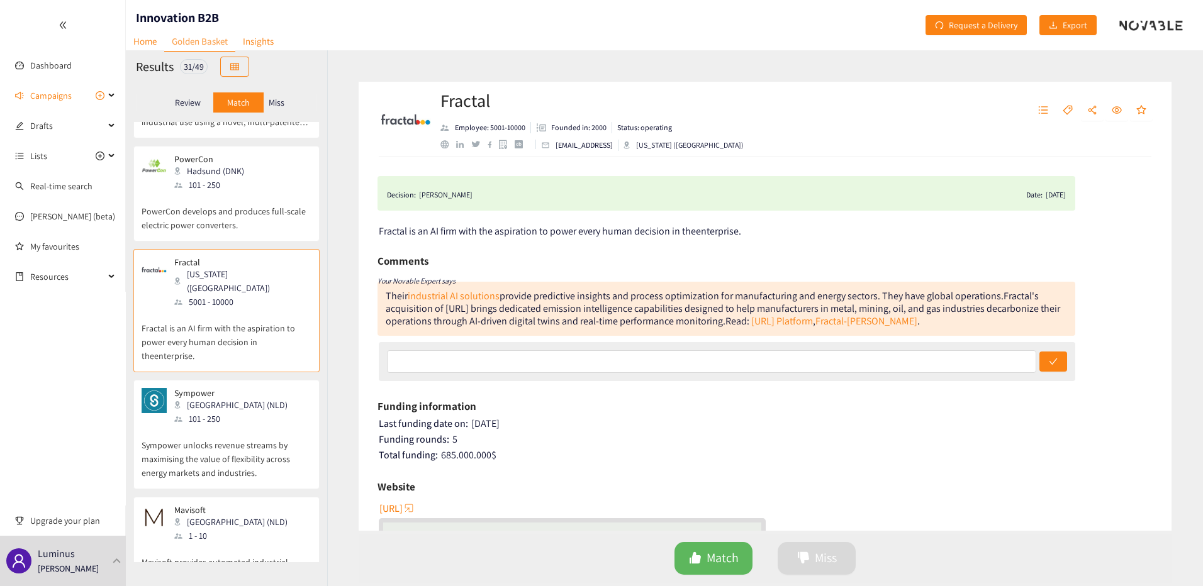
click at [206, 426] on p "Sympower unlocks revenue streams by maximising the value of flexibility across …" at bounding box center [227, 453] width 170 height 54
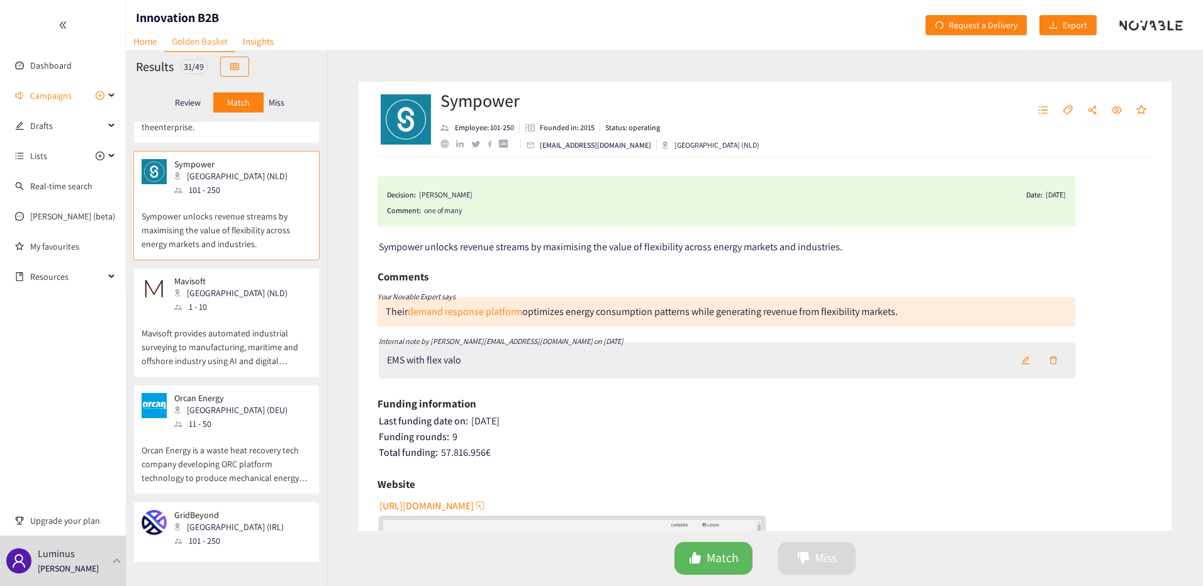
scroll to position [1384, 0]
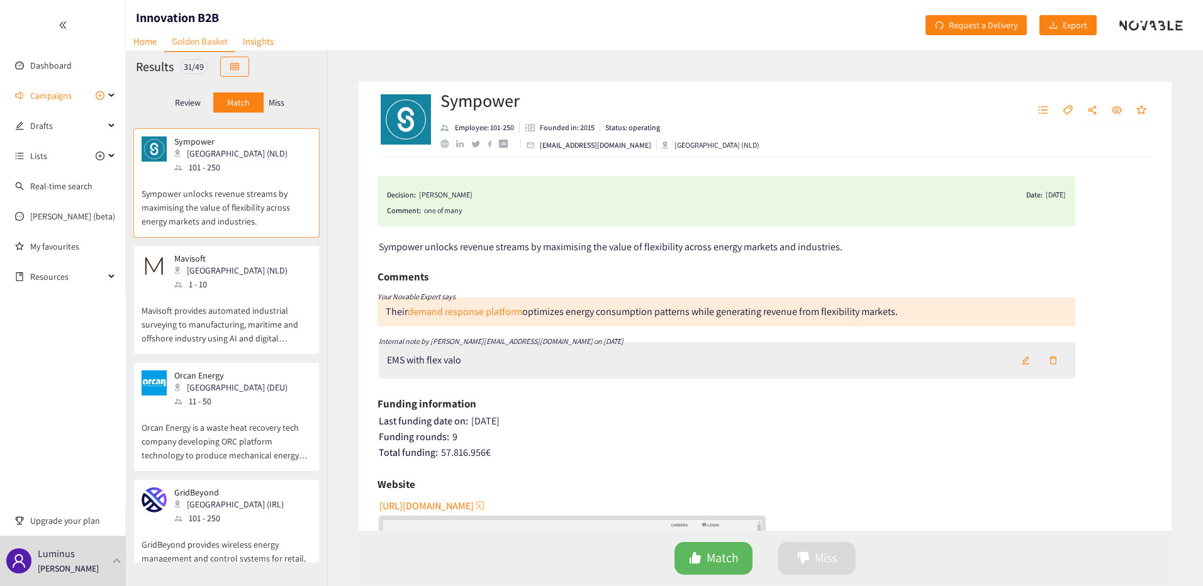
click at [234, 291] on p "Mavisoft provides automated industrial surveying to manufacturing, maritime and…" at bounding box center [227, 318] width 170 height 54
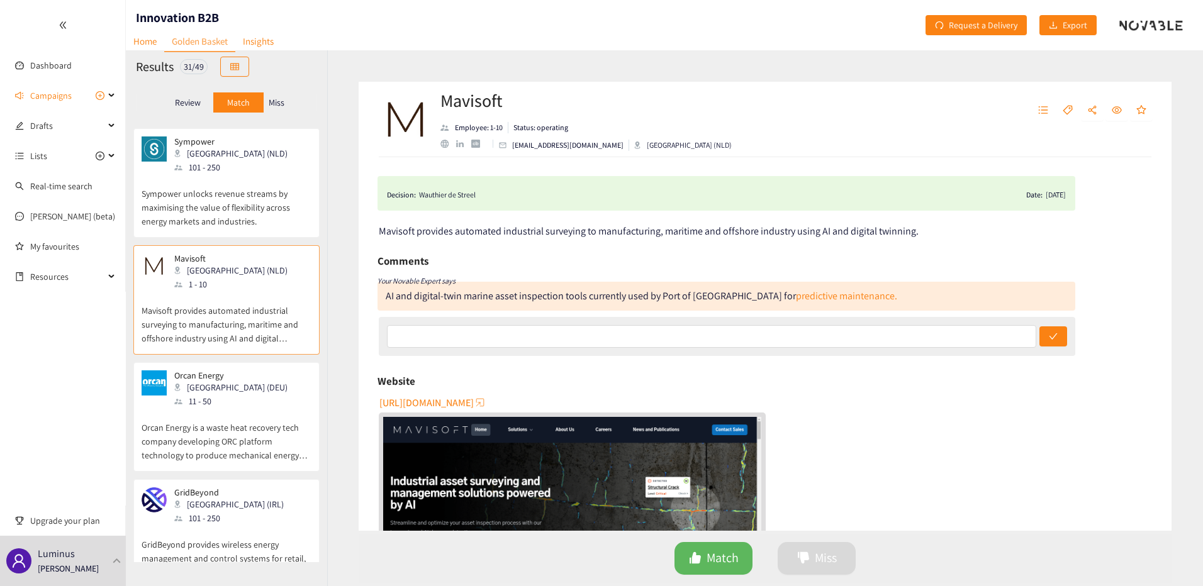
click at [230, 408] on p "Orcan Energy is a waste heat recovery tech company developing ORC platform tech…" at bounding box center [227, 435] width 170 height 54
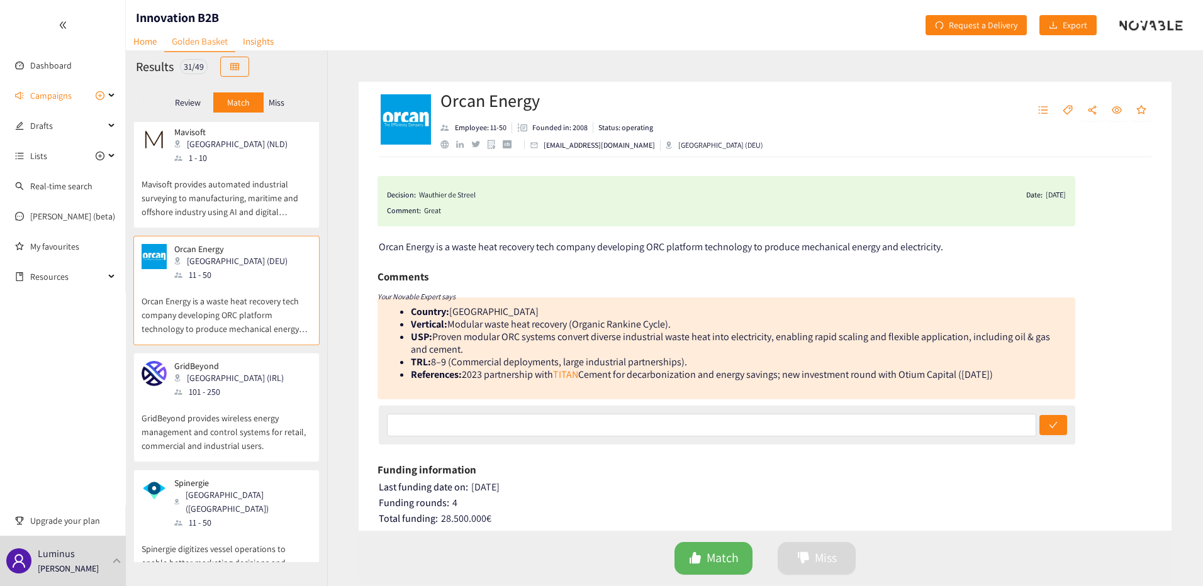
scroll to position [1573, 0]
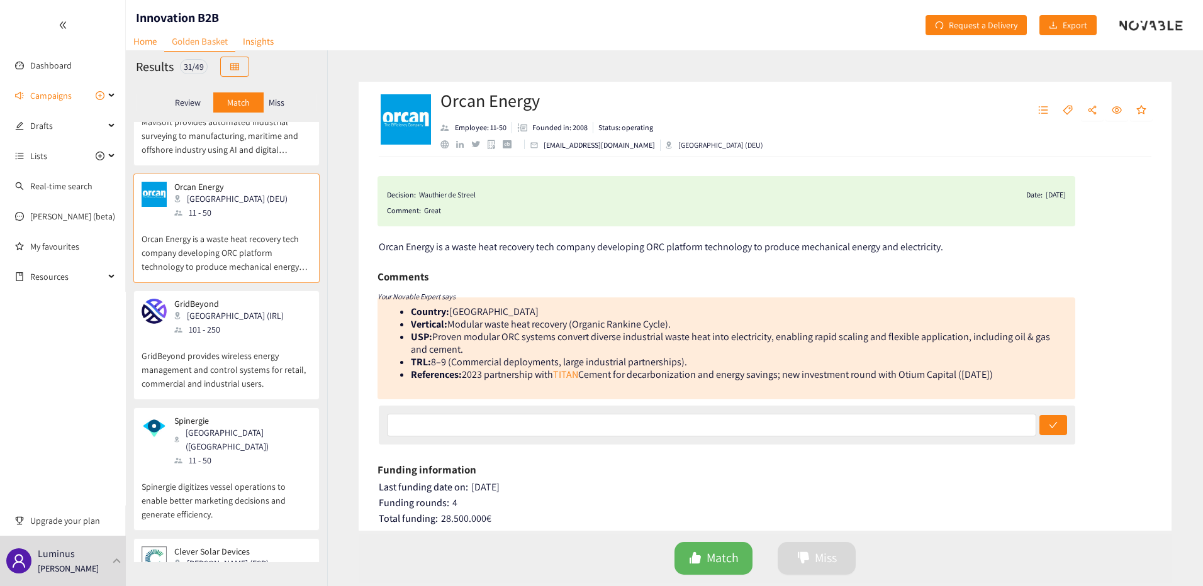
click at [235, 337] on p "GridBeyond provides wireless energy management and control systems for retail, …" at bounding box center [227, 364] width 170 height 54
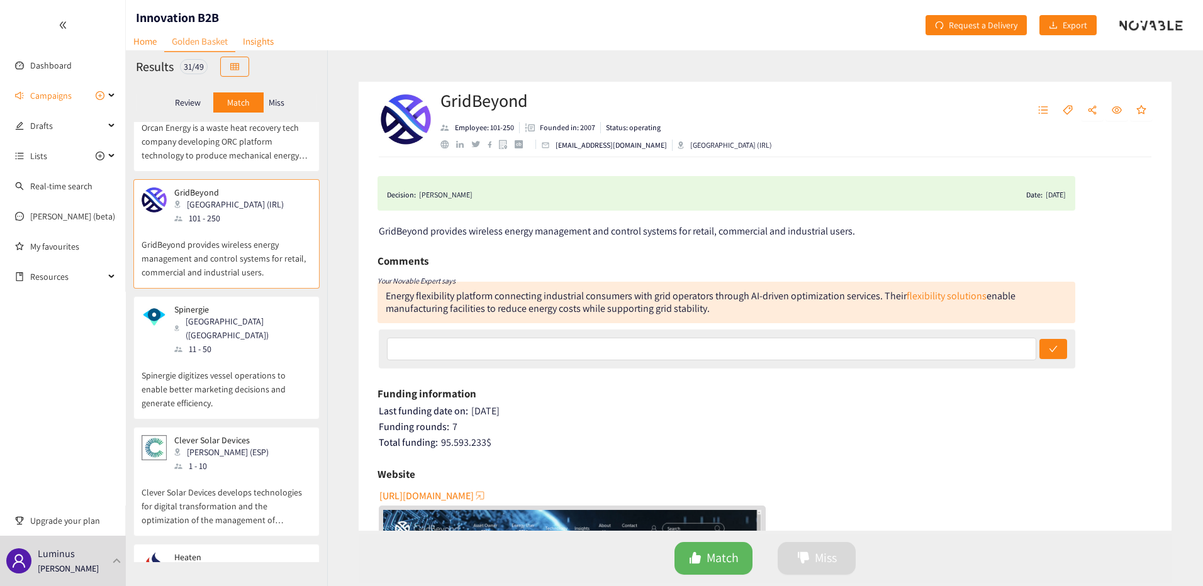
scroll to position [1699, 0]
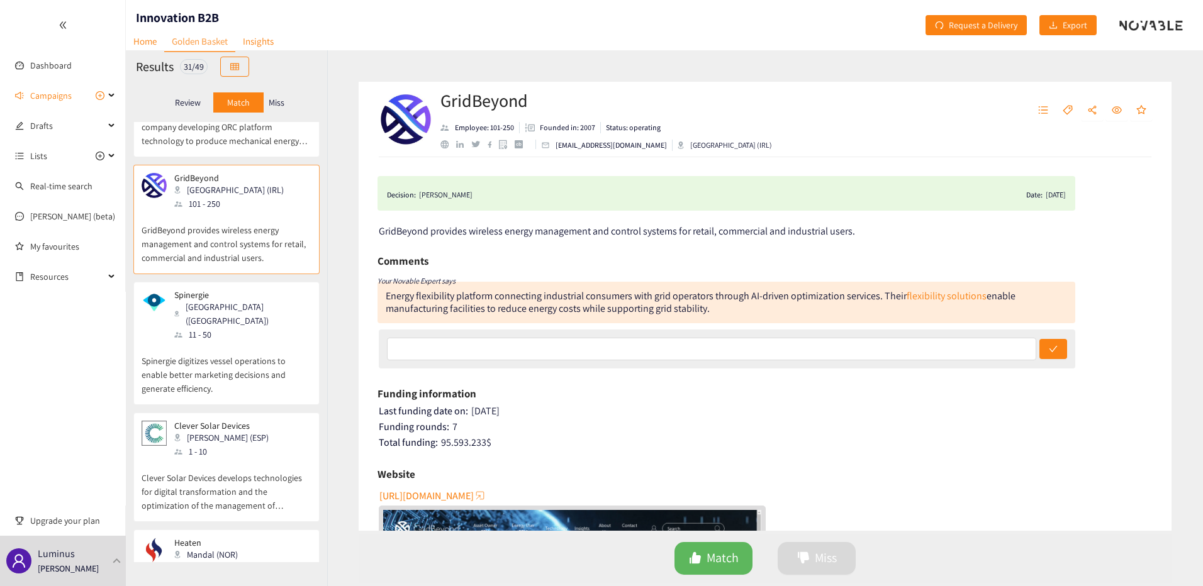
click at [231, 342] on p "Spinergie digitizes vessel operations to enable better marketing decisions and …" at bounding box center [227, 369] width 170 height 54
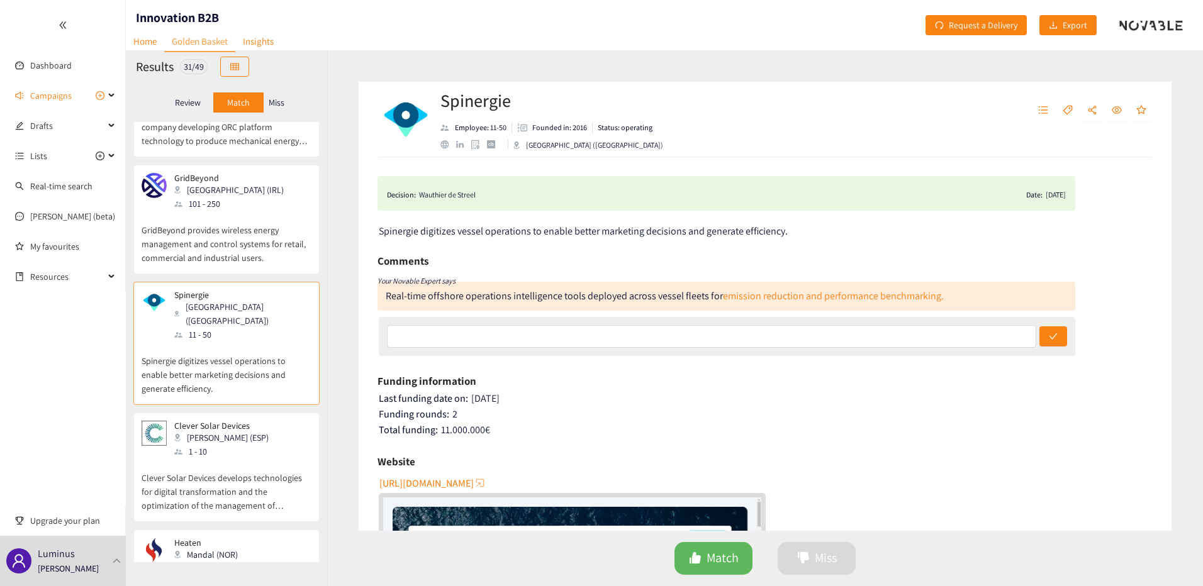
scroll to position [1761, 0]
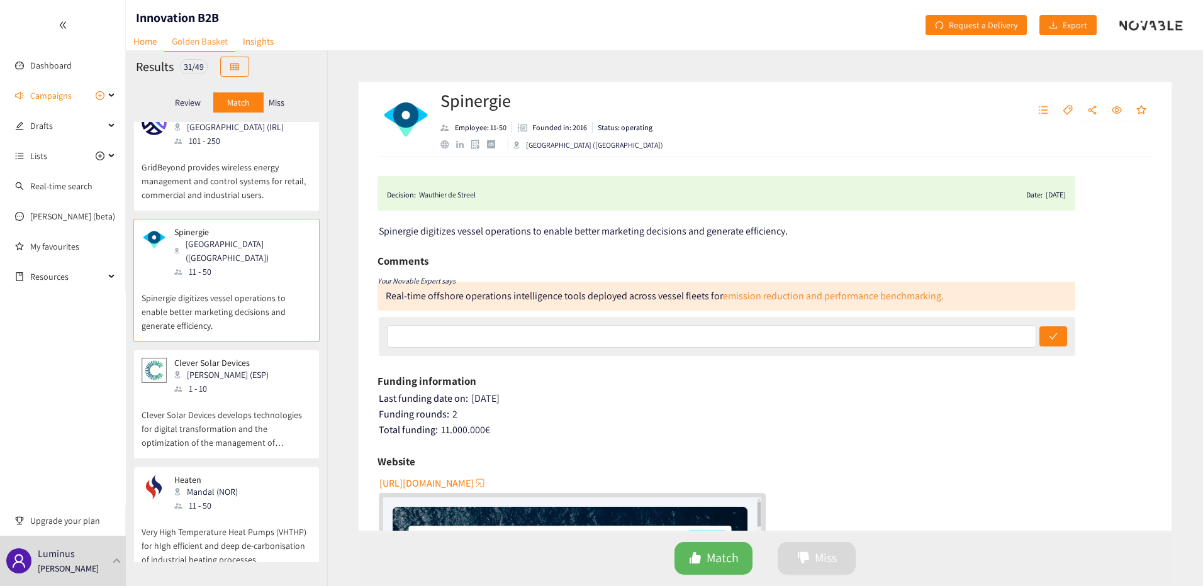
click at [231, 382] on div "1 - 10" at bounding box center [225, 389] width 102 height 14
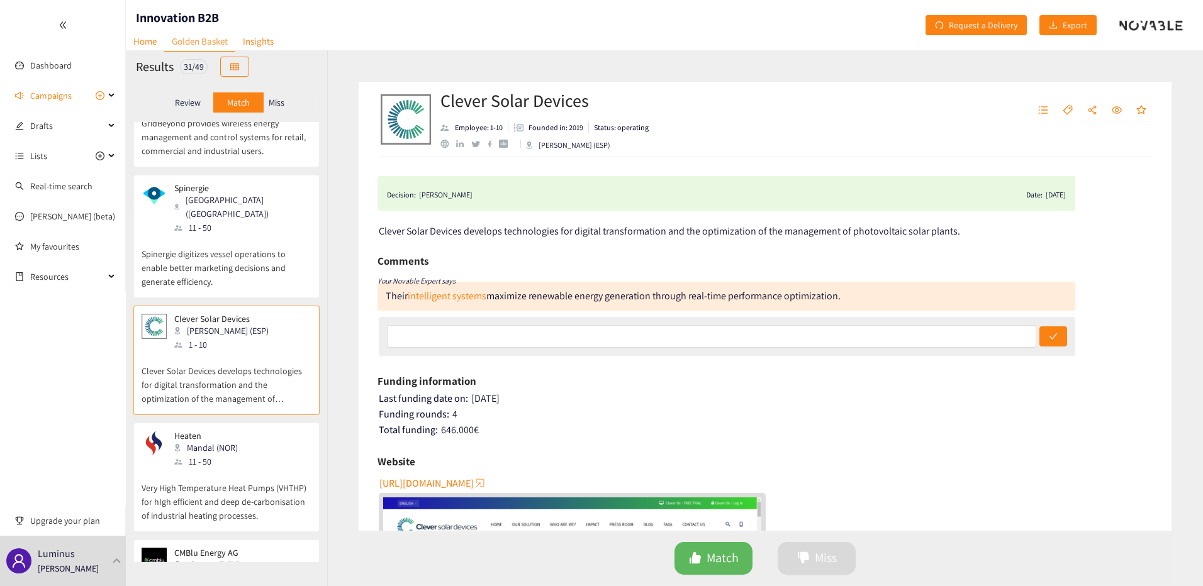
scroll to position [1887, 0]
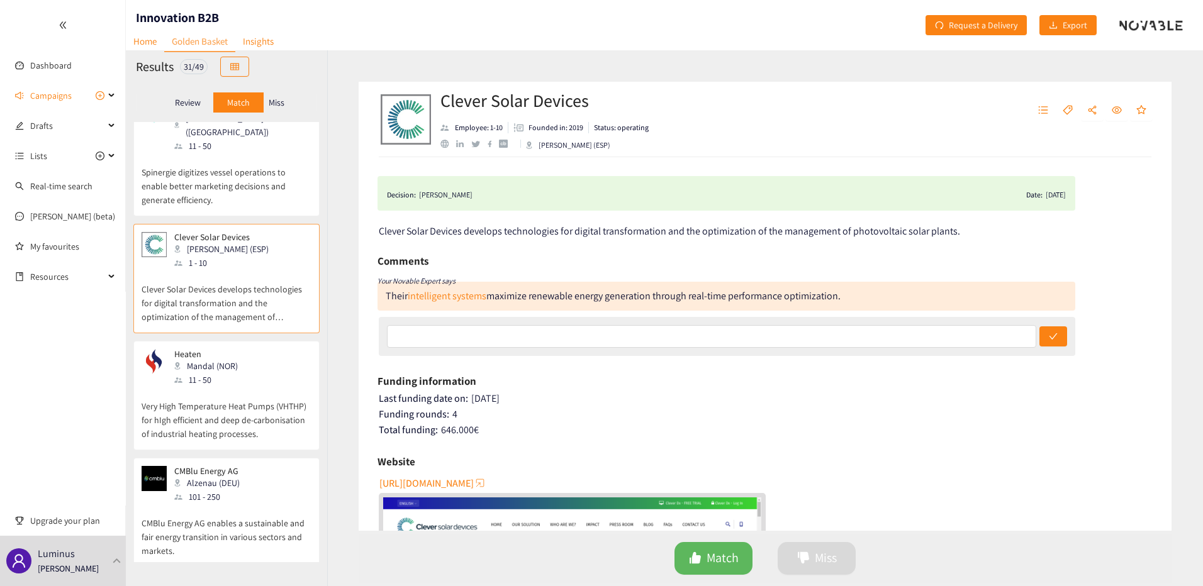
click at [231, 387] on p "Very High Temperature Heat Pumps (VHTHP) for hIgh efficient and deep de-carboni…" at bounding box center [227, 414] width 170 height 54
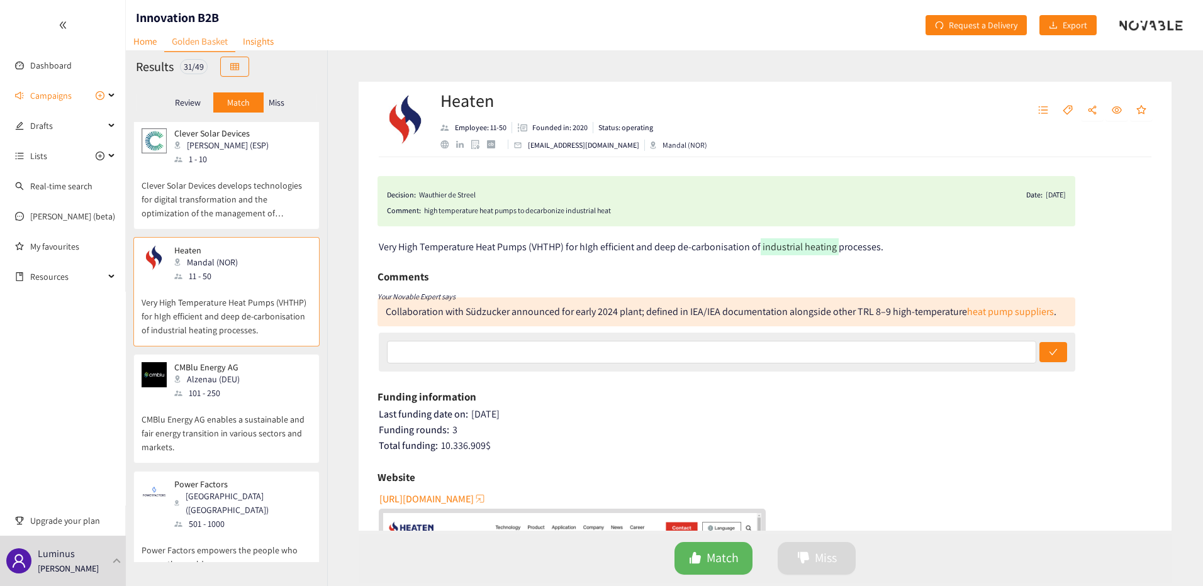
scroll to position [2013, 0]
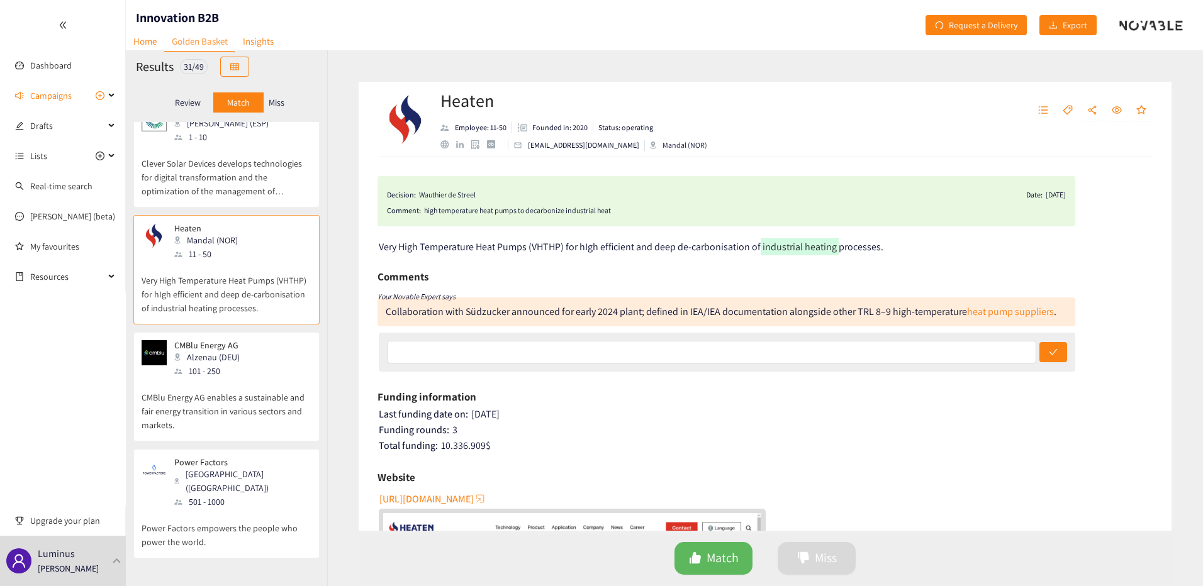
click at [233, 378] on p "CMBlu Energy AG enables a sustainable and fair energy transition in various sec…" at bounding box center [227, 405] width 170 height 54
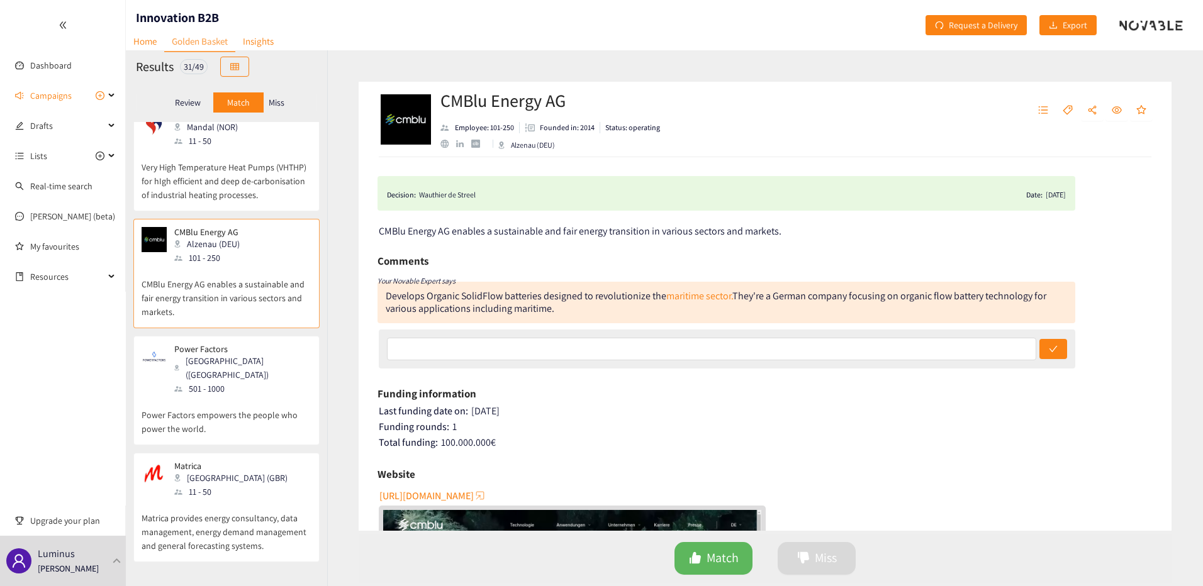
scroll to position [2139, 0]
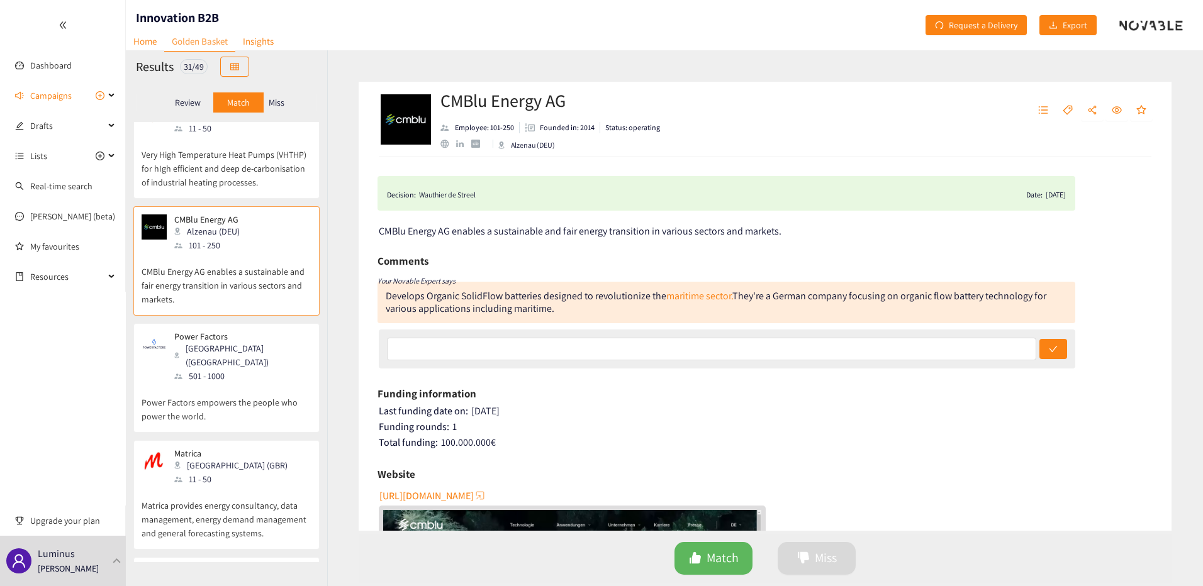
click at [238, 383] on p "Power Factors empowers the people who power the world." at bounding box center [227, 403] width 170 height 40
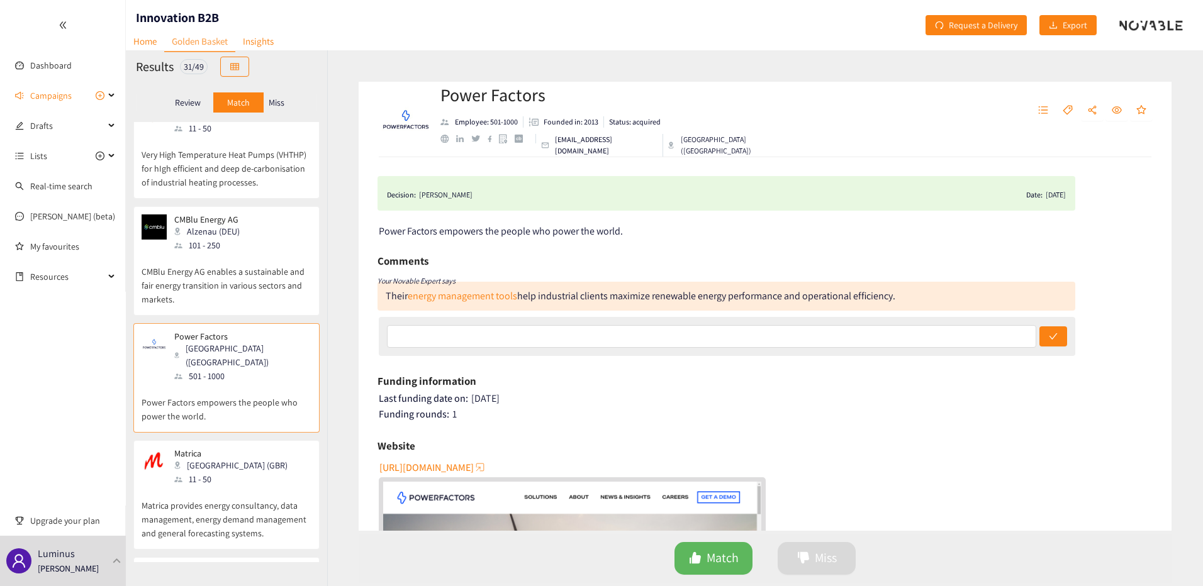
click at [233, 472] on div "11 - 50" at bounding box center [234, 479] width 121 height 14
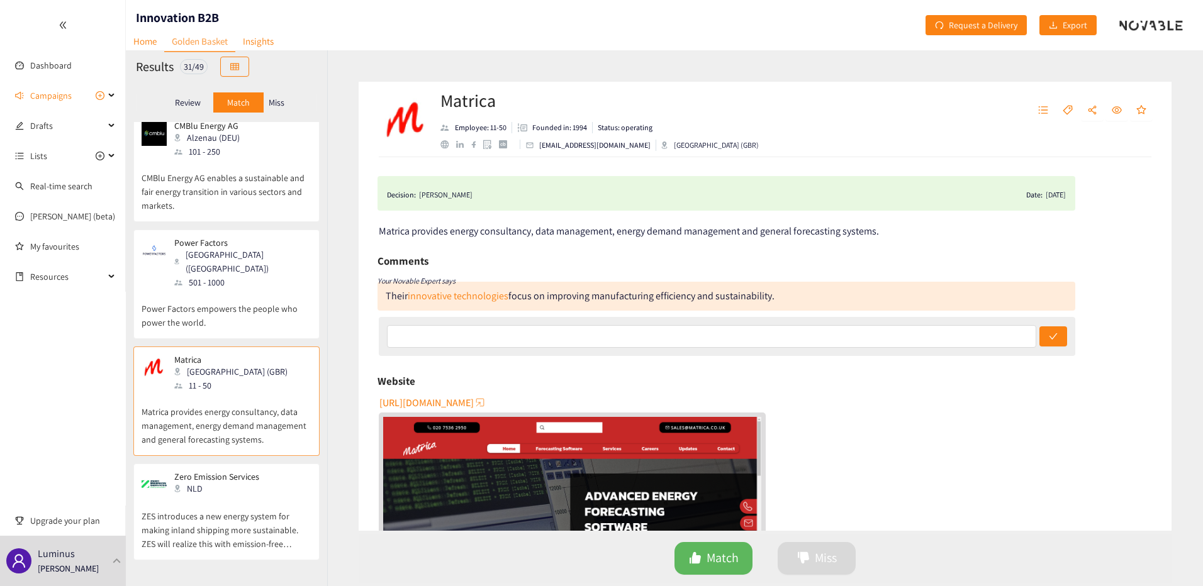
scroll to position [2265, 0]
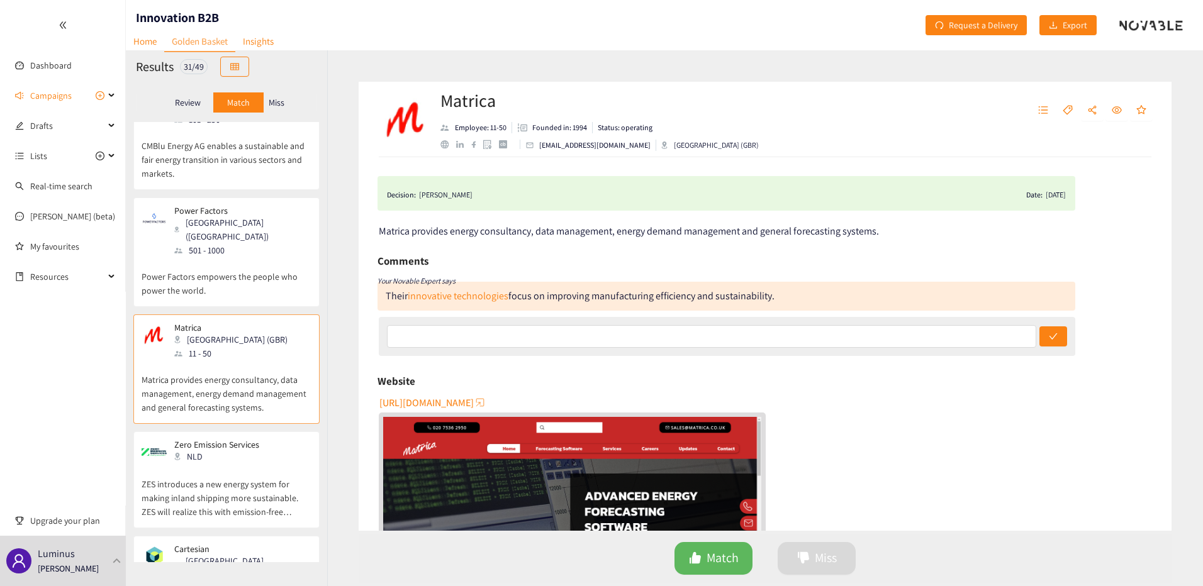
click at [238, 465] on p "ZES introduces a new energy system for making inland shipping more sustainable.…" at bounding box center [227, 492] width 170 height 54
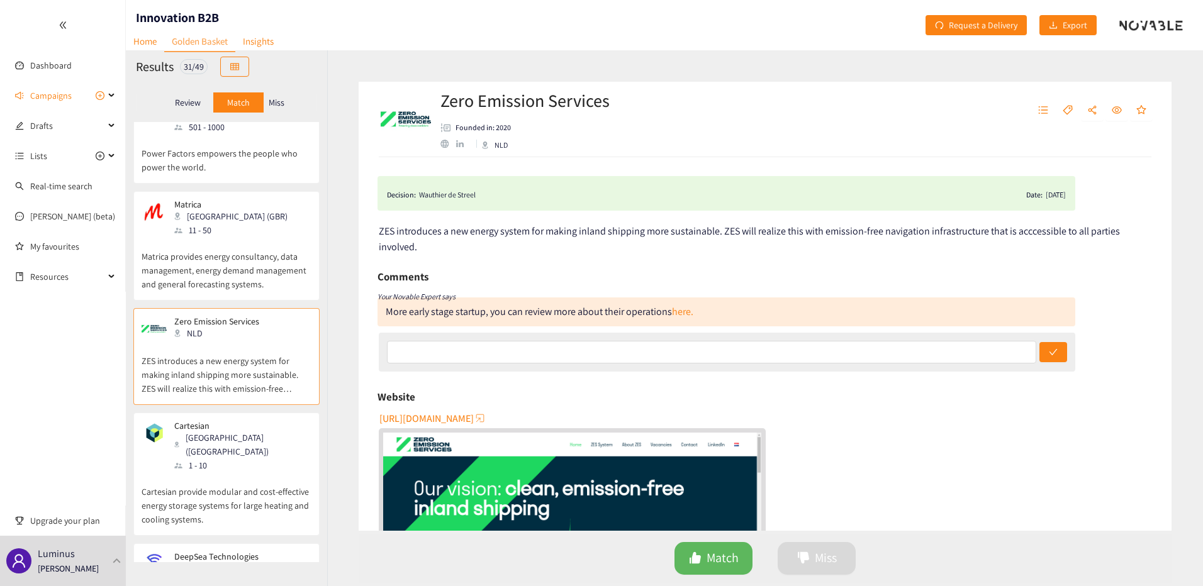
scroll to position [2390, 0]
click at [235, 456] on div "1 - 10" at bounding box center [242, 463] width 136 height 14
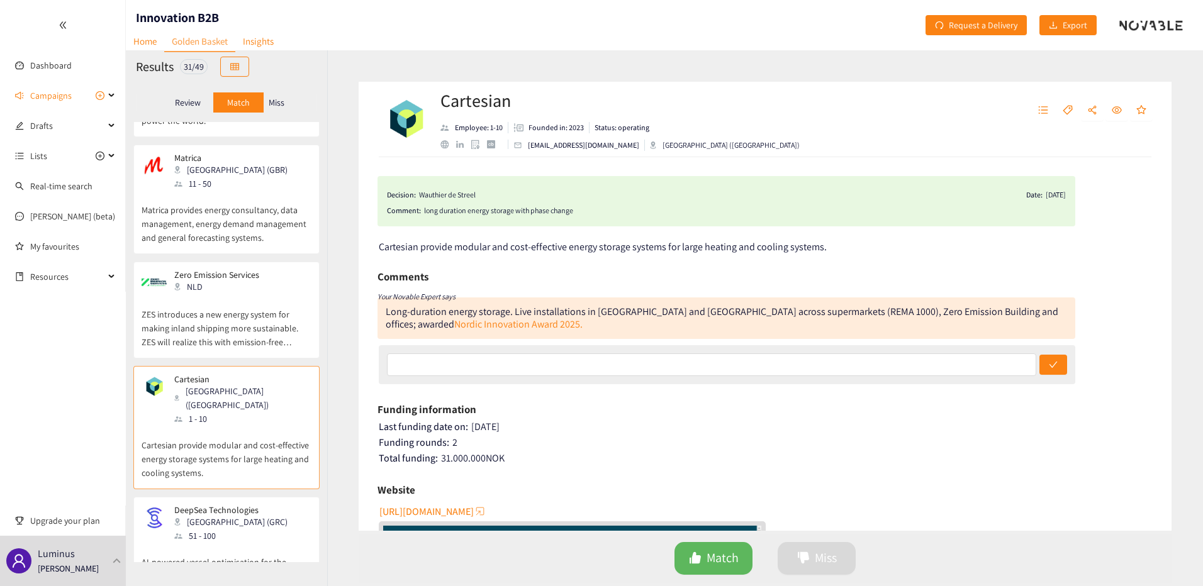
scroll to position [2516, 0]
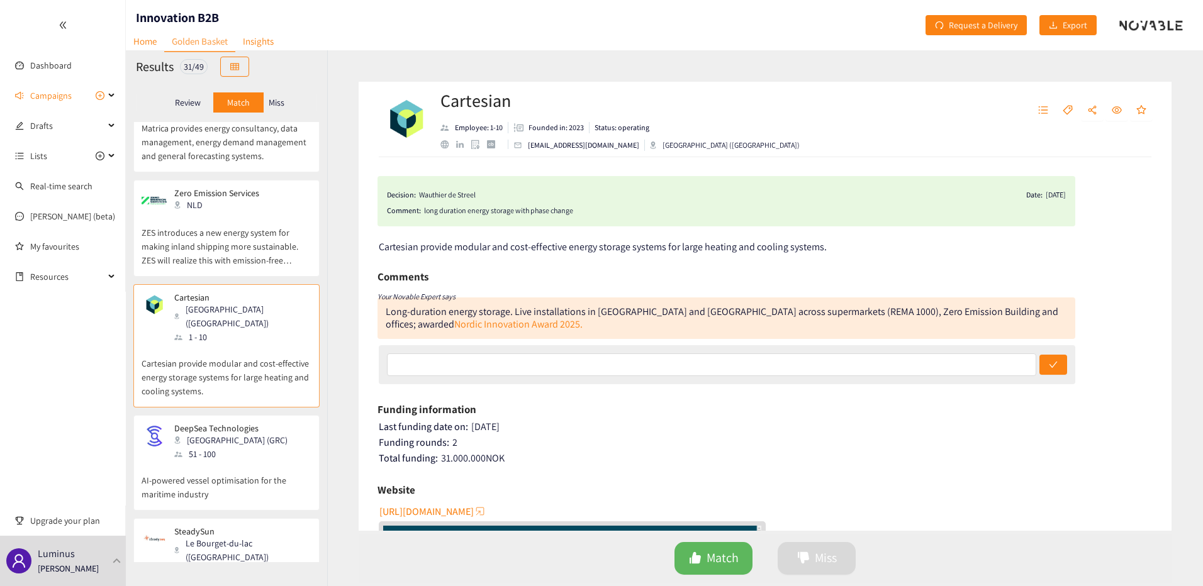
click at [245, 423] on div "DeepSea Technologies [GEOGRAPHIC_DATA] (GRC) 51 - 100 AI-powered vessel optimis…" at bounding box center [227, 466] width 170 height 87
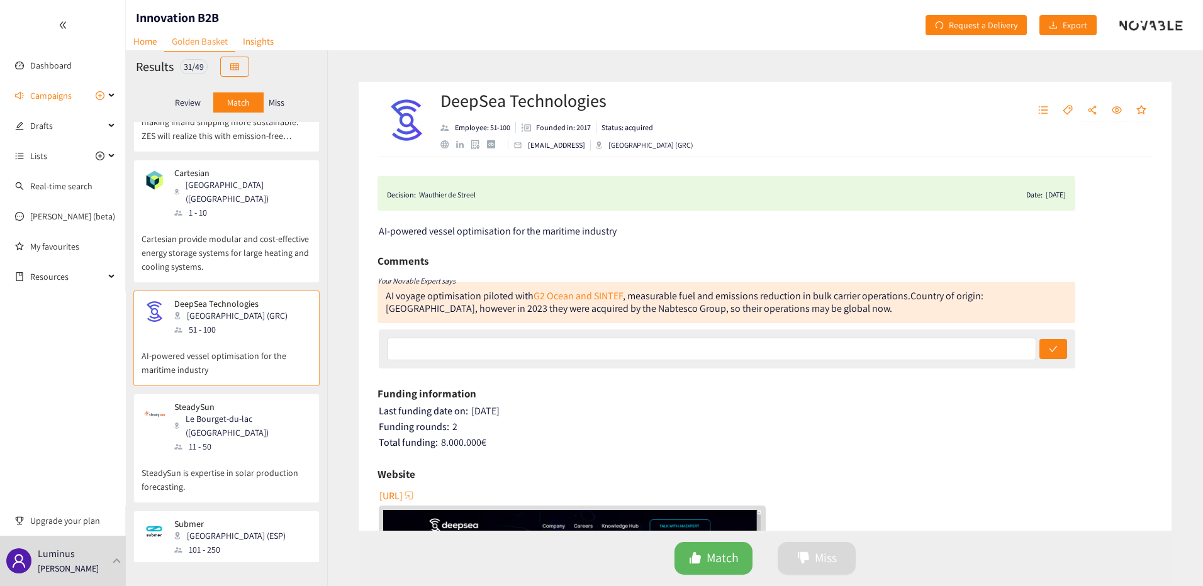
scroll to position [2642, 0]
click at [241, 452] on p "SteadySun is expertise in solar production forecasting." at bounding box center [227, 472] width 170 height 40
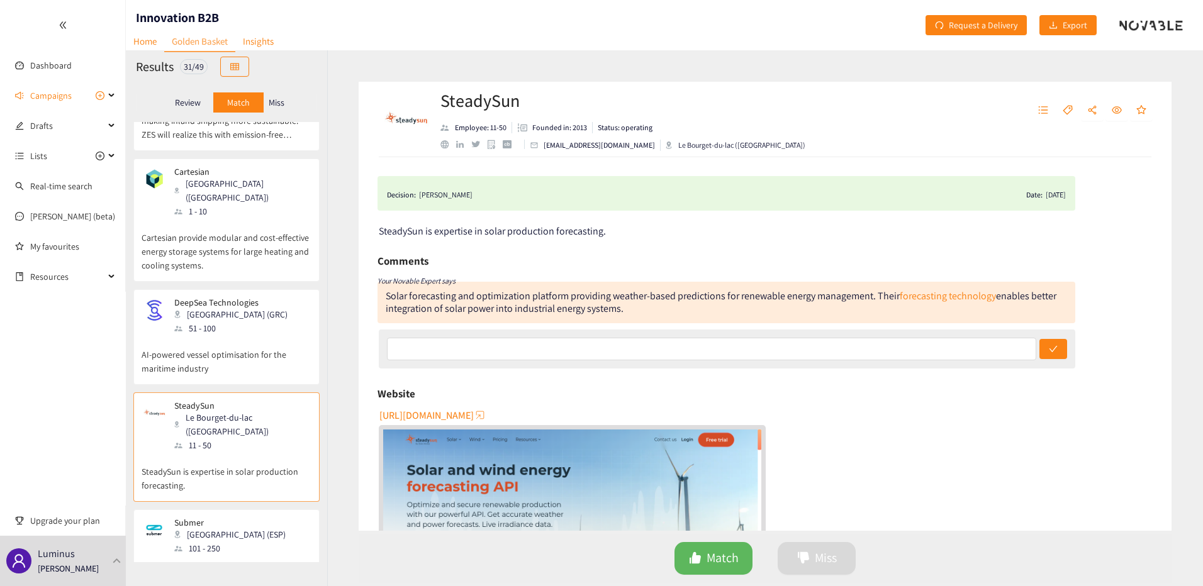
scroll to position [2705, 0]
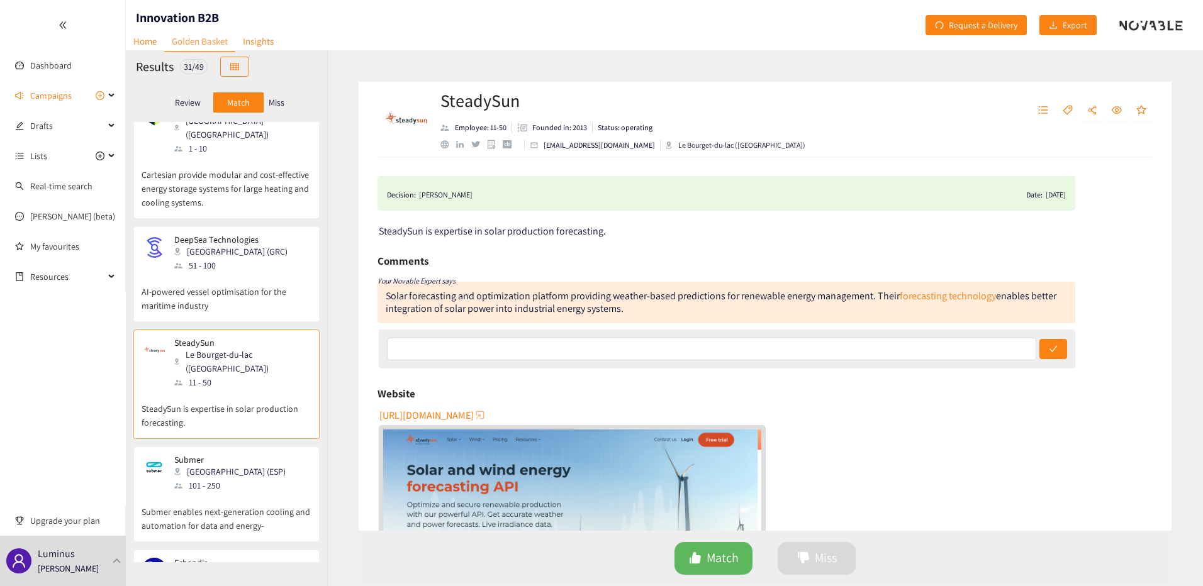
click at [239, 465] on div "[GEOGRAPHIC_DATA] (ESP)" at bounding box center [233, 472] width 119 height 14
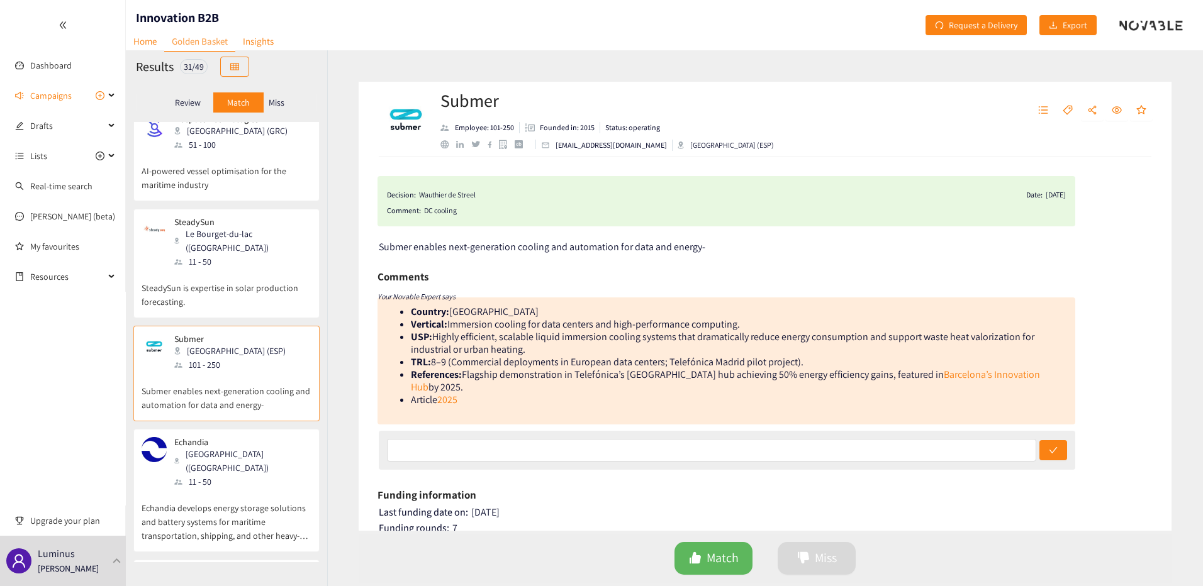
scroll to position [2831, 0]
click at [248, 484] on p "Echandia develops energy storage solutions and battery systems for maritime tra…" at bounding box center [227, 511] width 170 height 54
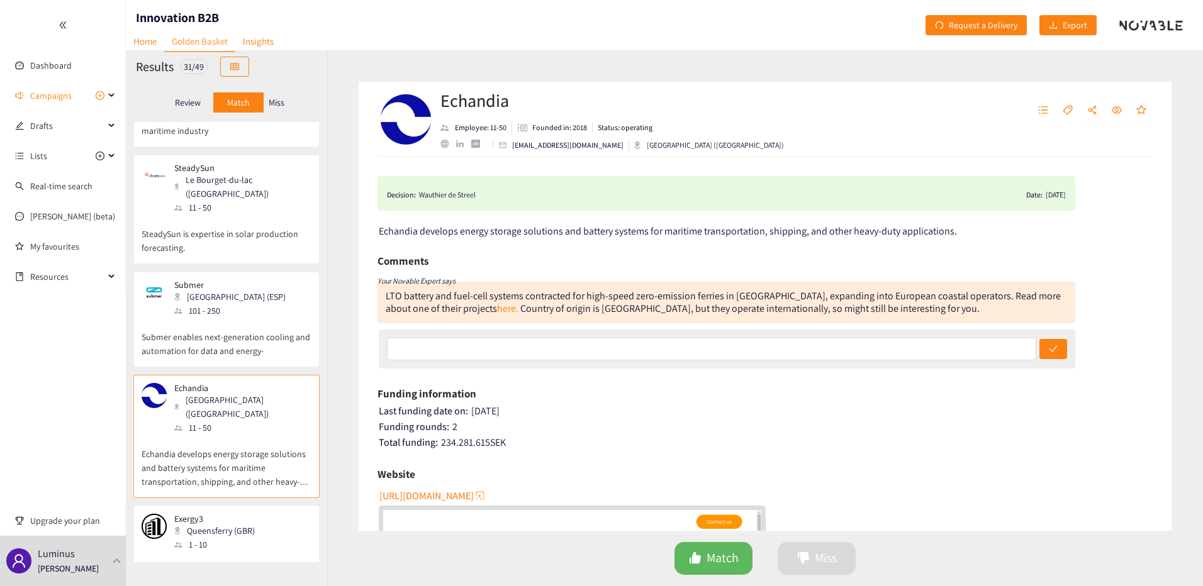
scroll to position [2957, 0]
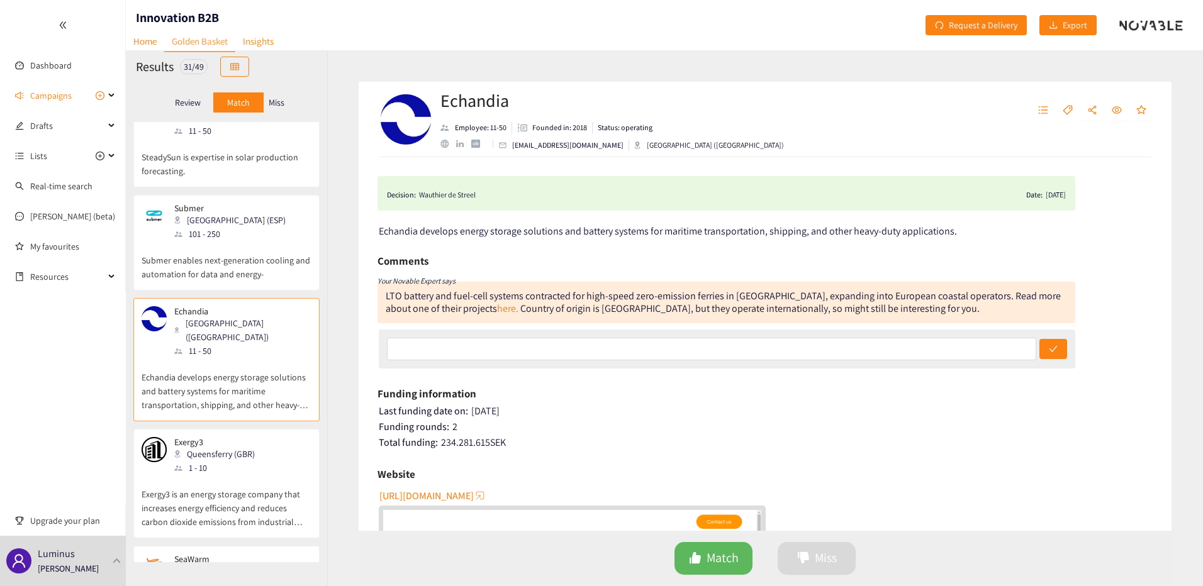
click at [247, 475] on p "Exergy3 is an energy storage company that increases energy efficiency and reduc…" at bounding box center [227, 502] width 170 height 54
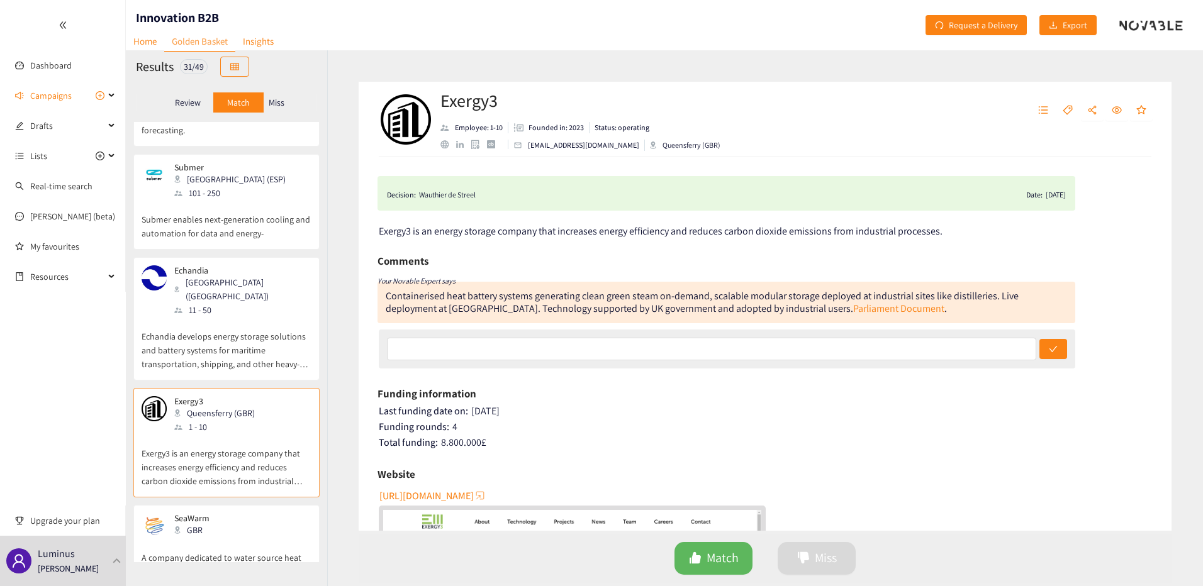
scroll to position [3023, 0]
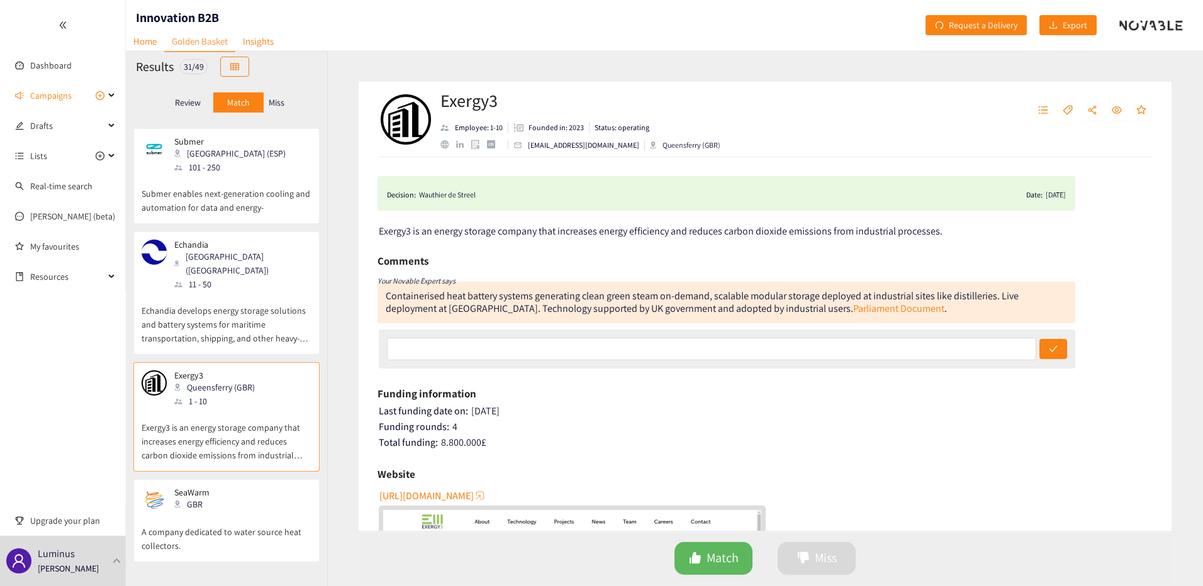
click at [245, 488] on div "SeaWarm GBR" at bounding box center [227, 500] width 170 height 25
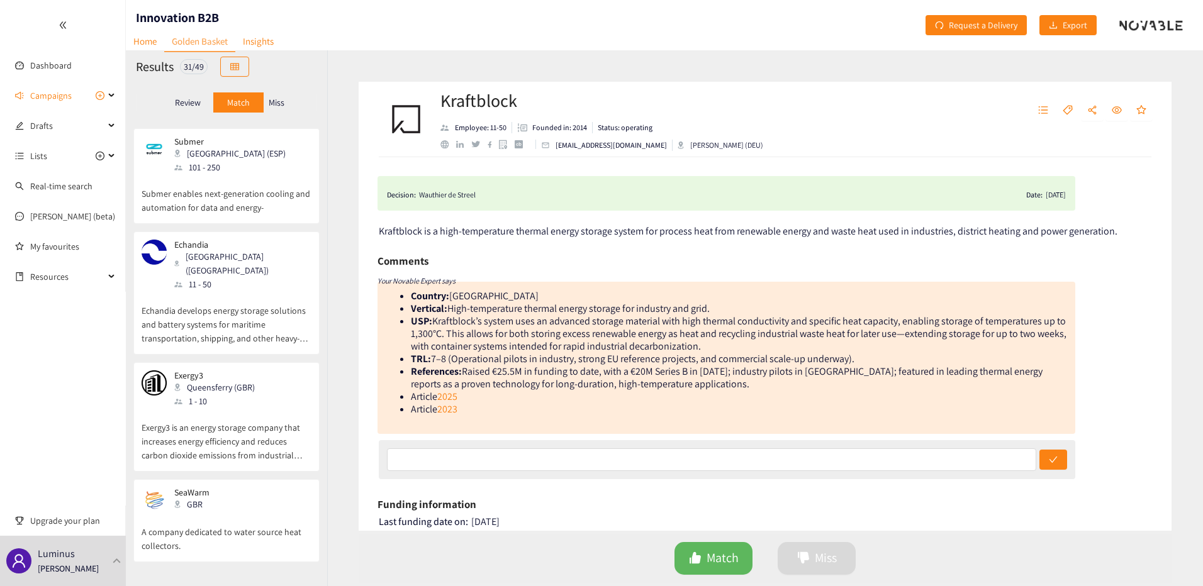
click at [272, 99] on p "Miss" at bounding box center [277, 103] width 16 height 10
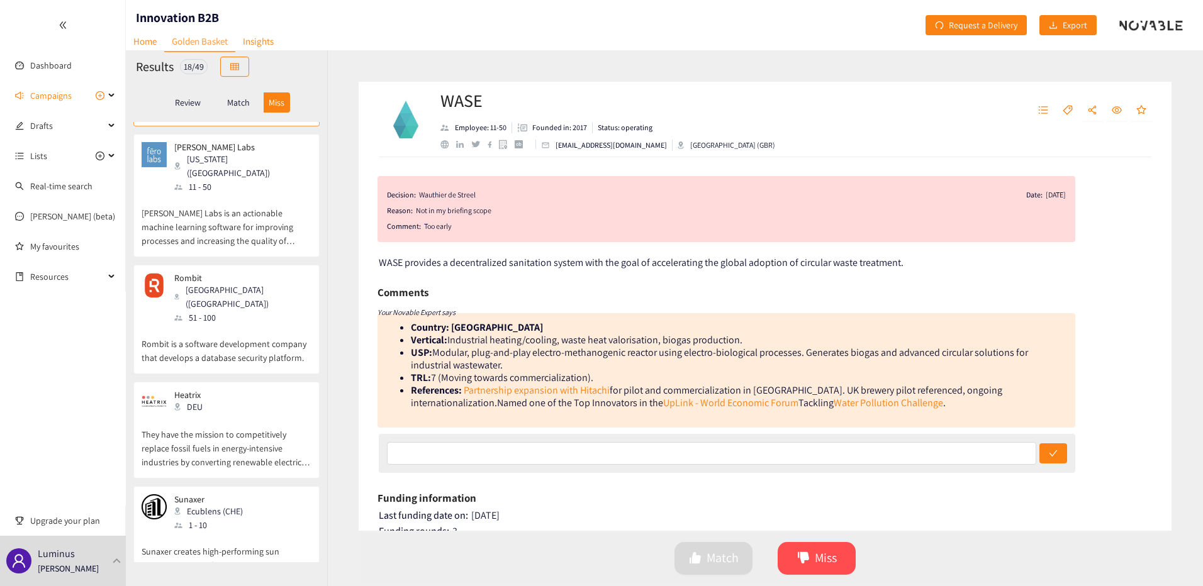
scroll to position [0, 0]
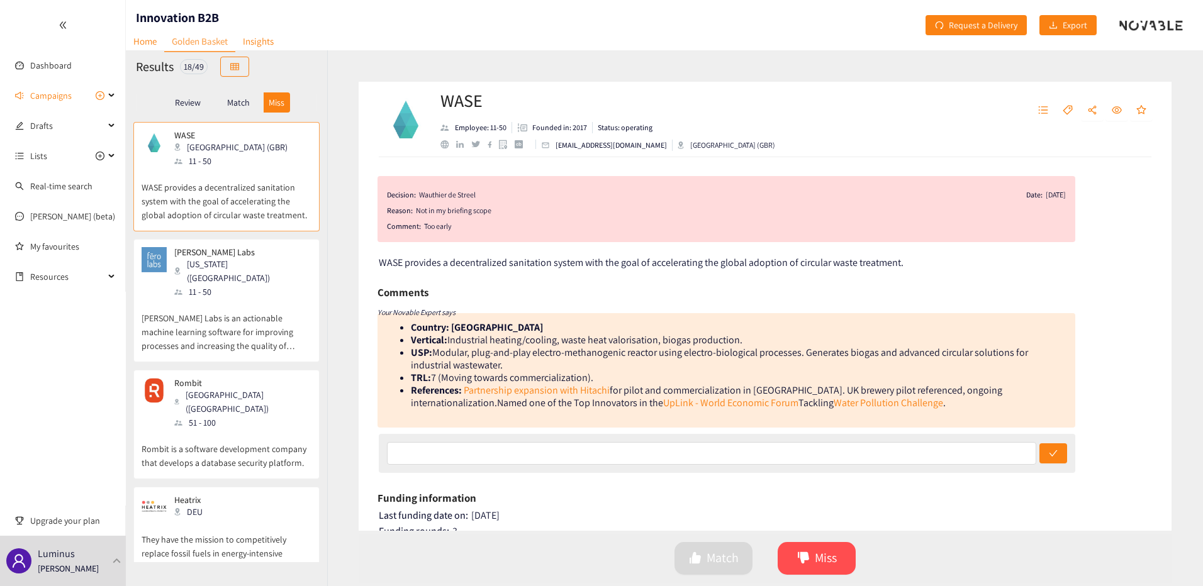
click at [267, 225] on div "WASE [GEOGRAPHIC_DATA] (GBR) 11 - 50 WASE provides a decentralized sanitation s…" at bounding box center [227, 180] width 170 height 101
click at [274, 300] on p "[PERSON_NAME] Labs is an actionable machine learning software for improving pro…" at bounding box center [227, 326] width 170 height 54
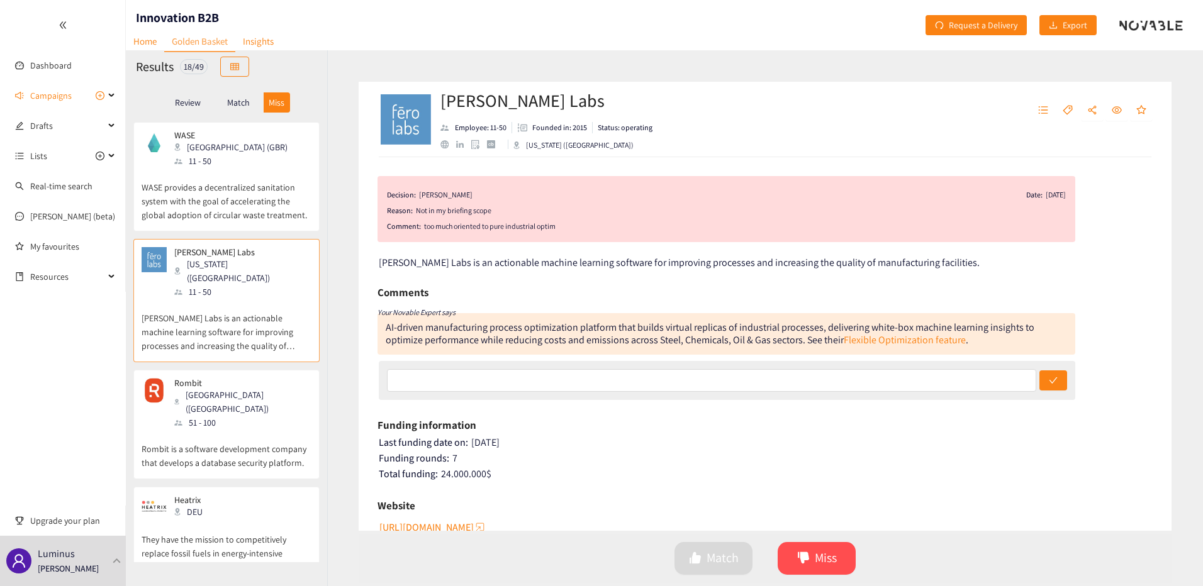
click at [257, 284] on div "[PERSON_NAME] Labs [US_STATE] ([GEOGRAPHIC_DATA]) 11 - 50" at bounding box center [227, 273] width 170 height 52
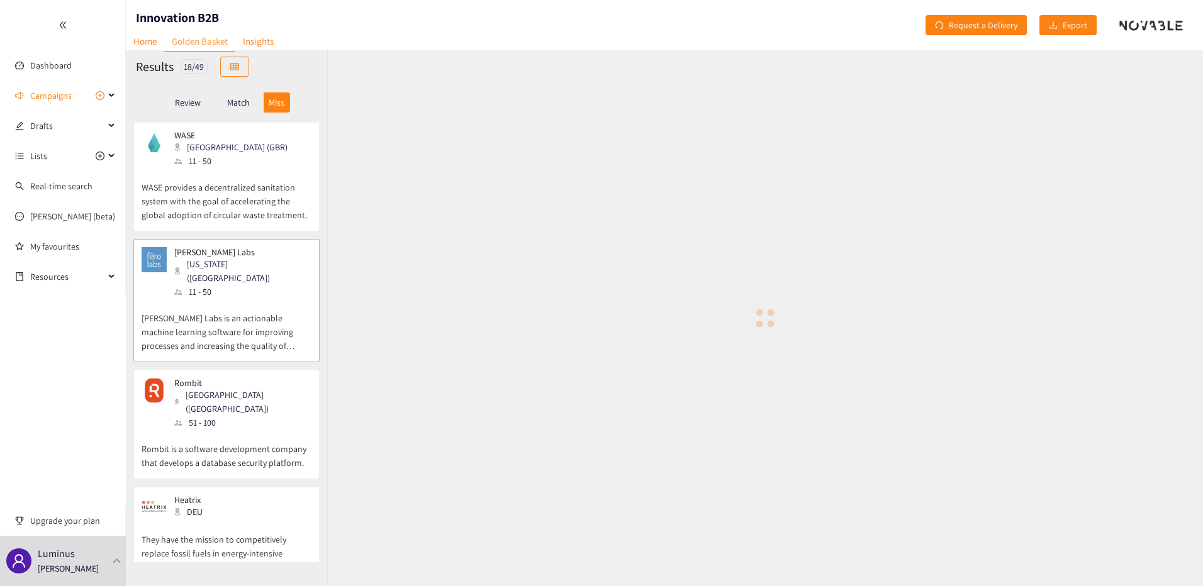
click at [248, 430] on p "Rombit is a software development company that develops a database security plat…" at bounding box center [227, 450] width 170 height 40
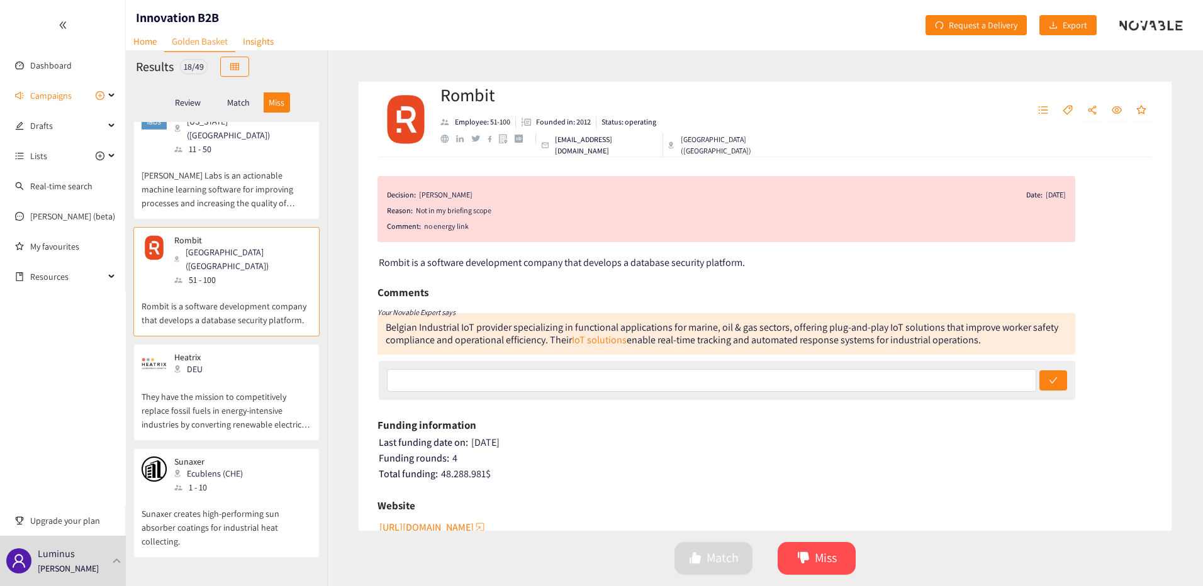
scroll to position [189, 0]
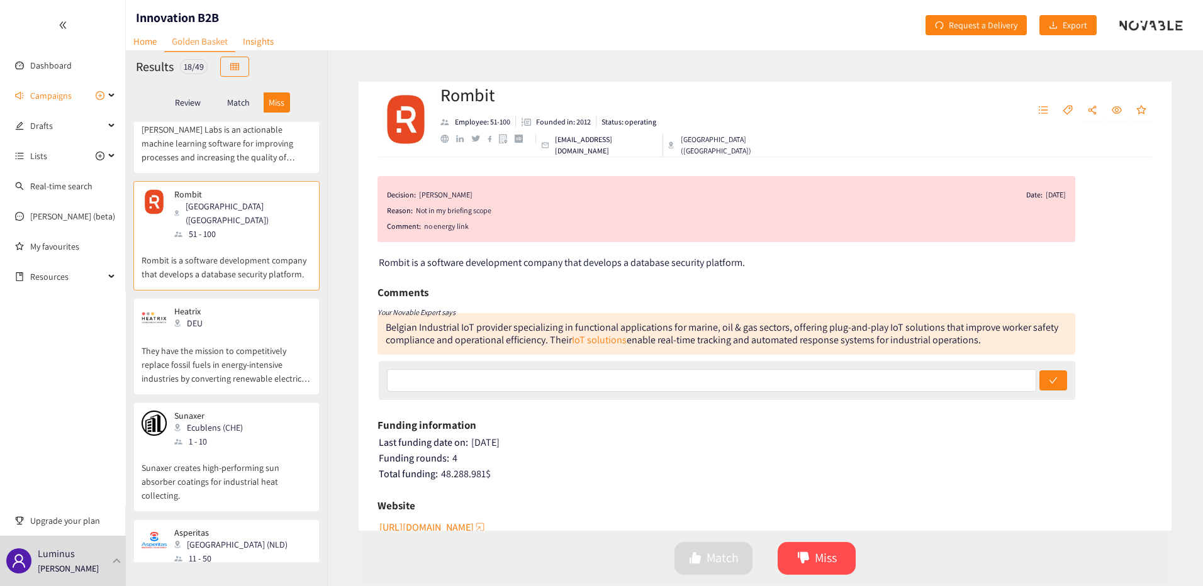
click at [247, 332] on p "They have the mission to competitively replace fossil fuels in energy-intensive…" at bounding box center [227, 359] width 170 height 54
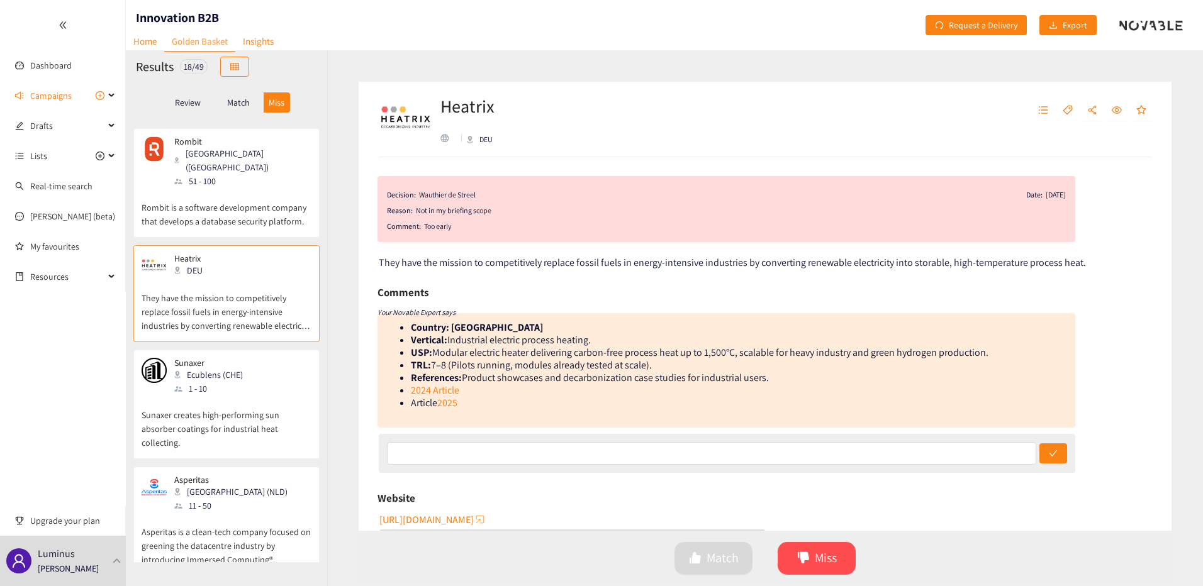
scroll to position [315, 0]
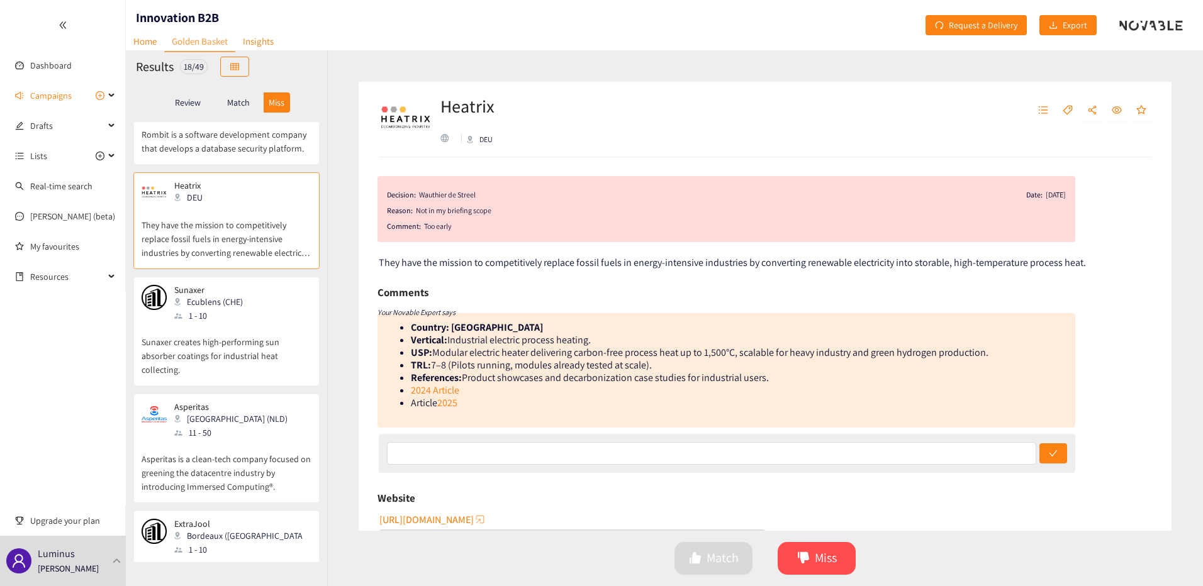
click at [218, 323] on p "Sunaxer creates high-performing sun absorber coatings for industrial heat colle…" at bounding box center [227, 350] width 170 height 54
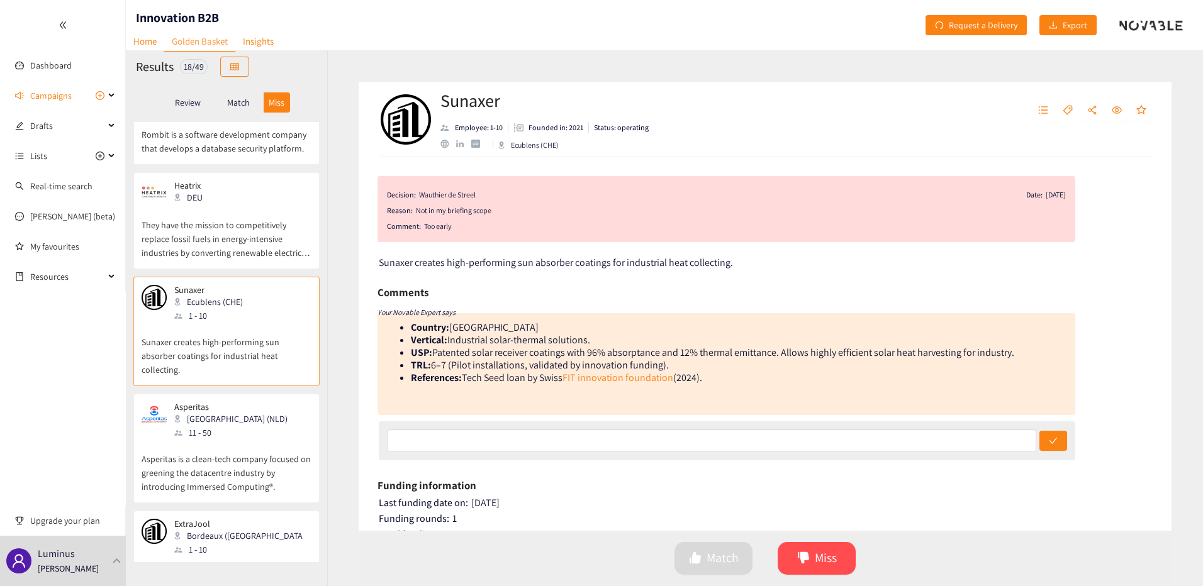
scroll to position [377, 0]
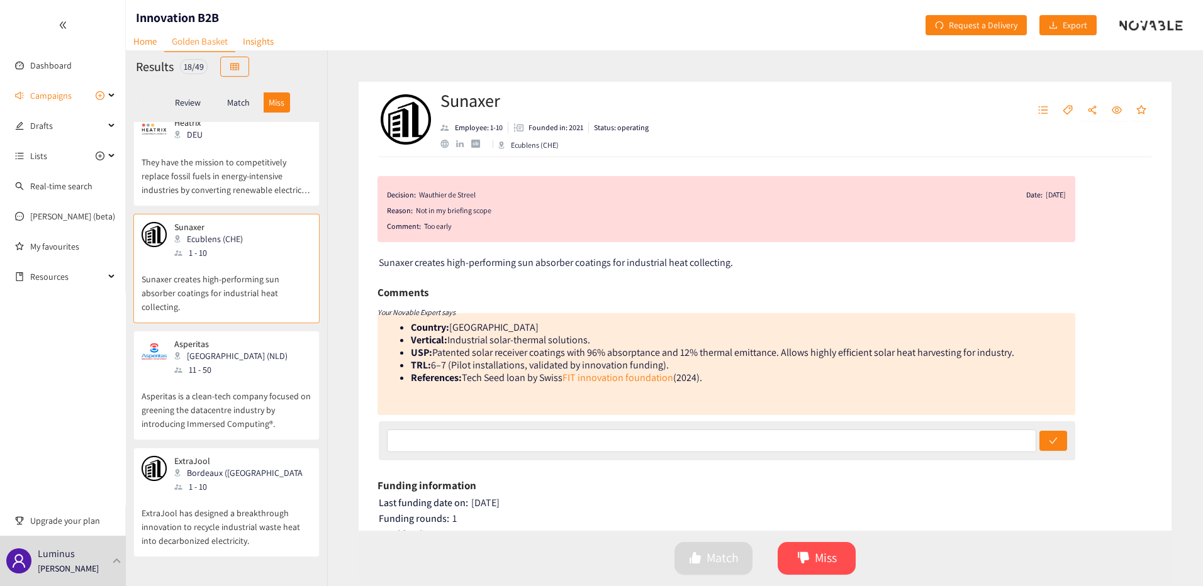
click at [255, 377] on p "Asperitas is a clean-tech company focused on greening the datacentre industry b…" at bounding box center [227, 404] width 170 height 54
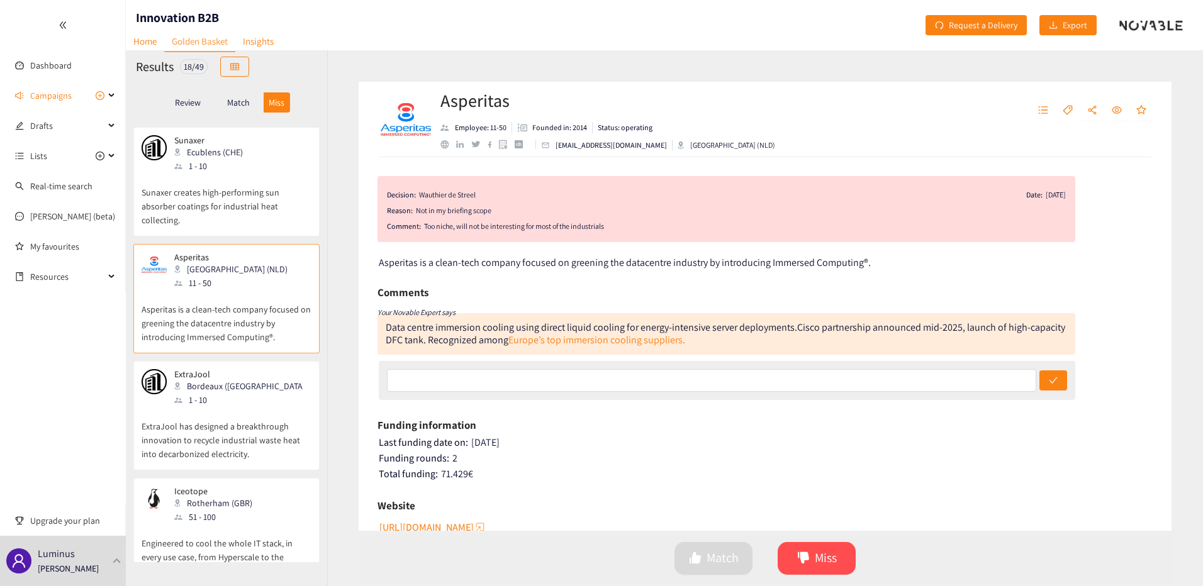
scroll to position [503, 0]
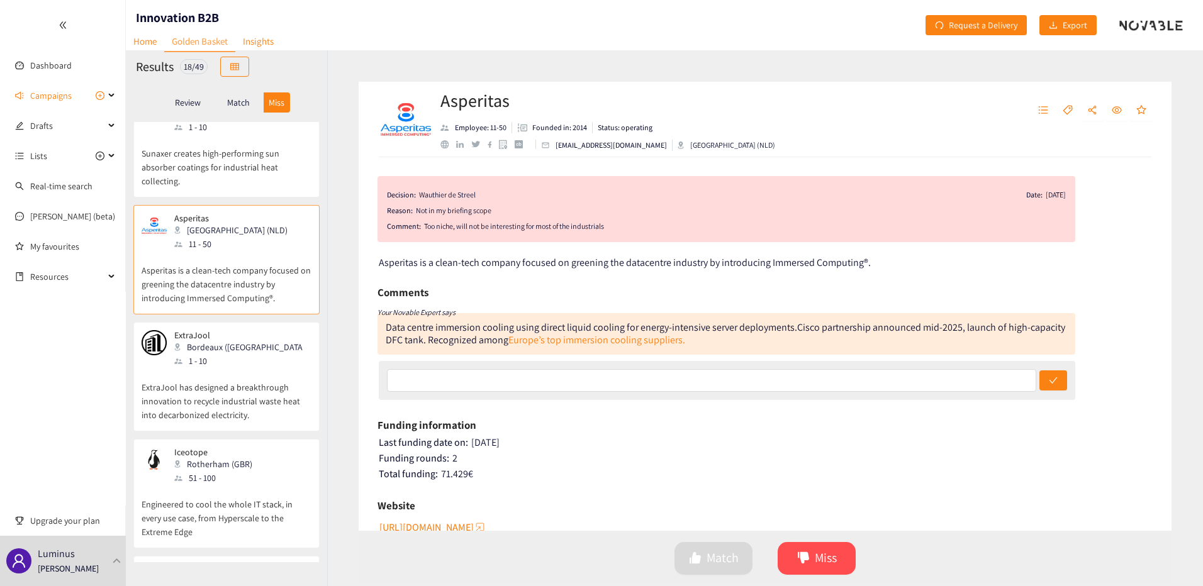
click at [247, 471] on div "51 - 100" at bounding box center [217, 478] width 86 height 14
click at [248, 372] on p "ExtraJool has designed a breakthrough innovation to recycle industrial waste he…" at bounding box center [227, 395] width 170 height 54
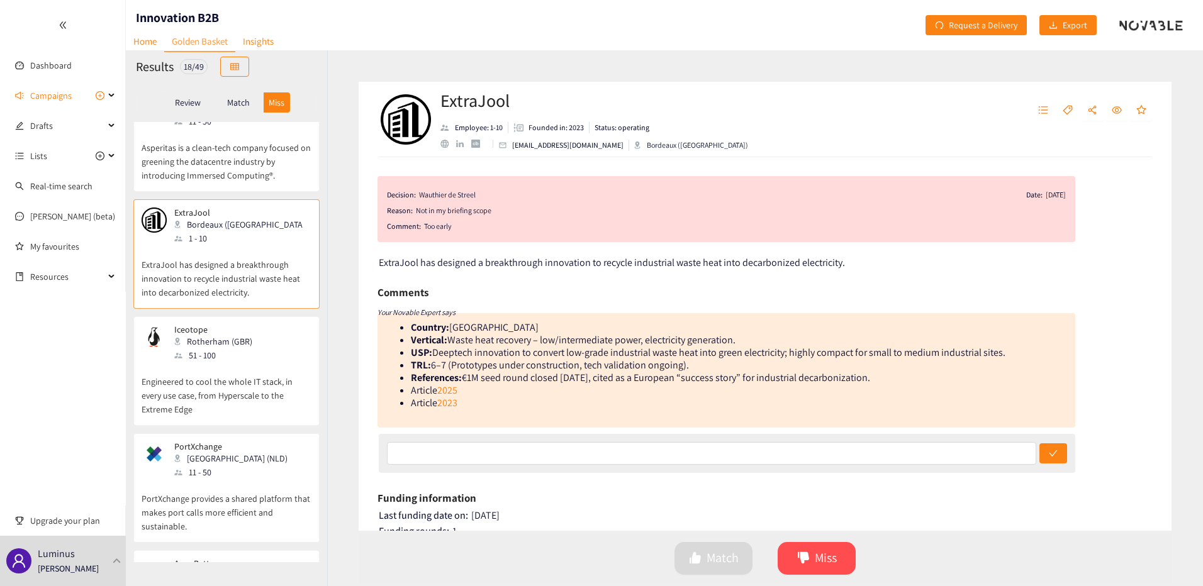
scroll to position [629, 0]
click at [245, 359] on p "Engineered to cool the whole IT stack, in every use case, from Hyperscale to th…" at bounding box center [227, 386] width 170 height 54
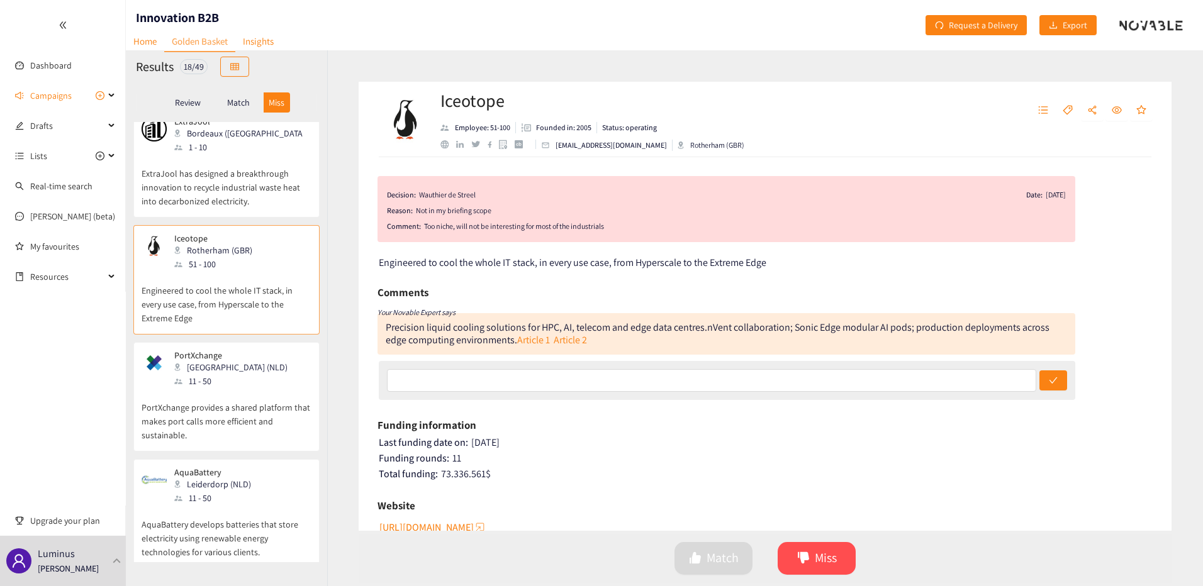
scroll to position [755, 0]
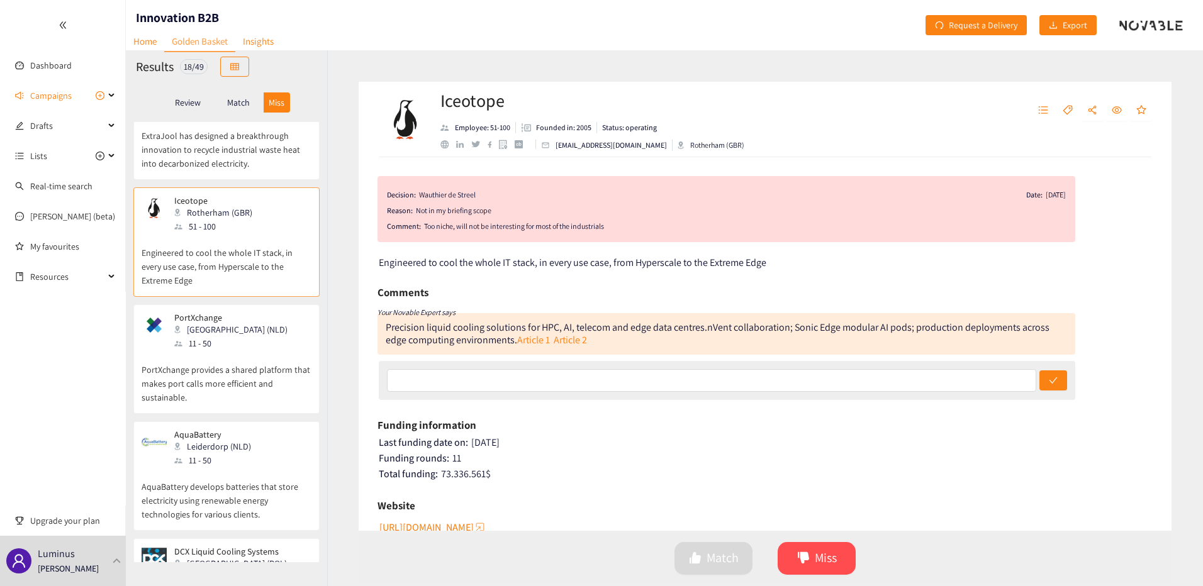
click at [271, 350] on p "PortXchange provides a shared platform that makes port calls more efficient and…" at bounding box center [227, 377] width 170 height 54
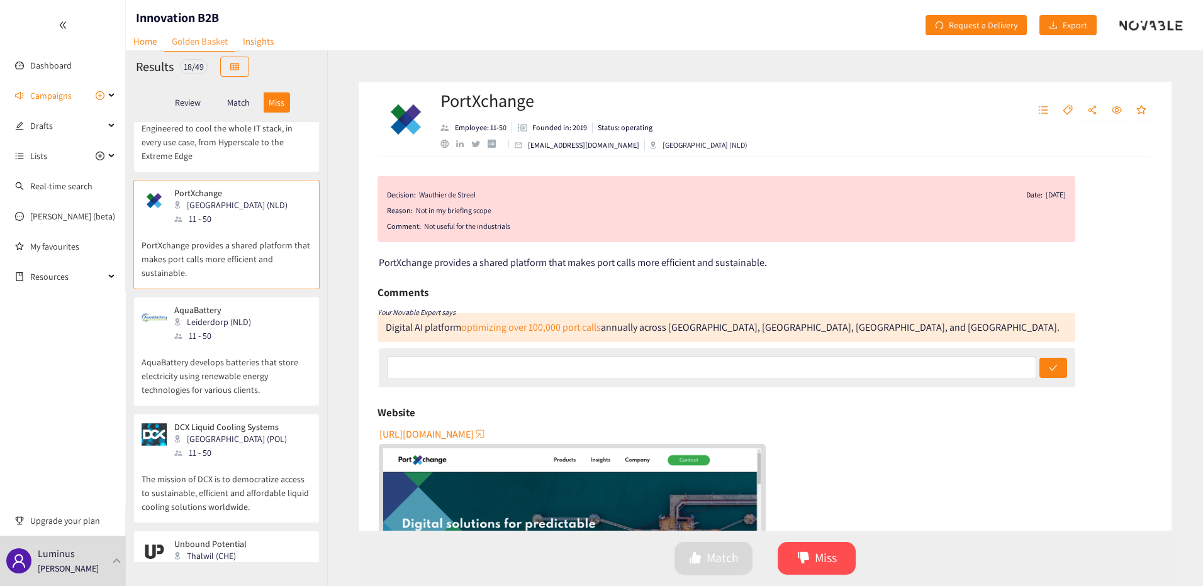
scroll to position [881, 0]
click at [248, 342] on p "AquaBattery develops batteries that store electricity using renewable energy te…" at bounding box center [227, 369] width 170 height 54
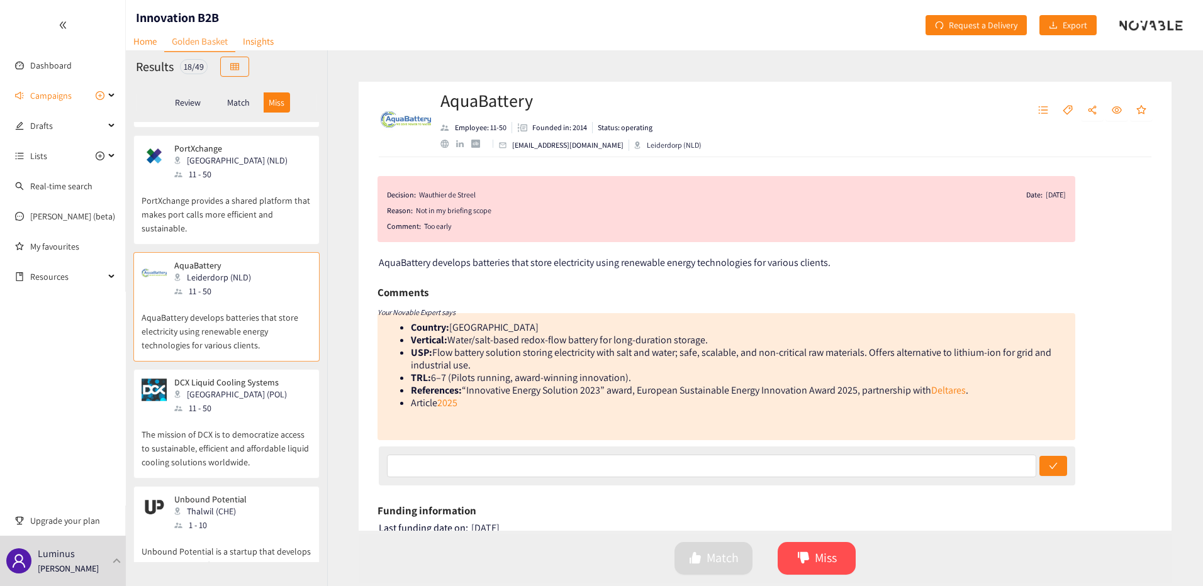
scroll to position [1007, 0]
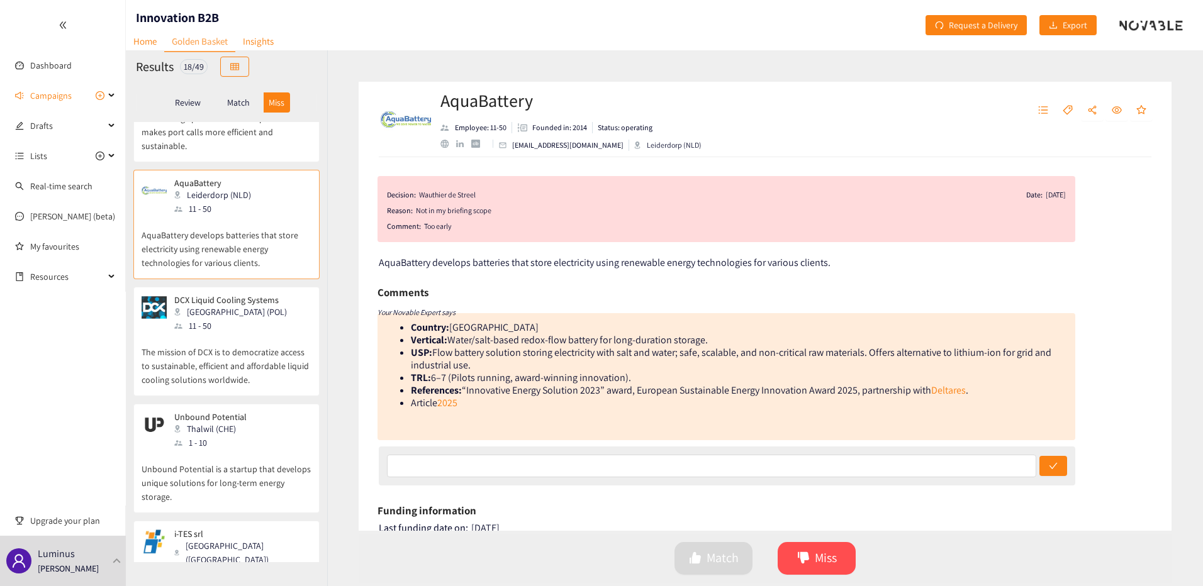
click at [211, 333] on p "The mission of DCX is to democratize access to sustainable, efficient and affor…" at bounding box center [227, 360] width 170 height 54
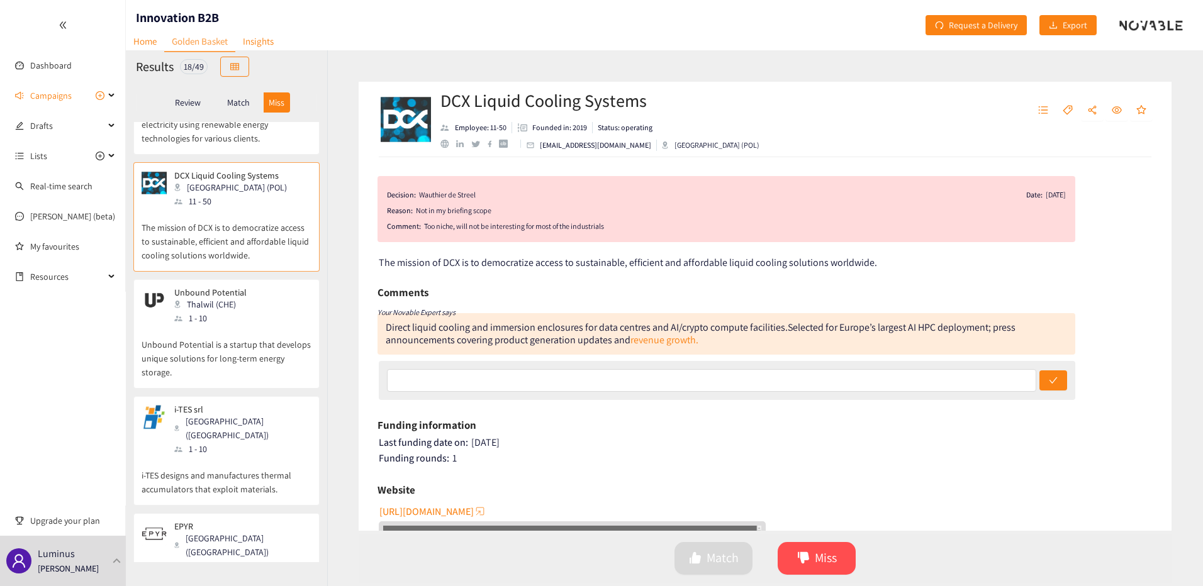
scroll to position [1132, 0]
click at [228, 324] on p "Unbound Potential is a startup that develops unique solutions for long-term ene…" at bounding box center [227, 351] width 170 height 54
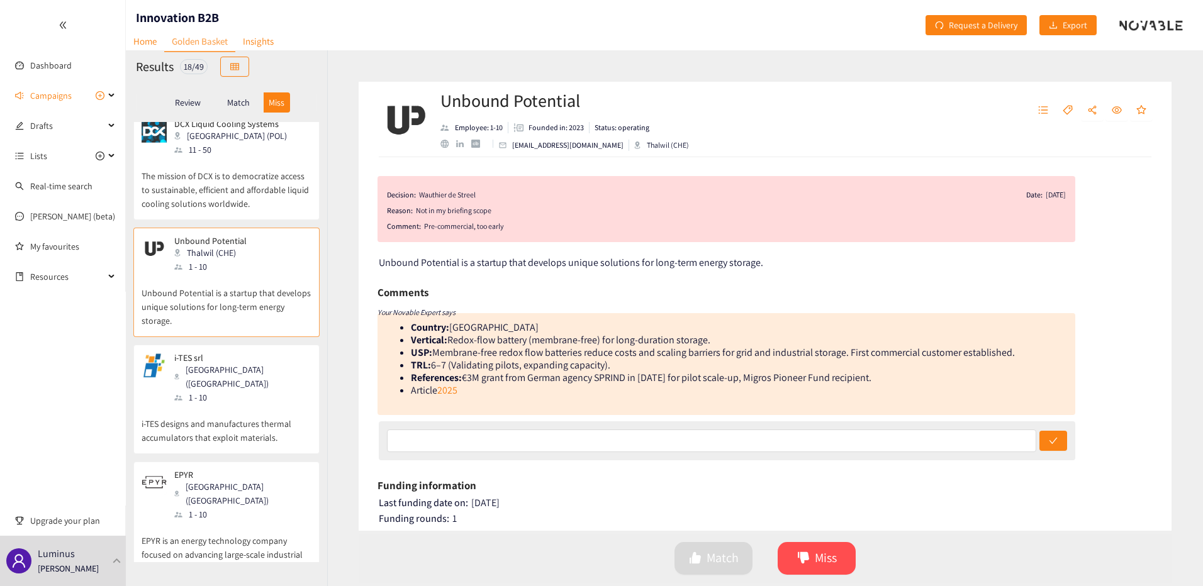
scroll to position [1193, 0]
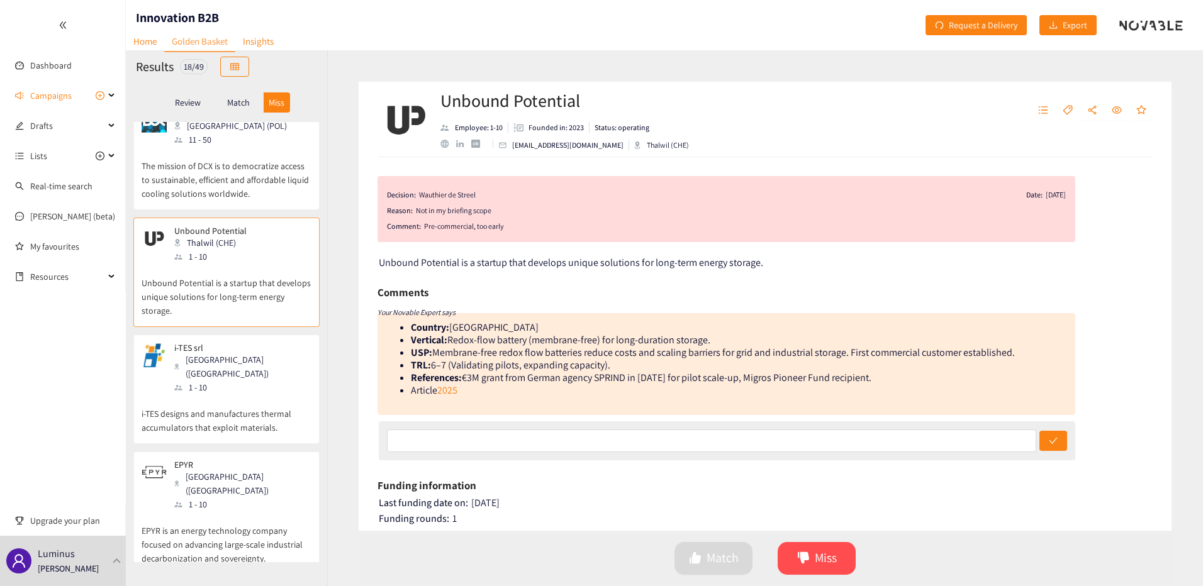
click at [256, 394] on p "i-TES designs and manufactures thermal accumulators that exploit materials." at bounding box center [227, 414] width 170 height 40
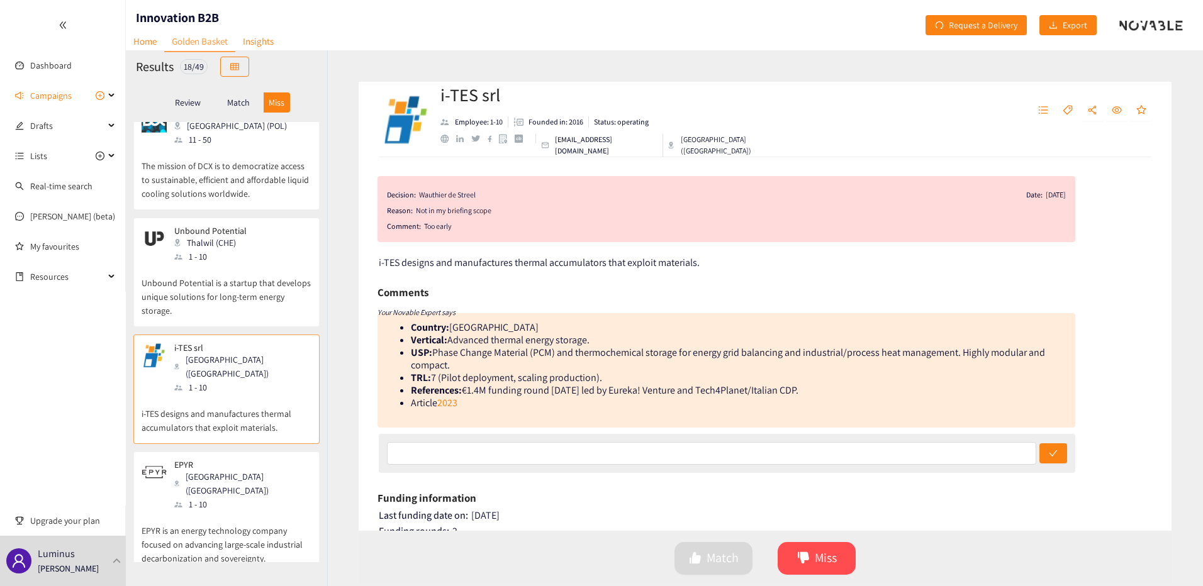
click at [247, 460] on div "EPYR Paris ([GEOGRAPHIC_DATA]) 1 - 10" at bounding box center [227, 486] width 170 height 52
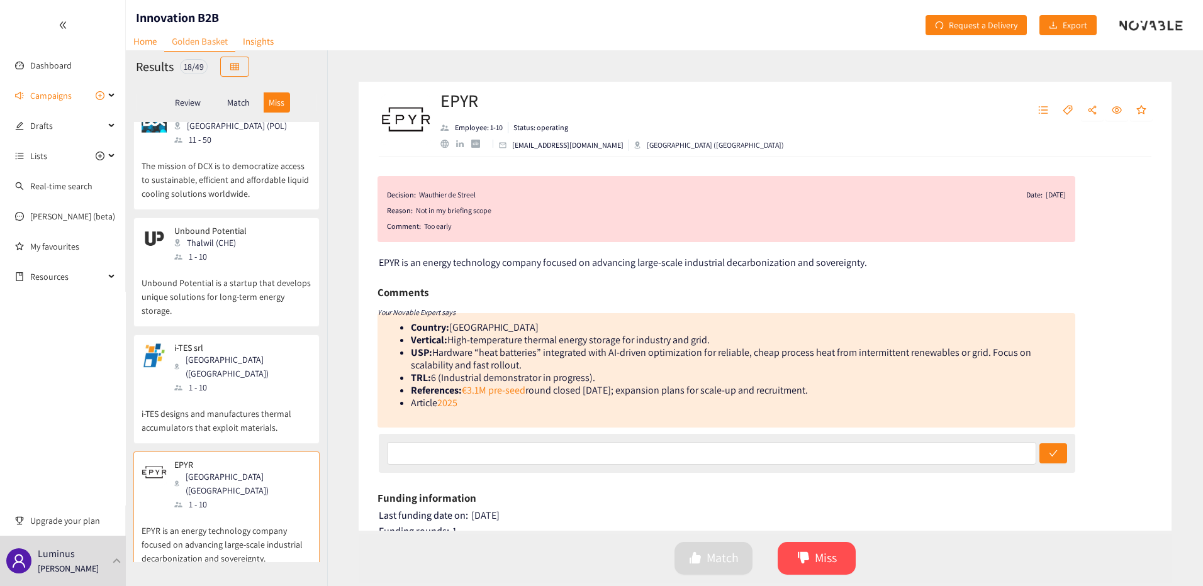
click at [192, 511] on p "EPYR is an energy technology company focused on advancing large-scale industria…" at bounding box center [227, 538] width 170 height 54
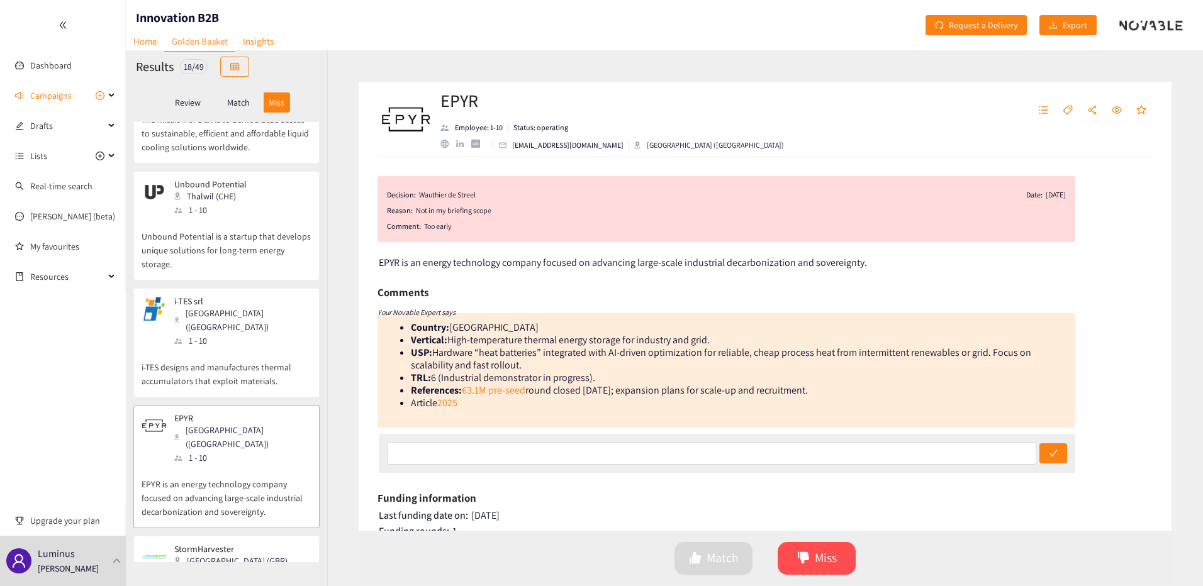
scroll to position [1319, 0]
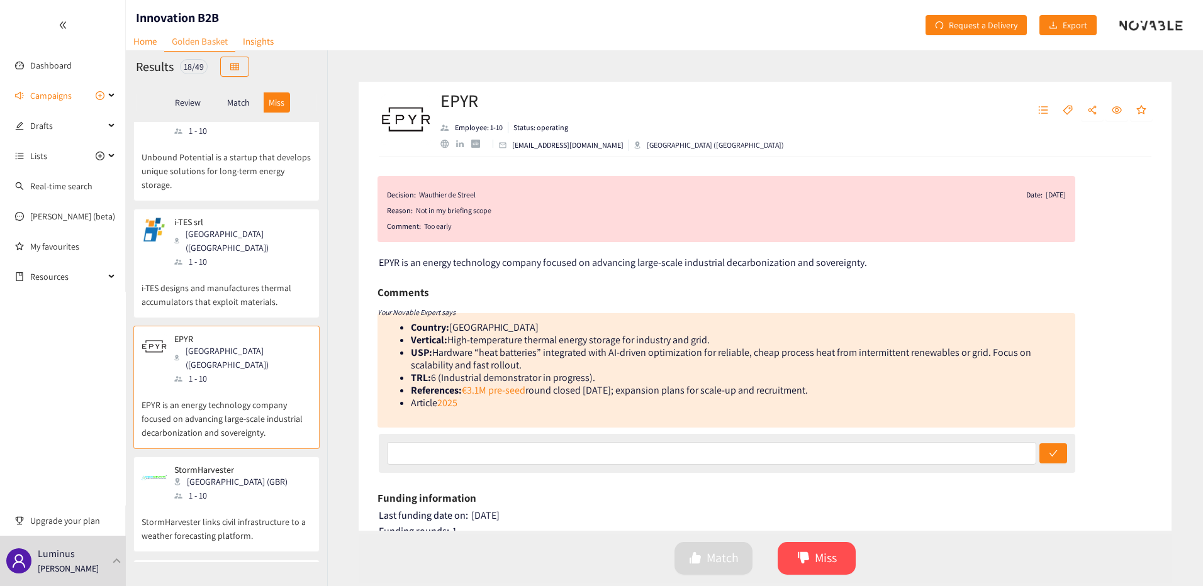
click at [219, 457] on div "StormHarvester [GEOGRAPHIC_DATA] (GBR) 1 - 10 StormHarvester links civil infras…" at bounding box center [226, 505] width 186 height 96
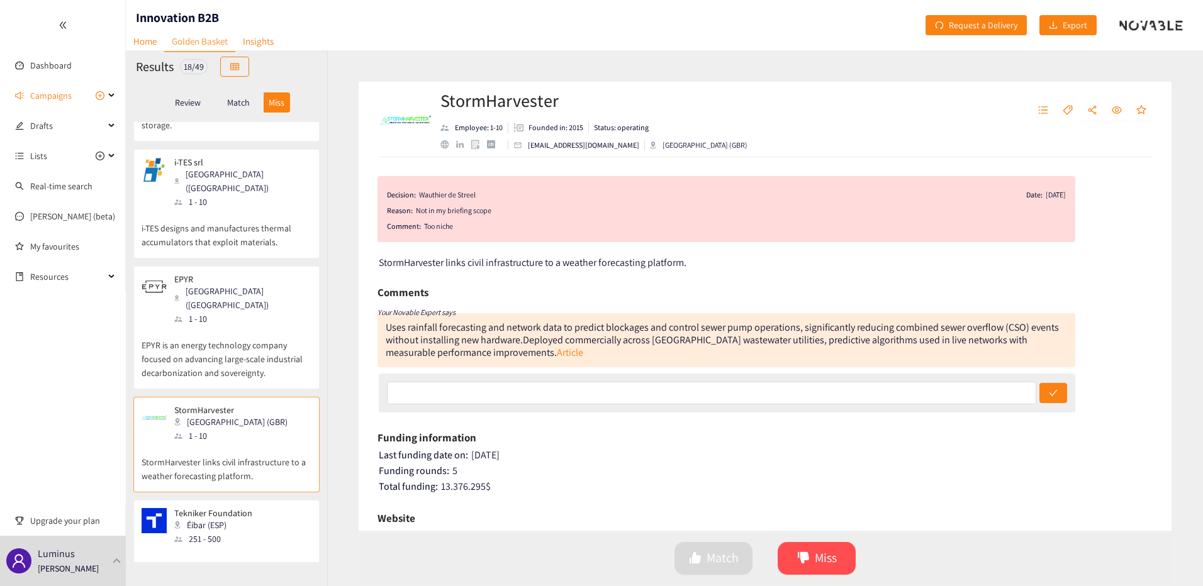
scroll to position [1444, 0]
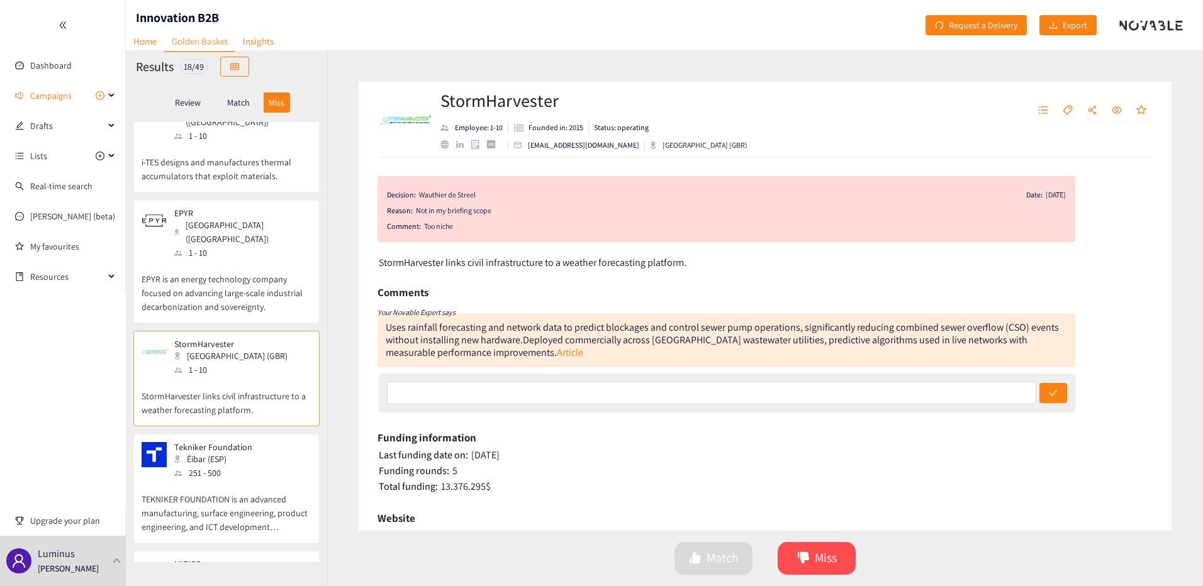
click at [244, 480] on p "TEKNIKER FOUNDATION is an advanced manufacturing, surface engineering, product …" at bounding box center [227, 507] width 170 height 54
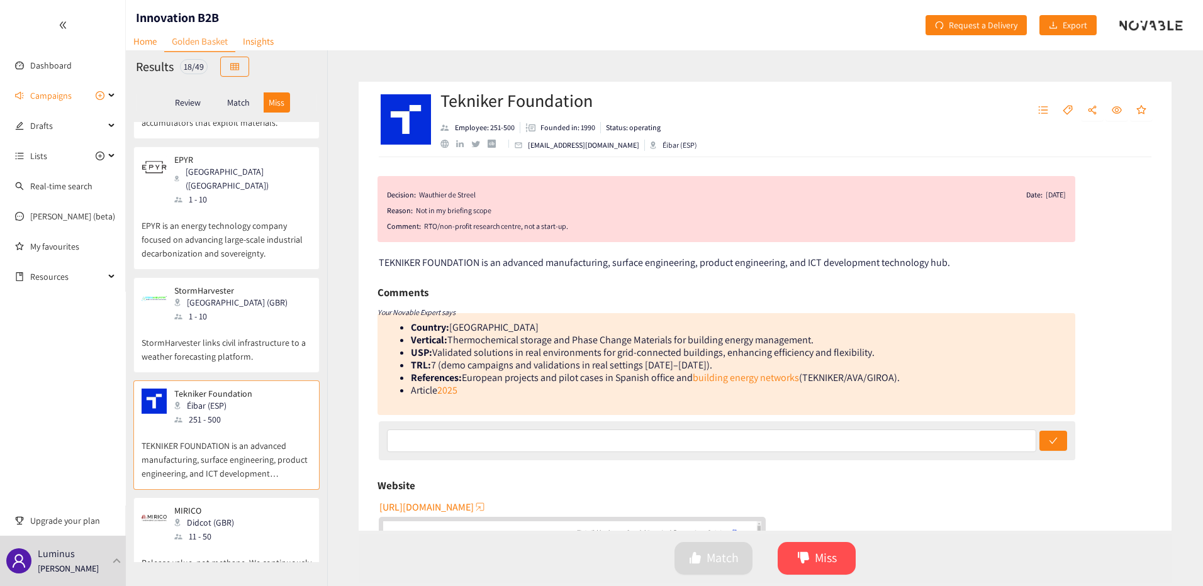
scroll to position [1570, 0]
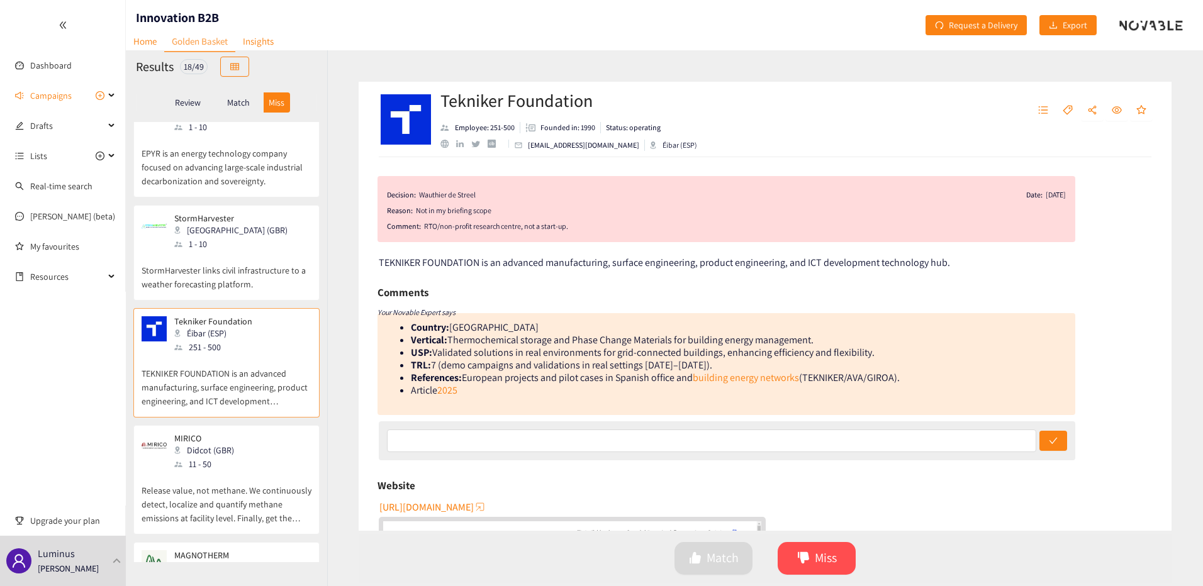
click at [208, 457] on div "11 - 50" at bounding box center [207, 464] width 67 height 14
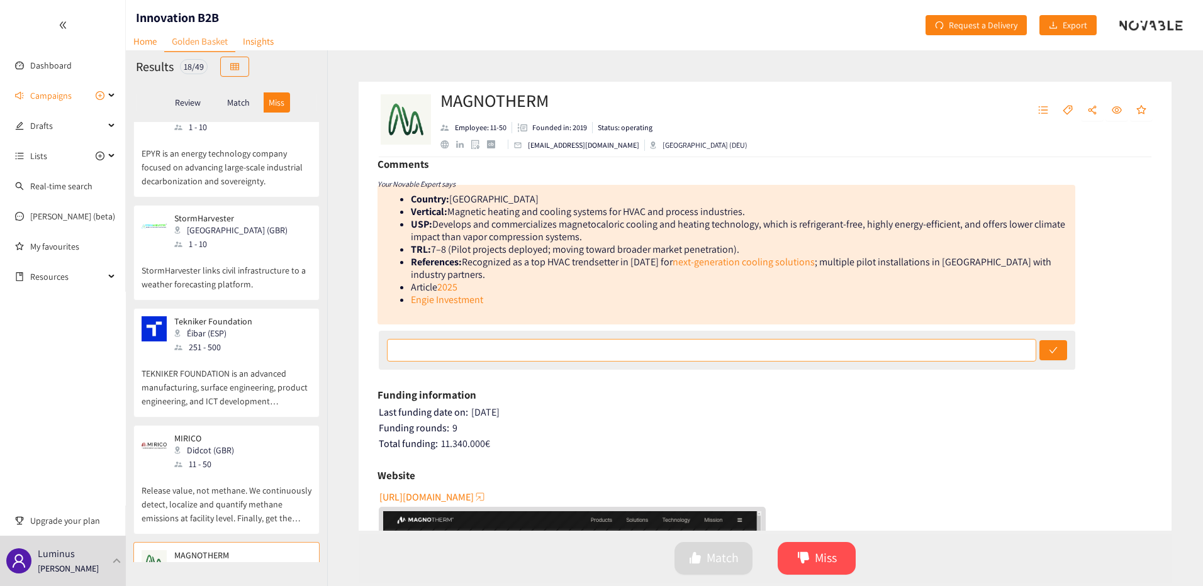
scroll to position [126, 0]
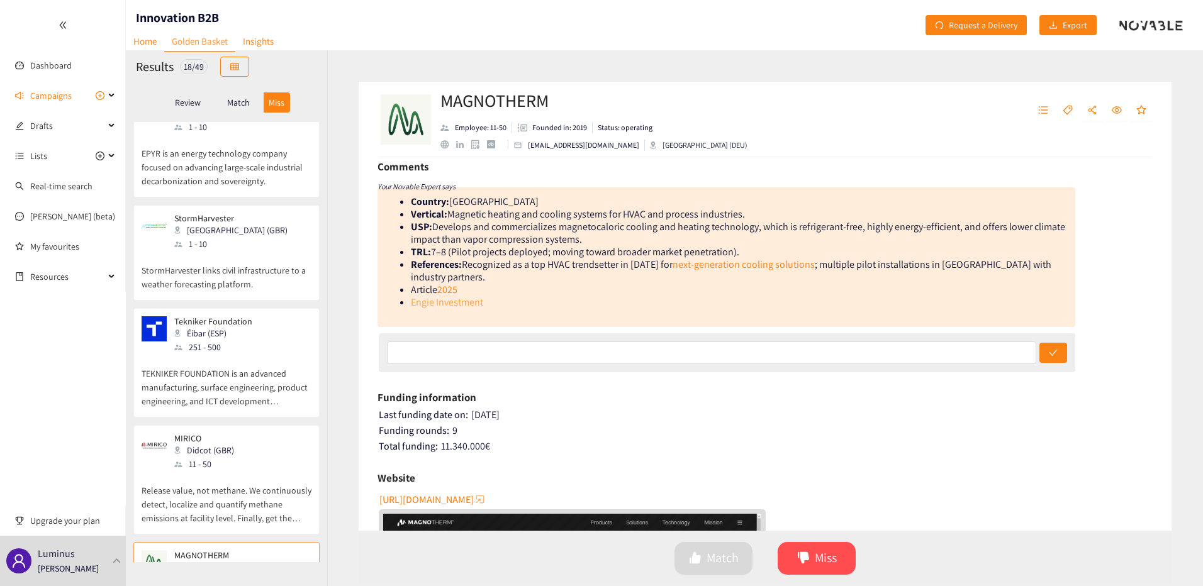
click at [457, 296] on link "Engie Investment" at bounding box center [447, 302] width 72 height 13
click at [726, 264] on link "next-generation cooling solutions" at bounding box center [743, 264] width 142 height 13
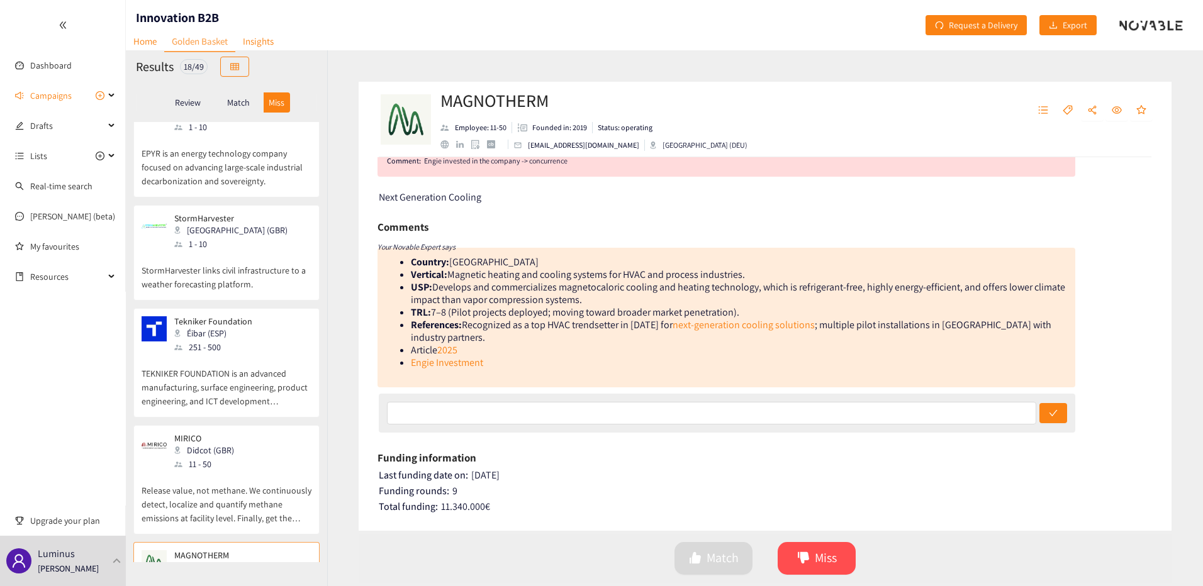
scroll to position [0, 0]
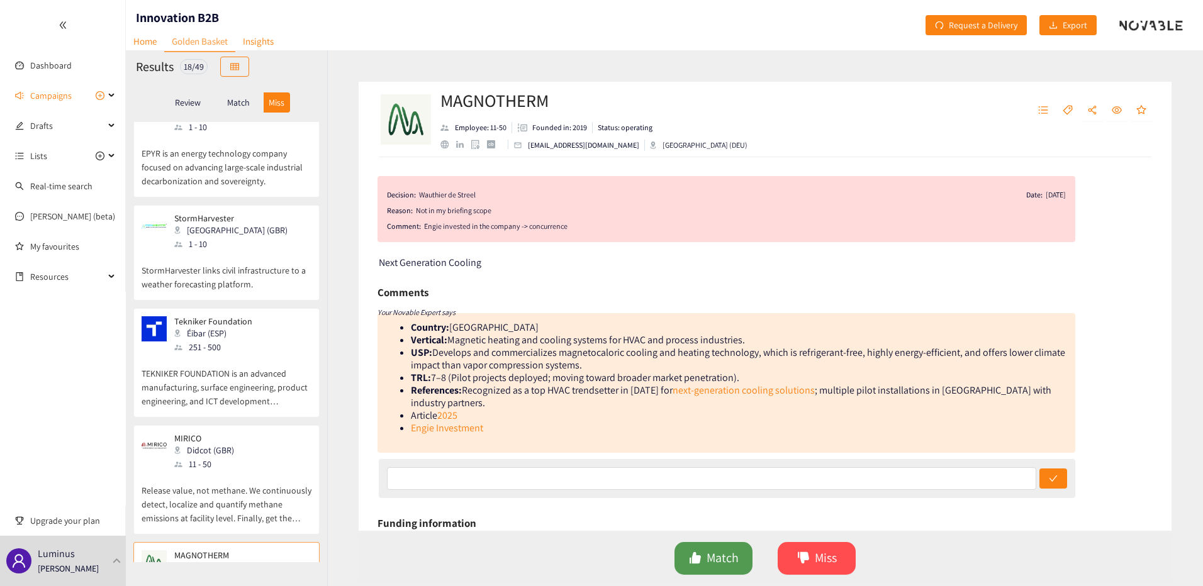
click at [698, 554] on icon "like" at bounding box center [695, 558] width 13 height 13
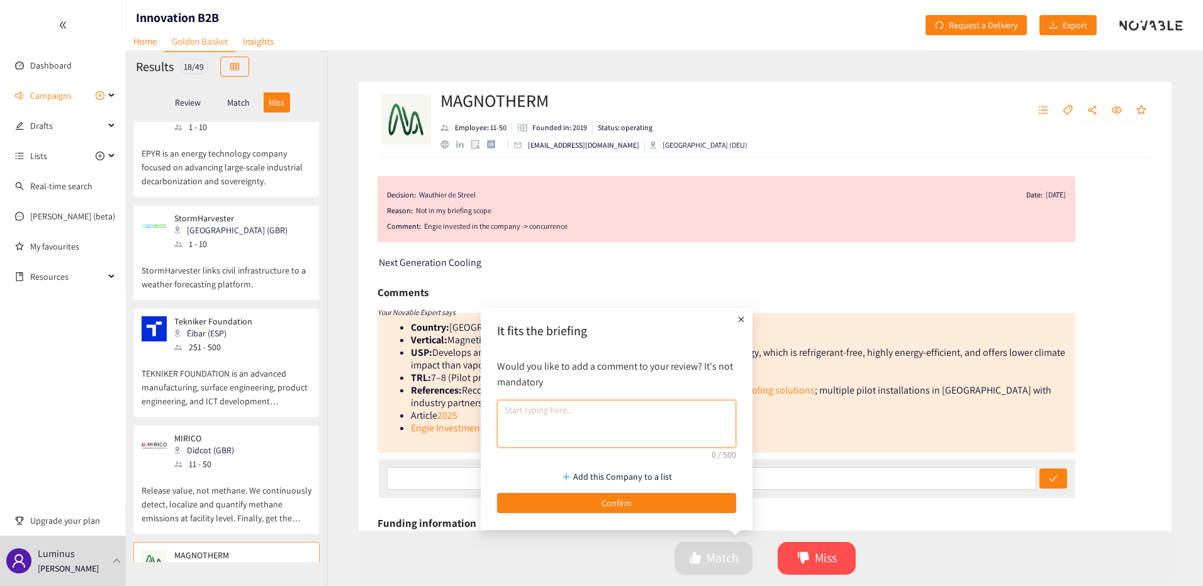
click at [606, 431] on textarea at bounding box center [616, 424] width 239 height 48
click at [609, 499] on span "Confirm" at bounding box center [616, 503] width 30 height 14
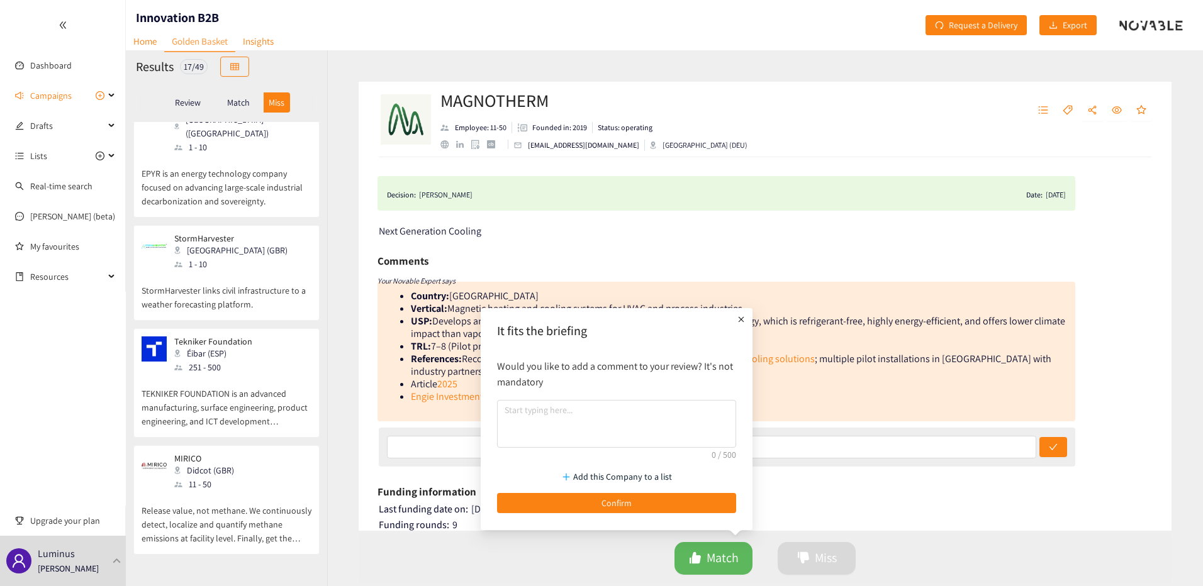
scroll to position [1481, 0]
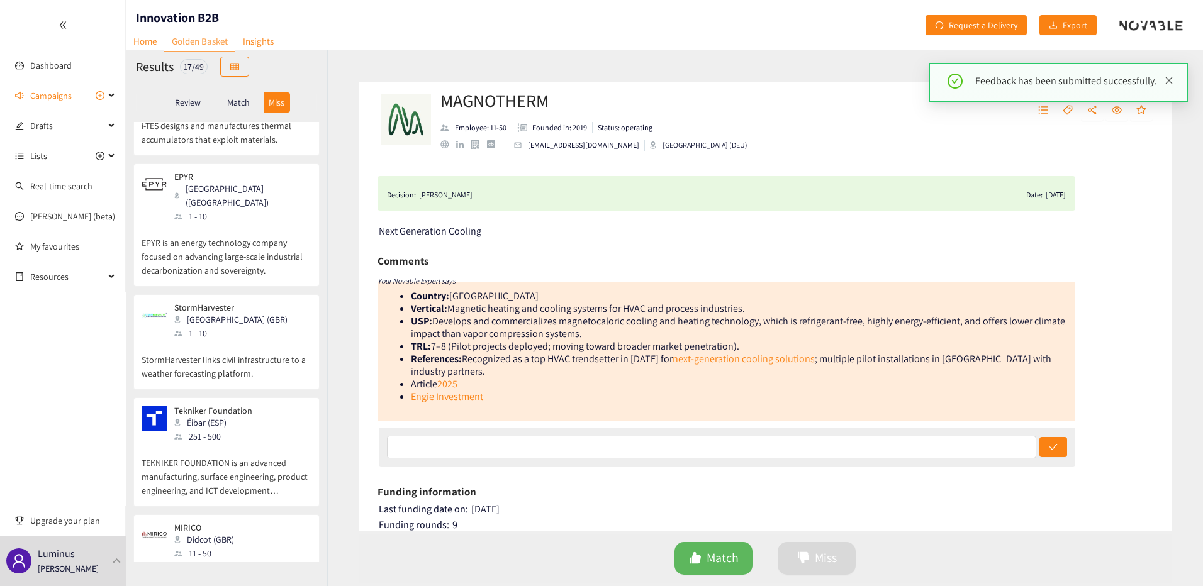
click at [1170, 82] on icon "close" at bounding box center [1169, 80] width 7 height 7
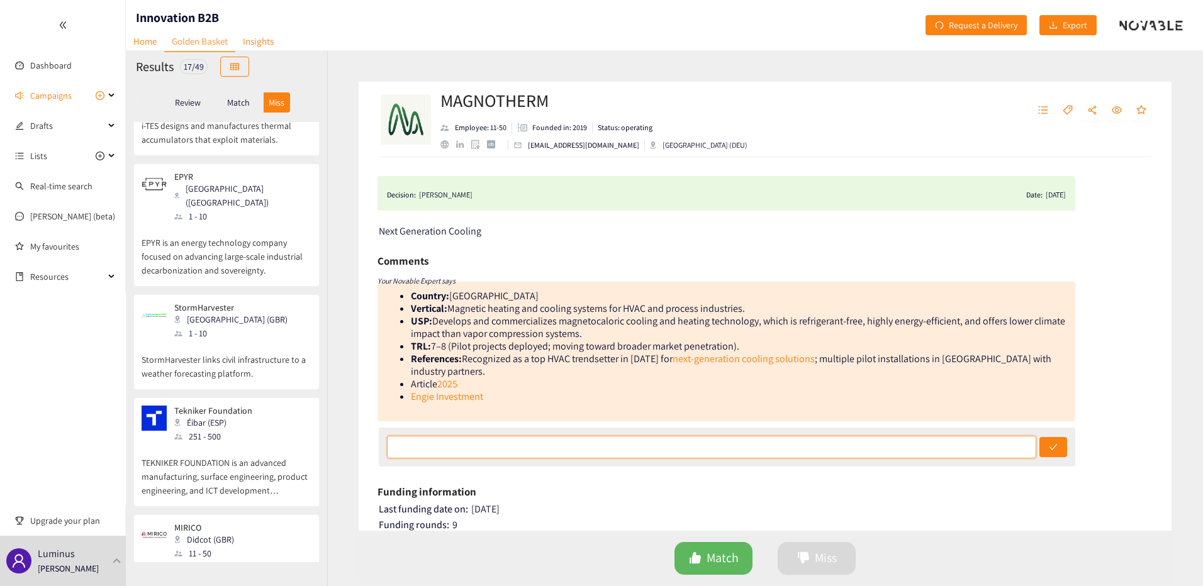
click at [550, 436] on input "text" at bounding box center [711, 447] width 649 height 23
type input "interesting, not applicable since Engie affiliate but looks good"
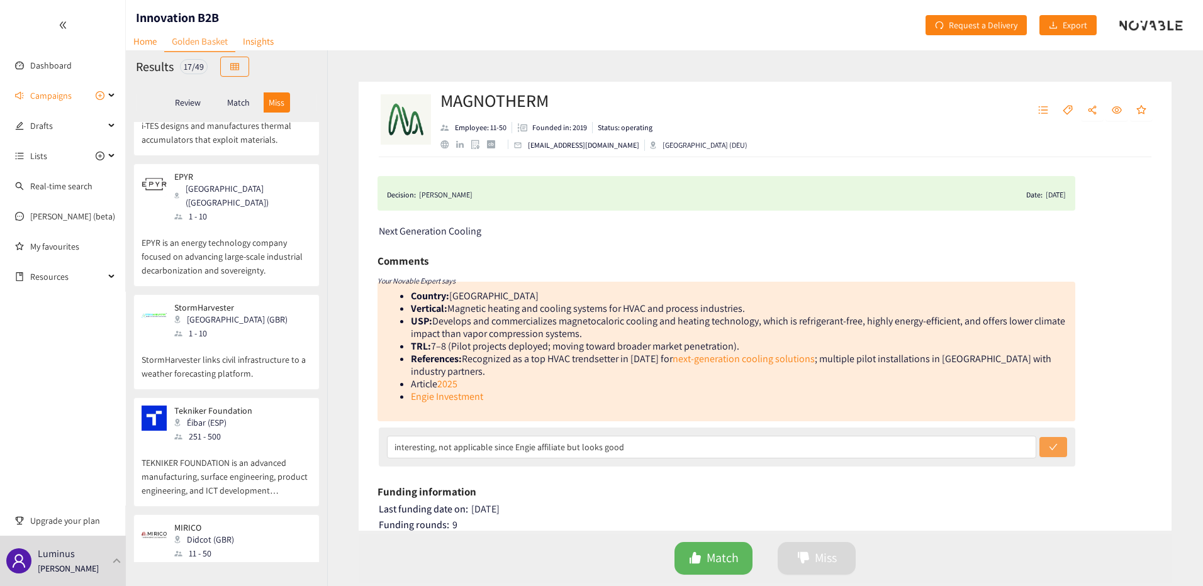
click at [1056, 437] on button "submit" at bounding box center [1053, 447] width 28 height 20
